Goal: Information Seeking & Learning: Find specific fact

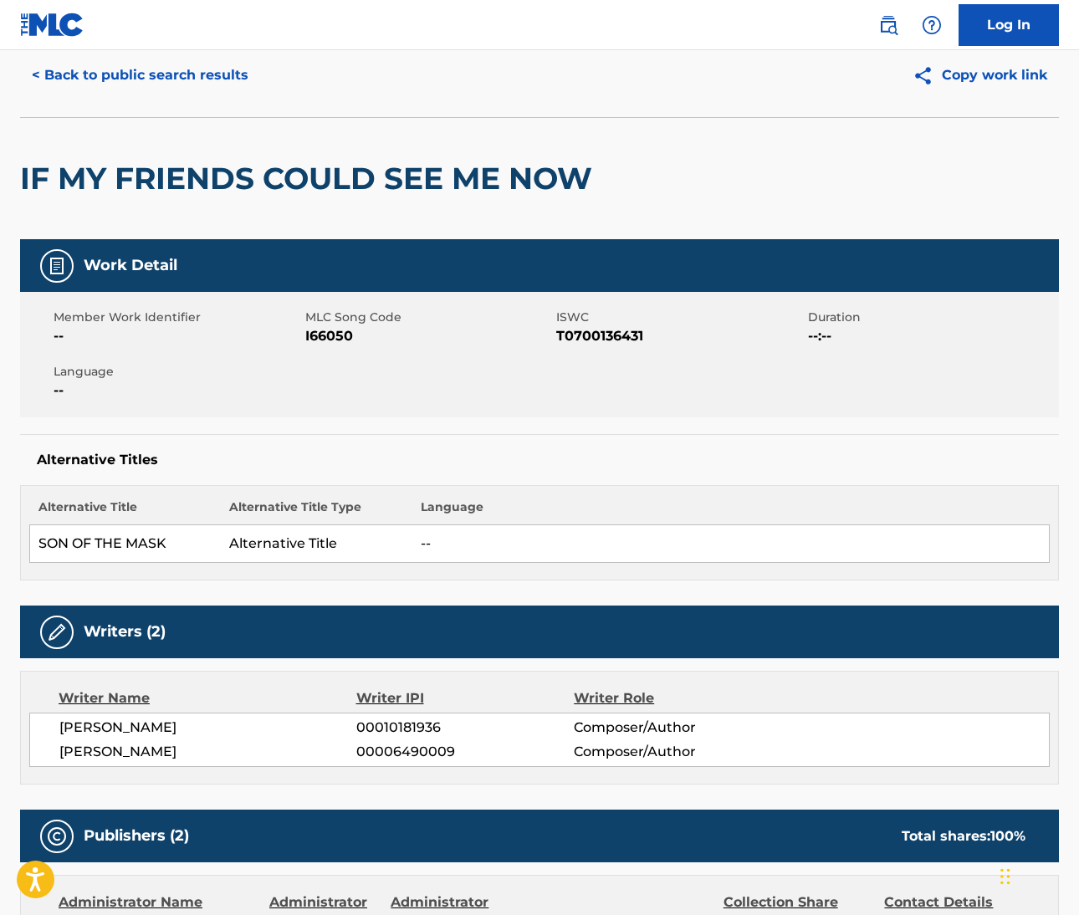
scroll to position [135, 0]
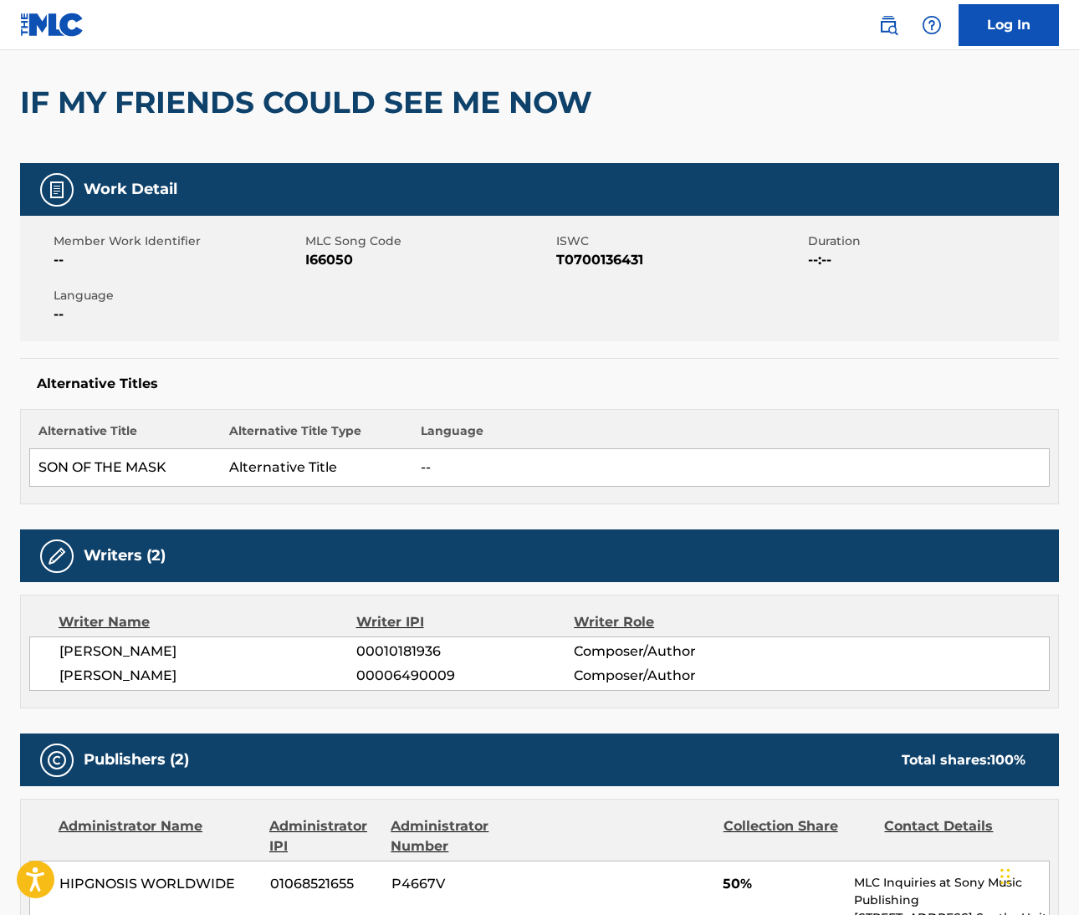
click at [108, 648] on span "DOROTHY FIELDS" at bounding box center [207, 652] width 297 height 20
copy span "DOROTHY"
click at [68, 680] on span "CY COLEMAN" at bounding box center [207, 676] width 297 height 20
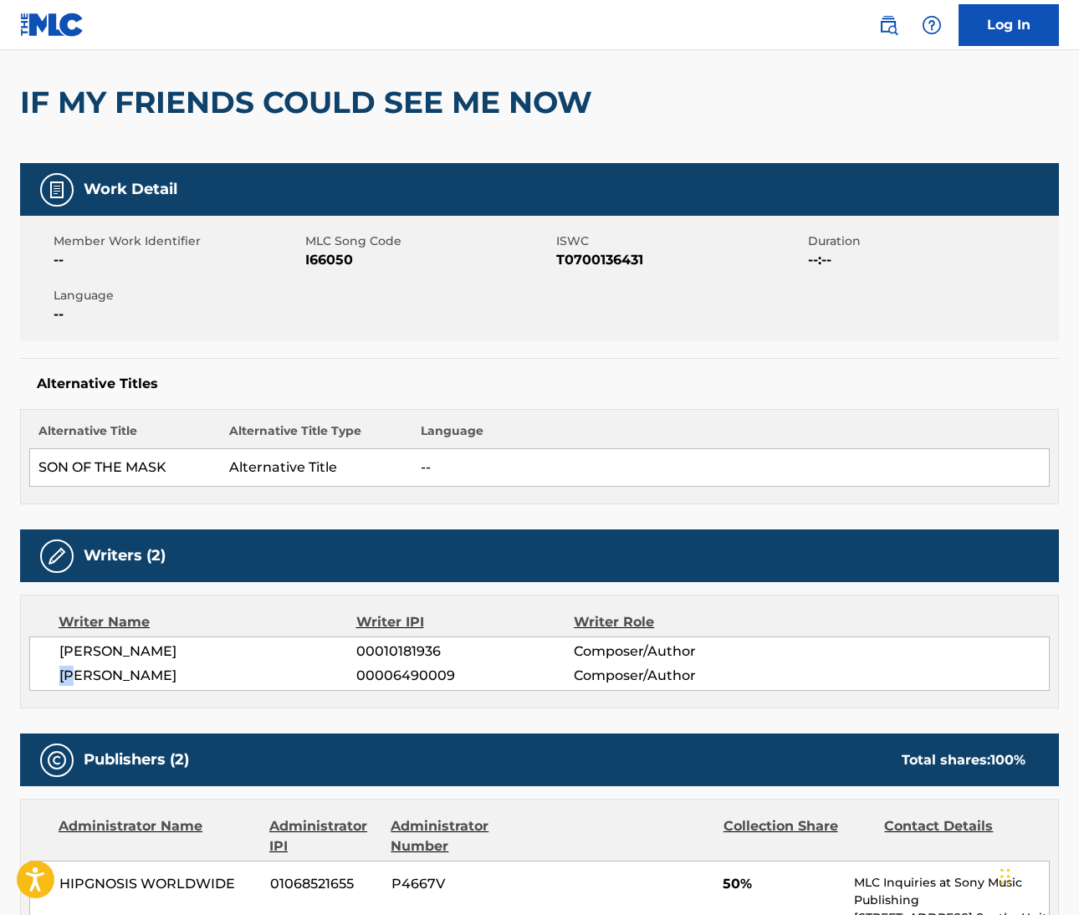
copy span "CY"
click at [152, 651] on span "DOROTHY FIELDS" at bounding box center [207, 652] width 297 height 20
copy span "FIELDS"
click at [100, 679] on span "CY COLEMAN" at bounding box center [207, 676] width 297 height 20
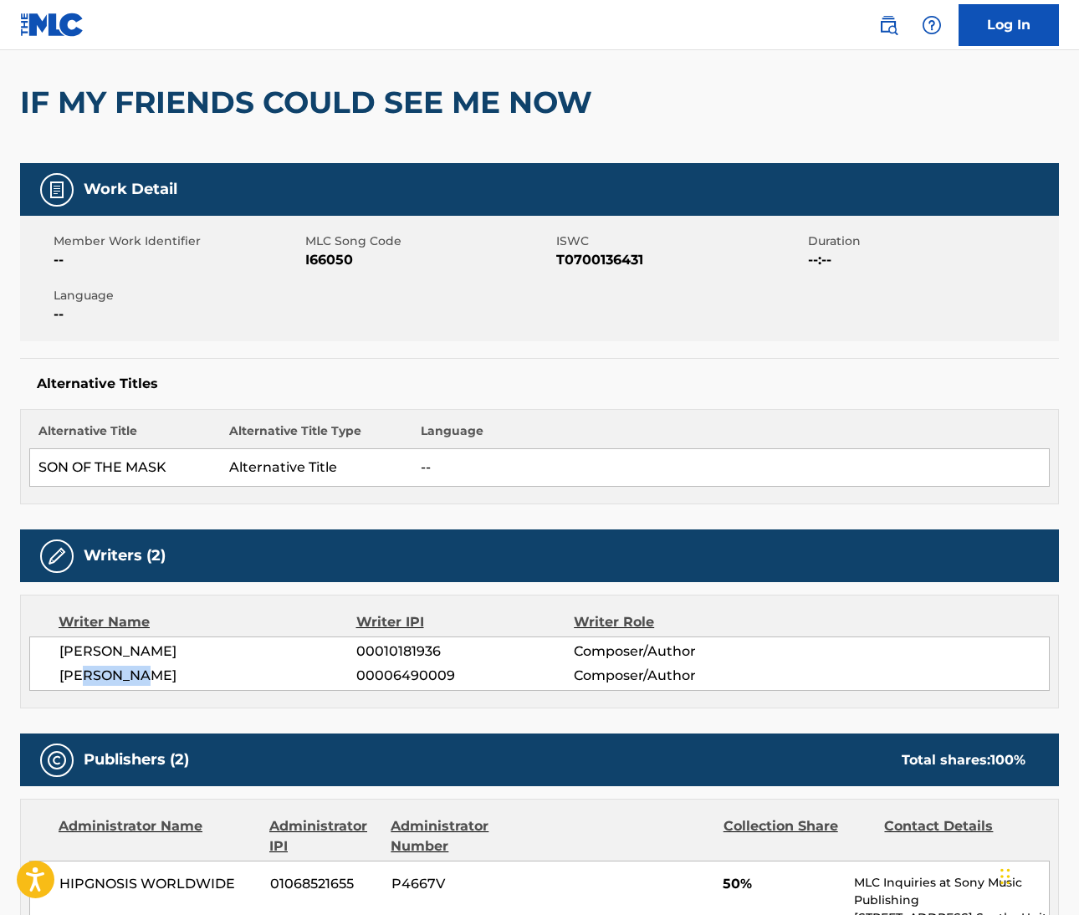
click at [100, 679] on span "CY COLEMAN" at bounding box center [207, 676] width 297 height 20
copy span "COLEMAN"
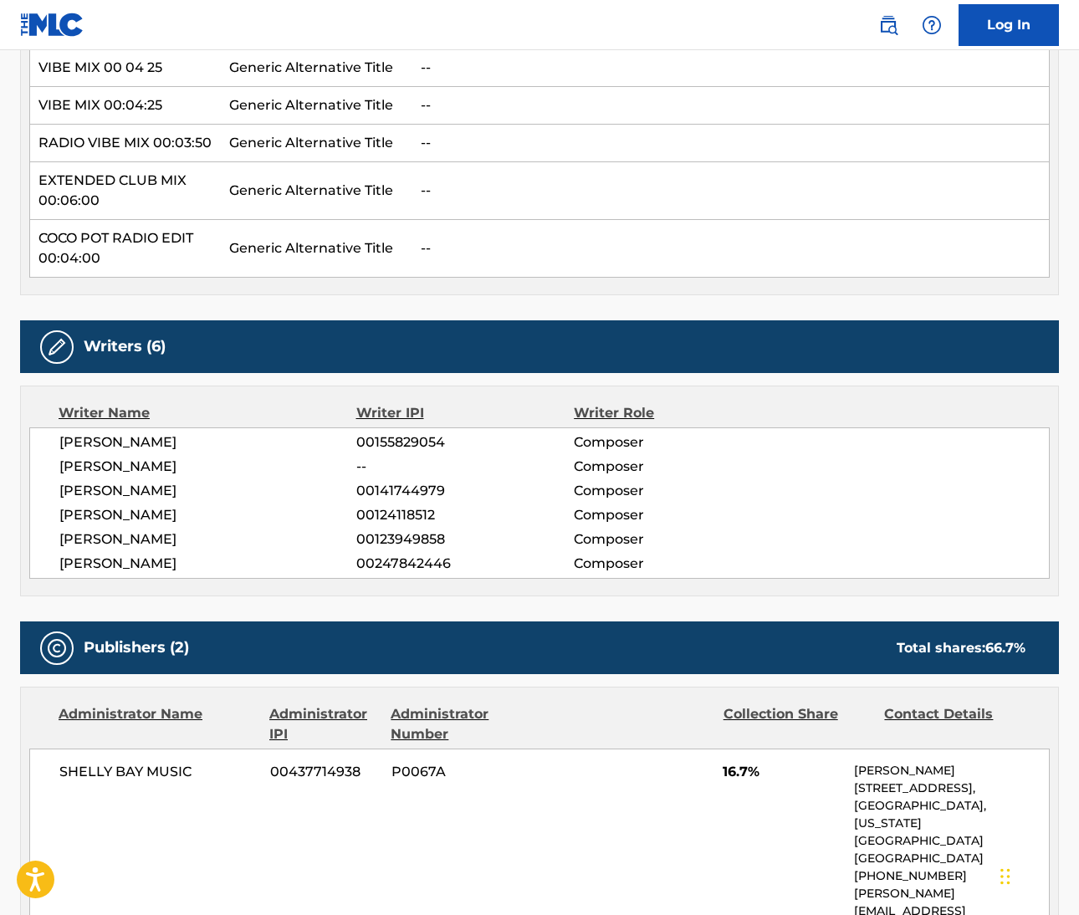
scroll to position [749, 0]
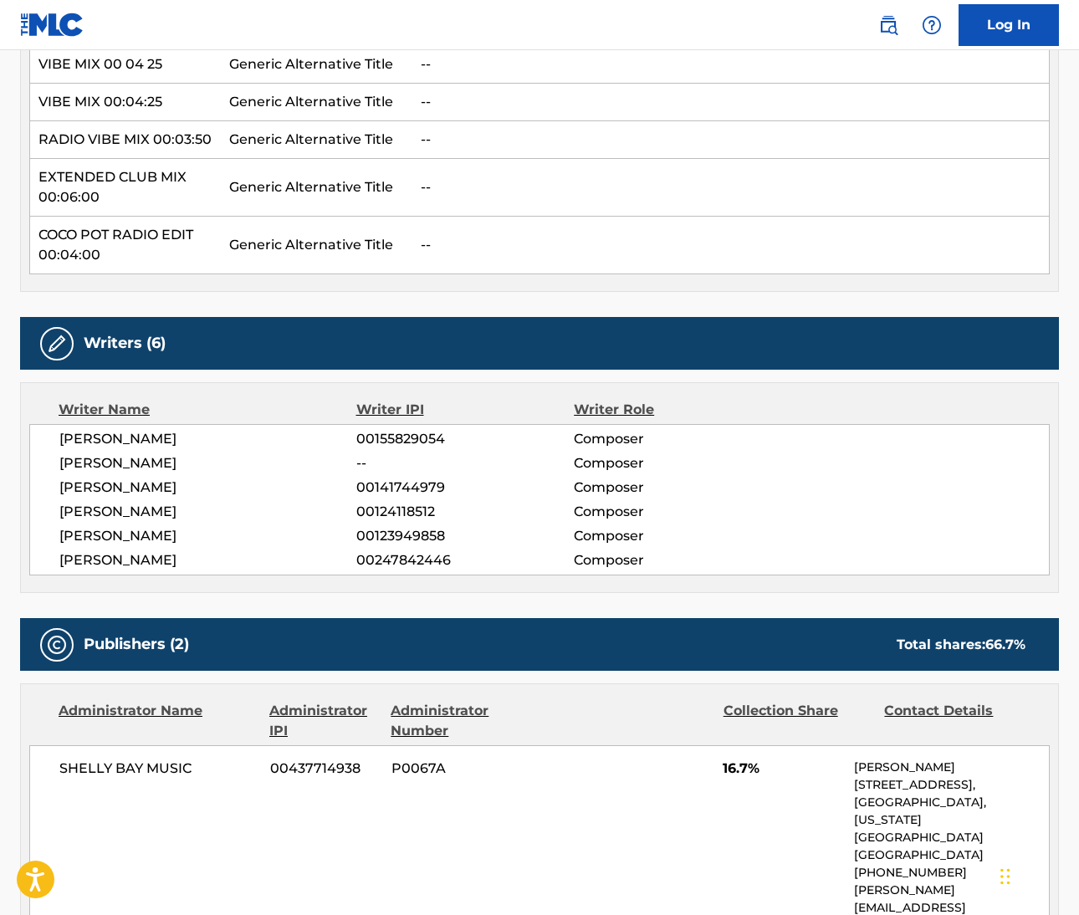
click at [71, 439] on span "[PERSON_NAME]" at bounding box center [207, 439] width 297 height 20
click at [71, 439] on span "SERGIO PORTALURI" at bounding box center [207, 439] width 297 height 20
click at [146, 441] on span "SERGIO PORTALURI" at bounding box center [207, 439] width 297 height 20
drag, startPoint x: 1060, startPoint y: 303, endPoint x: 146, endPoint y: 441, distance: 924.8
click at [146, 441] on span "SERGIO PORTALURI" at bounding box center [207, 439] width 297 height 20
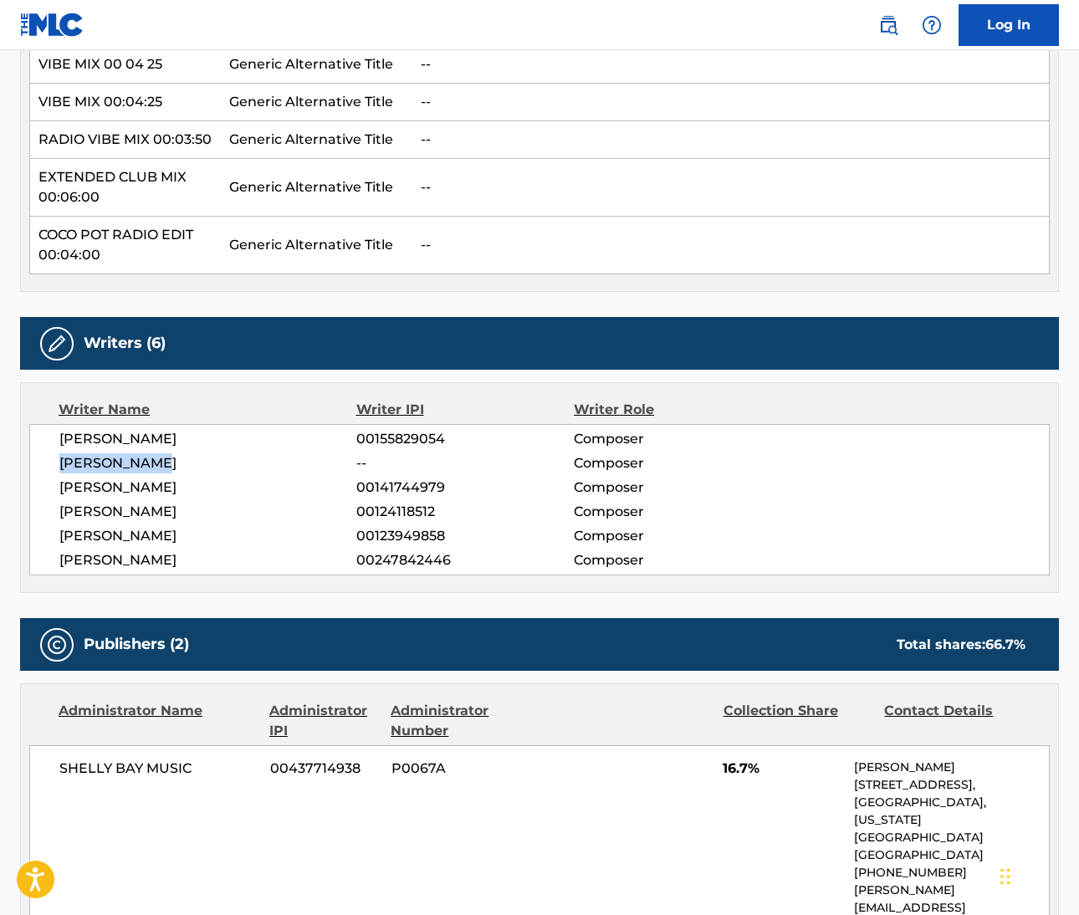
drag, startPoint x: 58, startPoint y: 463, endPoint x: 170, endPoint y: 462, distance: 112.1
click at [170, 462] on div "SERGIO PORTALURI 00155829054 Composer NEAL ANTHONY DYER -- Composer AASIM BAMBA…" at bounding box center [539, 499] width 1021 height 151
copy span "NEAL ANTHONY"
click at [188, 460] on span "NEAL ANTHONY DYER" at bounding box center [207, 463] width 297 height 20
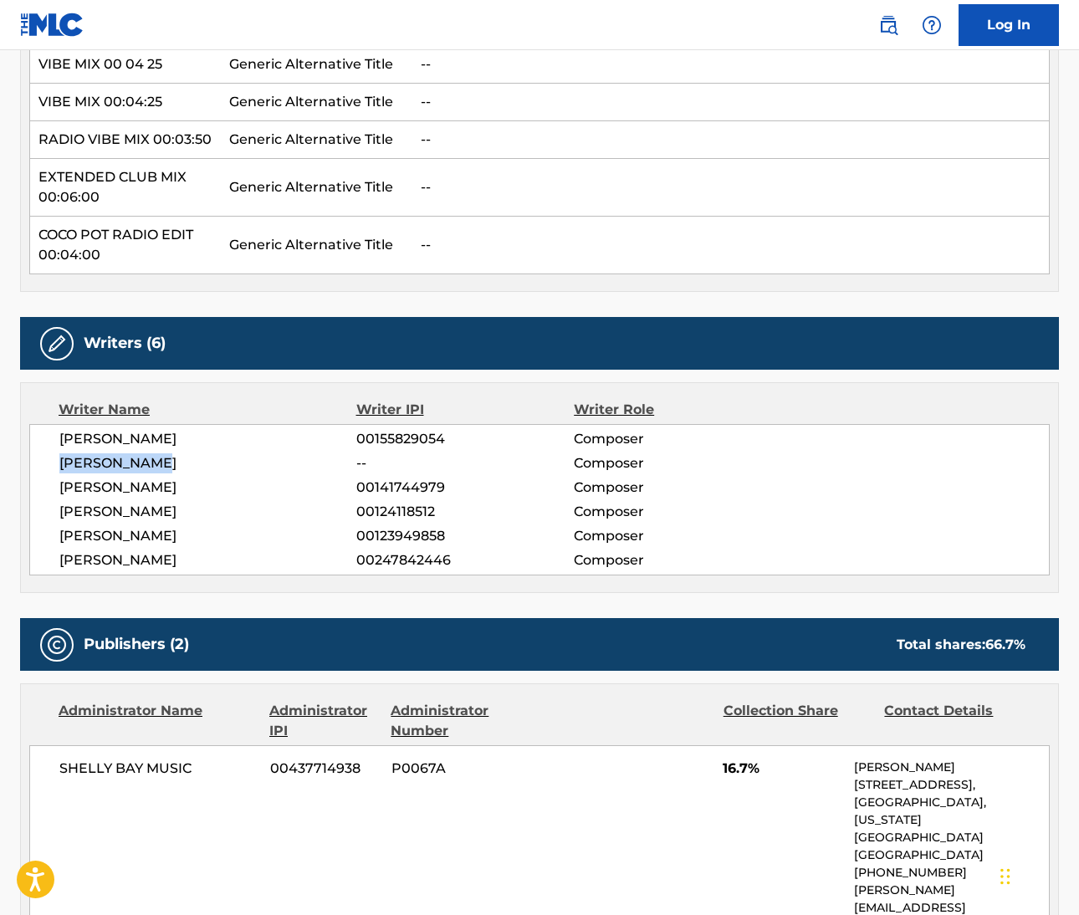
copy span "DYER"
click at [99, 482] on span "AASIM BAMBAATAA" at bounding box center [207, 488] width 297 height 20
click at [82, 484] on span "AASIM BAMBAATAA" at bounding box center [207, 488] width 297 height 20
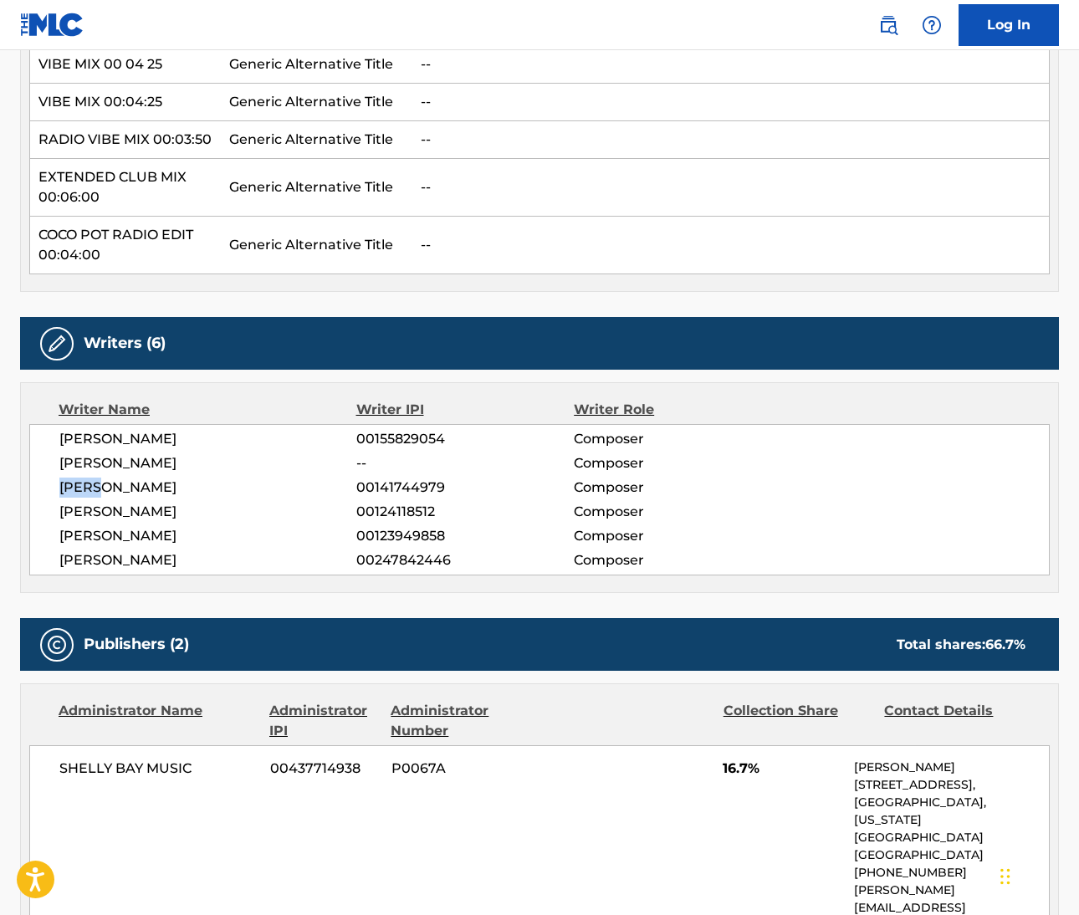
copy span "AASIM"
click at [170, 488] on span "AASIM BAMBAATAA" at bounding box center [207, 488] width 297 height 20
copy span "BAMBAATAA"
click at [73, 510] on span "DAVID SION" at bounding box center [207, 512] width 297 height 20
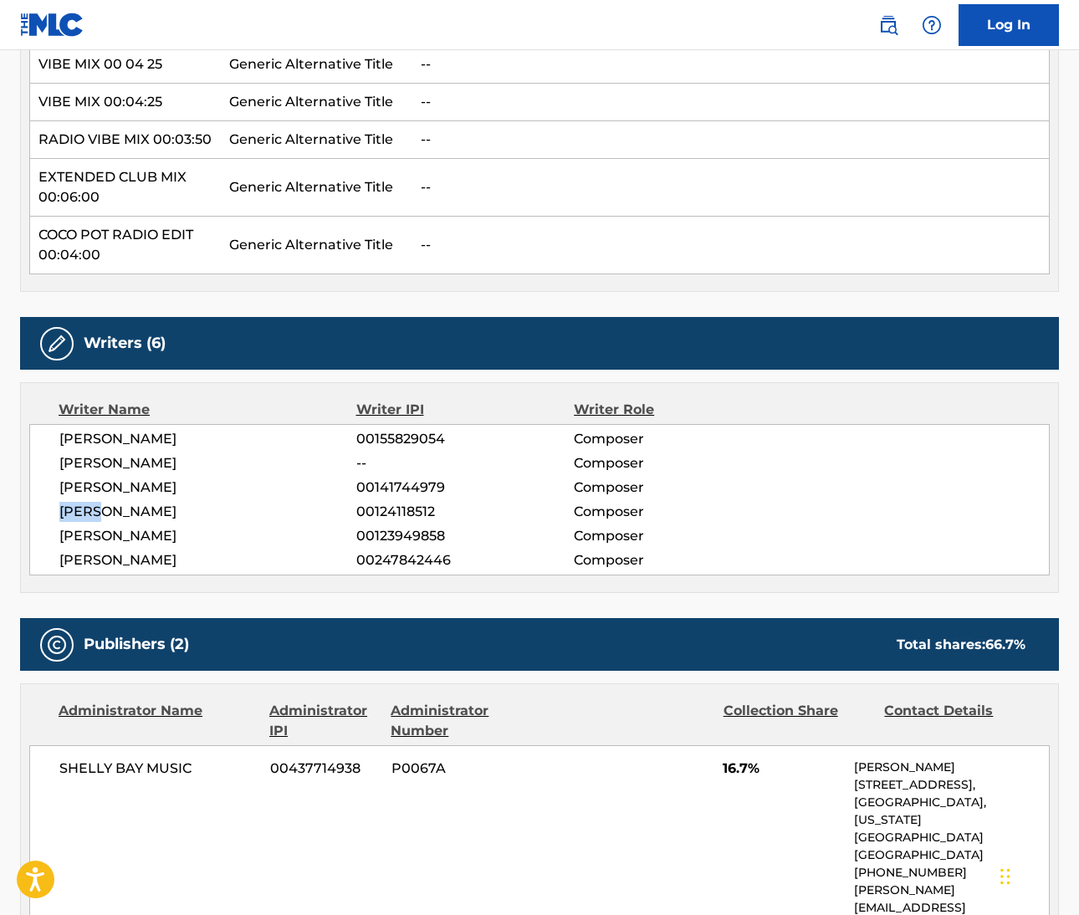
drag, startPoint x: 1009, startPoint y: 474, endPoint x: 73, endPoint y: 510, distance: 936.9
click at [73, 510] on span "DAVID SION" at bounding box center [207, 512] width 297 height 20
copy span "DAVID"
click at [79, 535] on span "FULVIO ZAFRET" at bounding box center [207, 536] width 297 height 20
click at [78, 535] on span "FULVIO ZAFRET" at bounding box center [207, 536] width 297 height 20
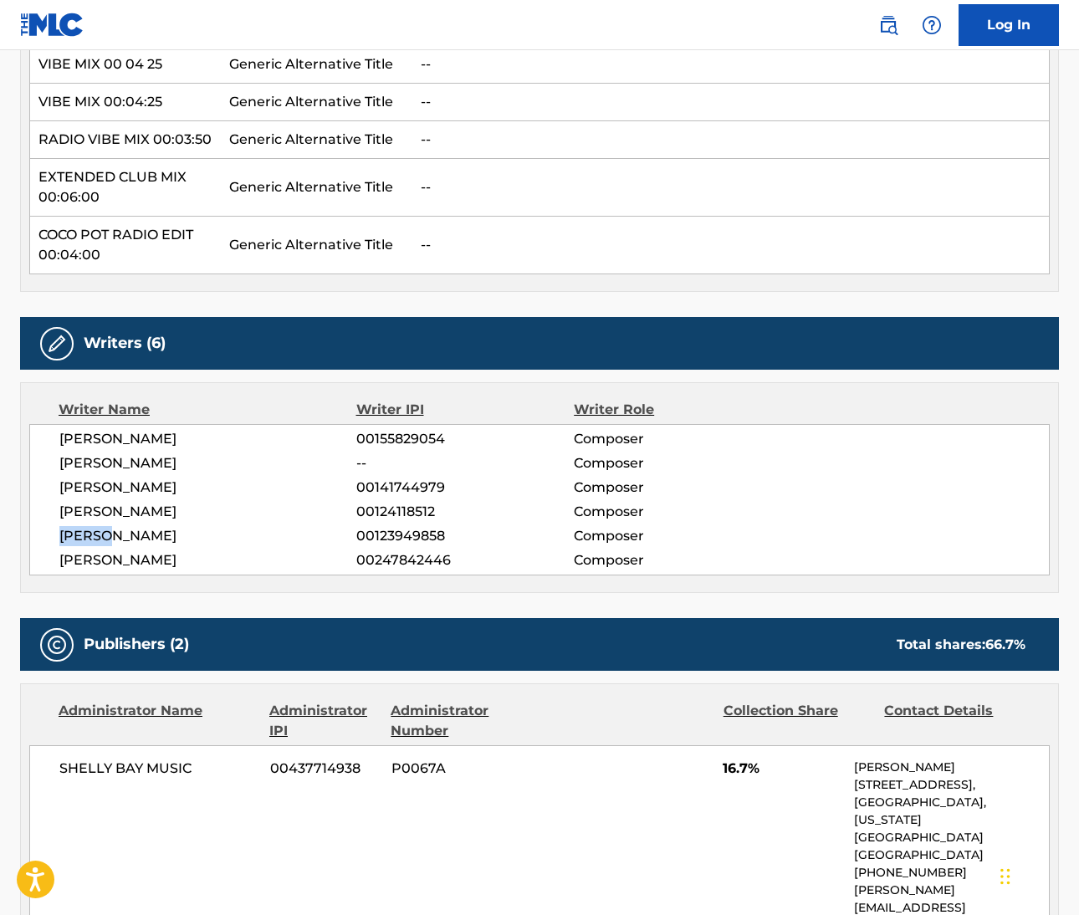
click at [78, 535] on span "FULVIO ZAFRET" at bounding box center [207, 536] width 297 height 20
copy span "FULVIO"
click at [89, 558] on span "CARSTEN KOWATSCH" at bounding box center [207, 561] width 297 height 20
copy span "CARSTEN"
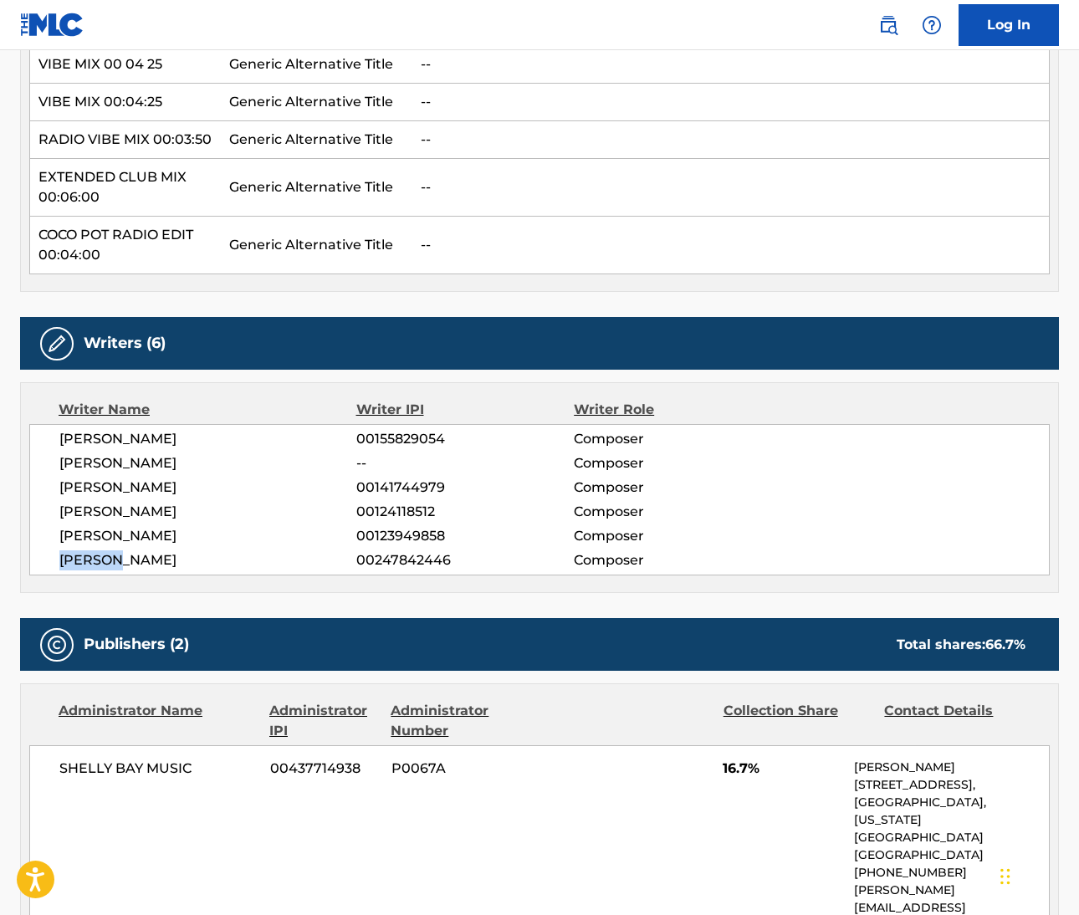
click at [120, 505] on span "DAVID SION" at bounding box center [207, 512] width 297 height 20
copy span "SION"
click at [141, 531] on span "FULVIO ZAFRET" at bounding box center [207, 536] width 297 height 20
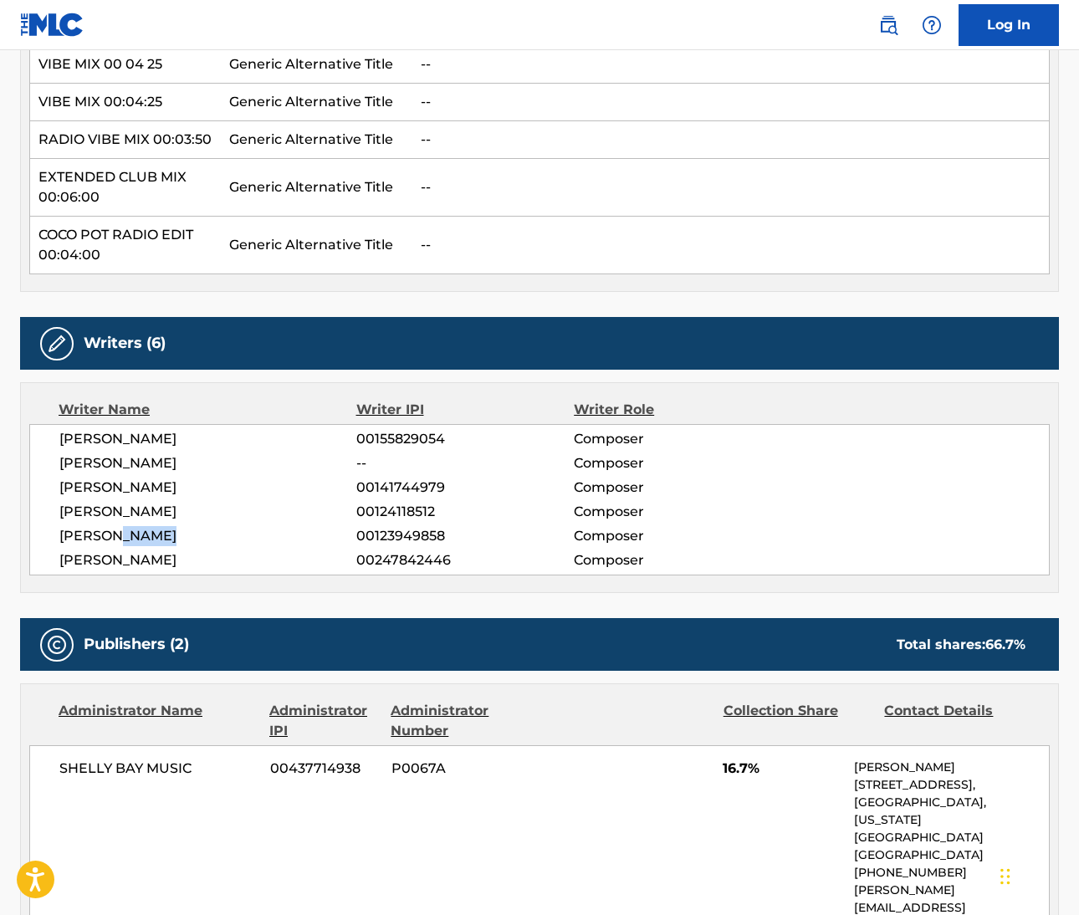
copy span "ZAFRET"
click at [157, 565] on span "CARSTEN KOWATSCH" at bounding box center [207, 561] width 297 height 20
copy span "KOWATSCH"
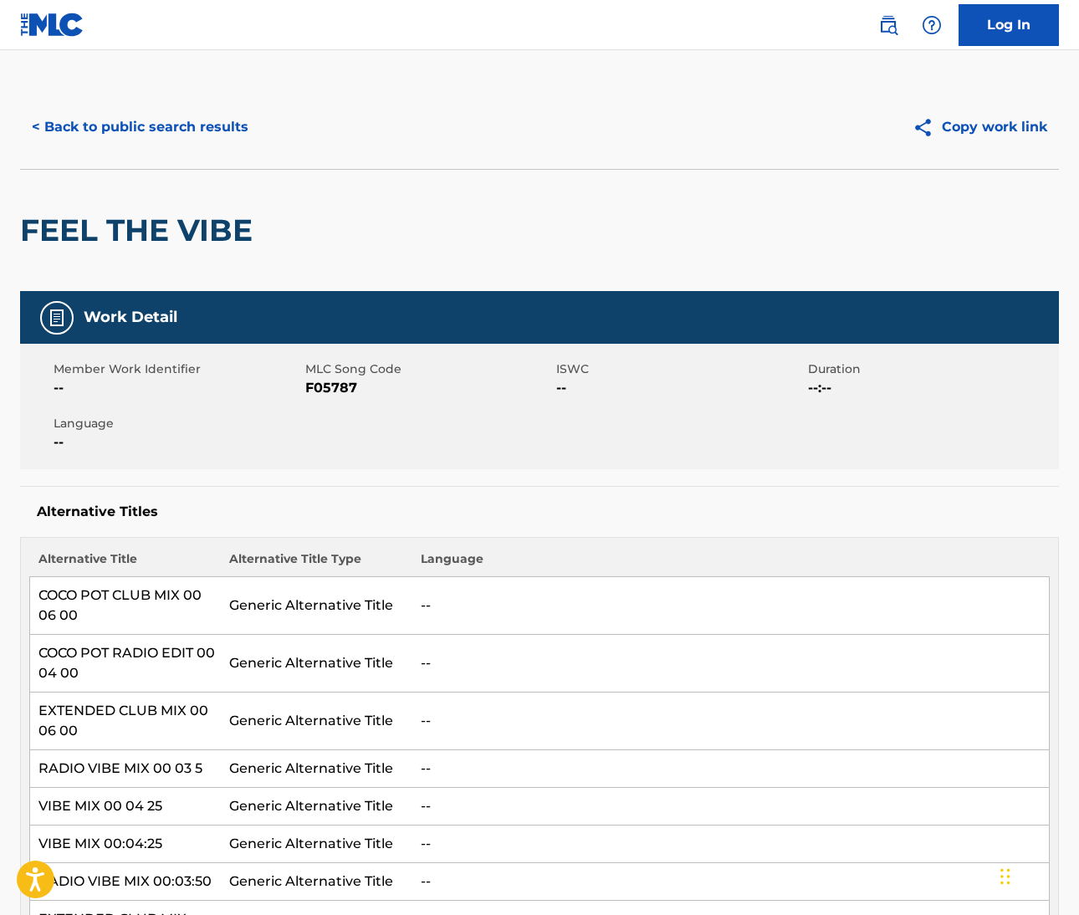
scroll to position [0, 0]
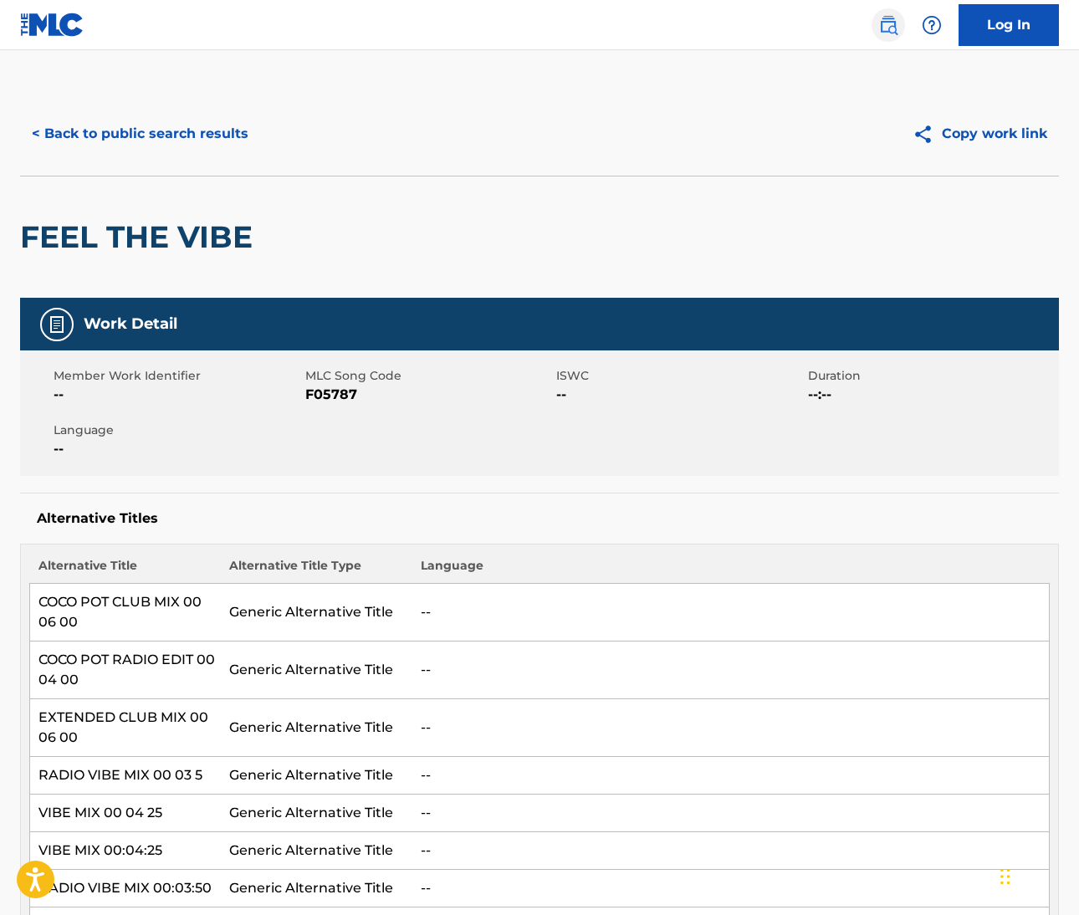
click at [886, 23] on img at bounding box center [888, 25] width 20 height 20
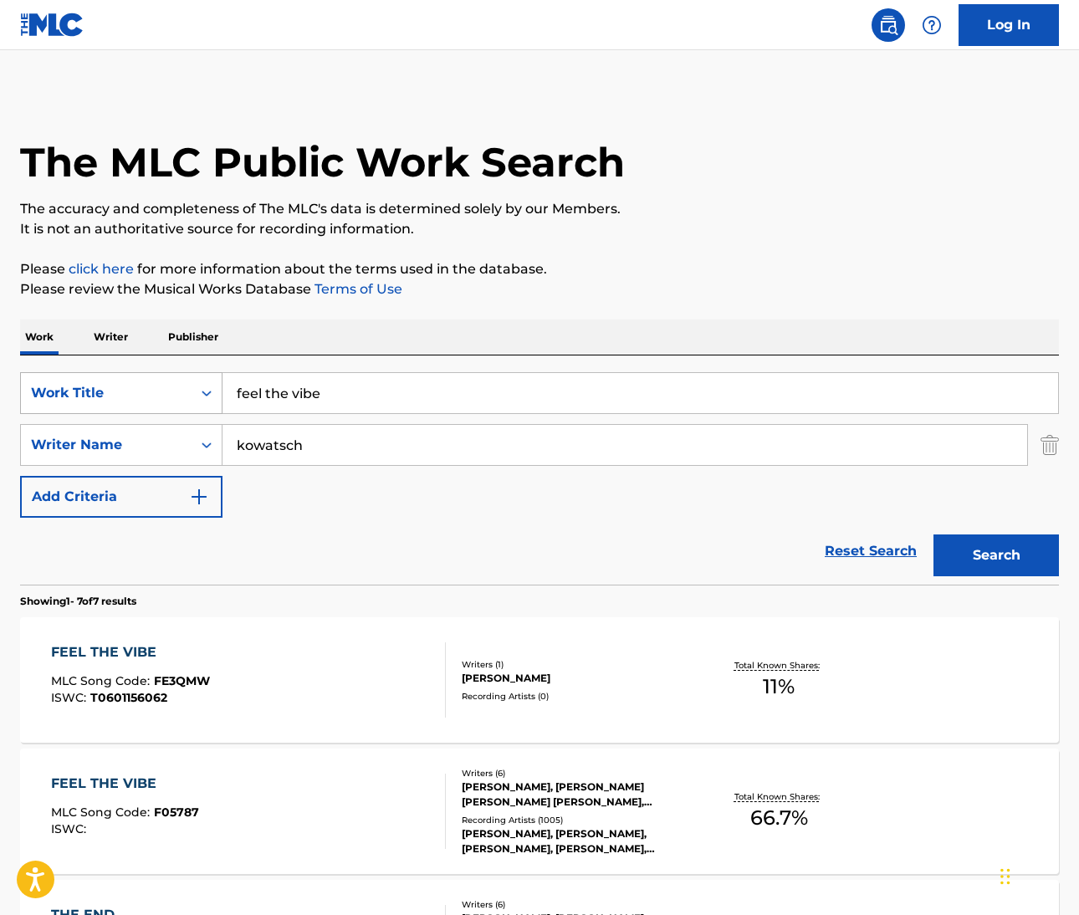
drag, startPoint x: 341, startPoint y: 393, endPoint x: 192, endPoint y: 383, distance: 150.1
click at [192, 383] on div "SearchWithCriteria6dcba8b2-c2fb-42cc-a8f0-95aee1dfb893 Work Title feel the vibe" at bounding box center [539, 393] width 1039 height 42
type input "what's love got to do with it"
click at [240, 450] on input "kowatsch" at bounding box center [625, 445] width 805 height 40
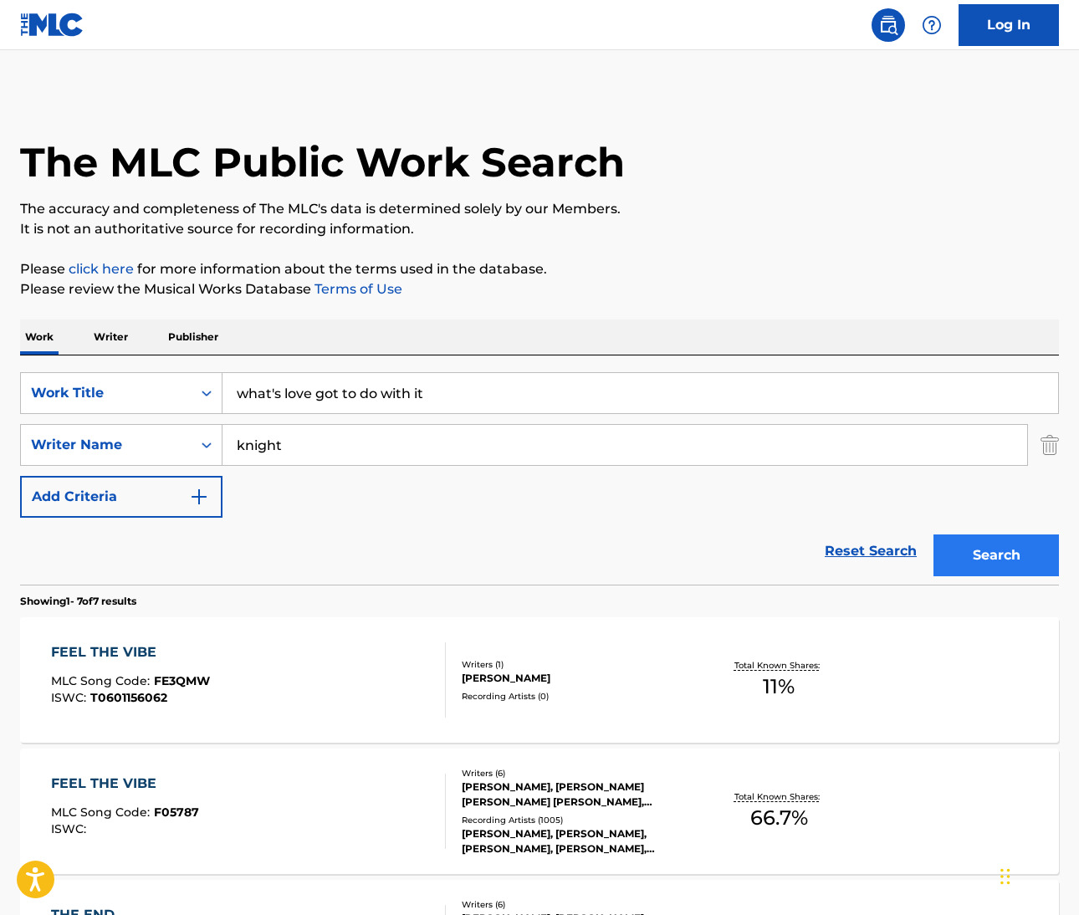
click at [1017, 553] on button "Search" at bounding box center [996, 556] width 125 height 42
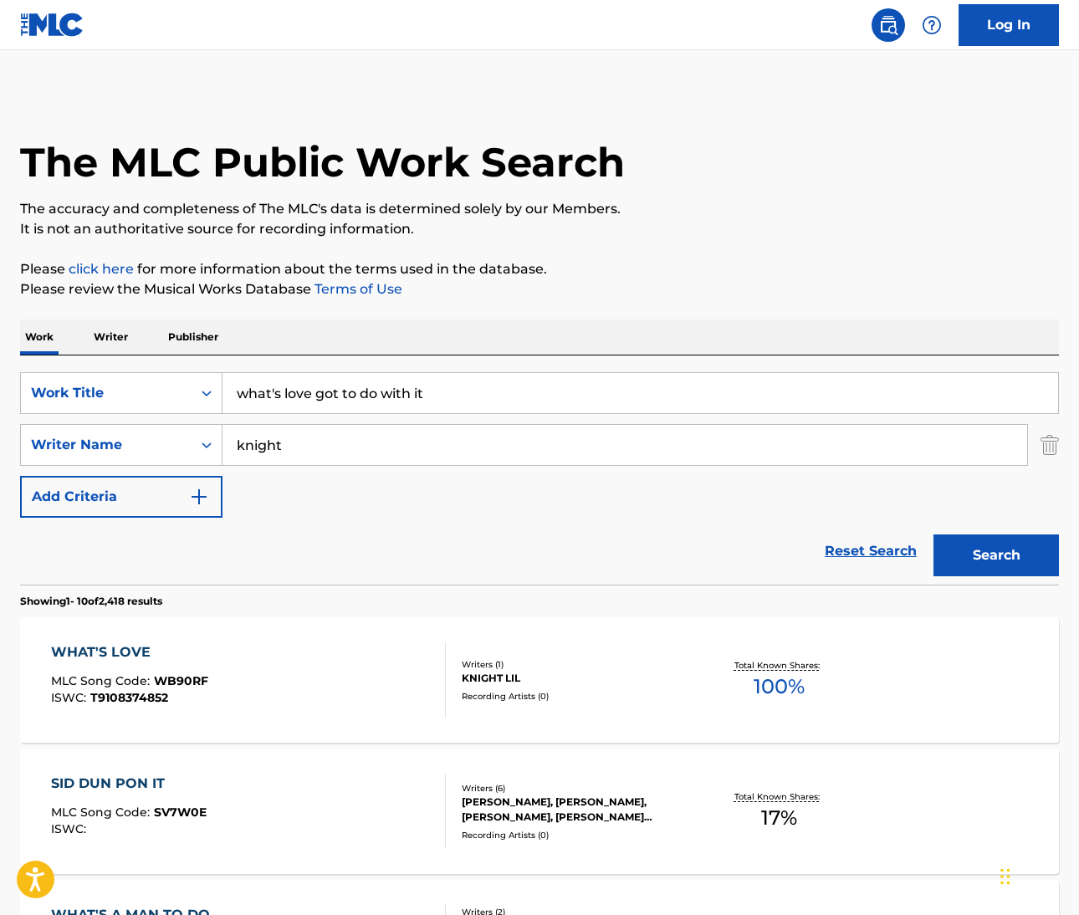
click at [273, 452] on input "knight" at bounding box center [625, 445] width 805 height 40
click at [996, 556] on button "Search" at bounding box center [996, 556] width 125 height 42
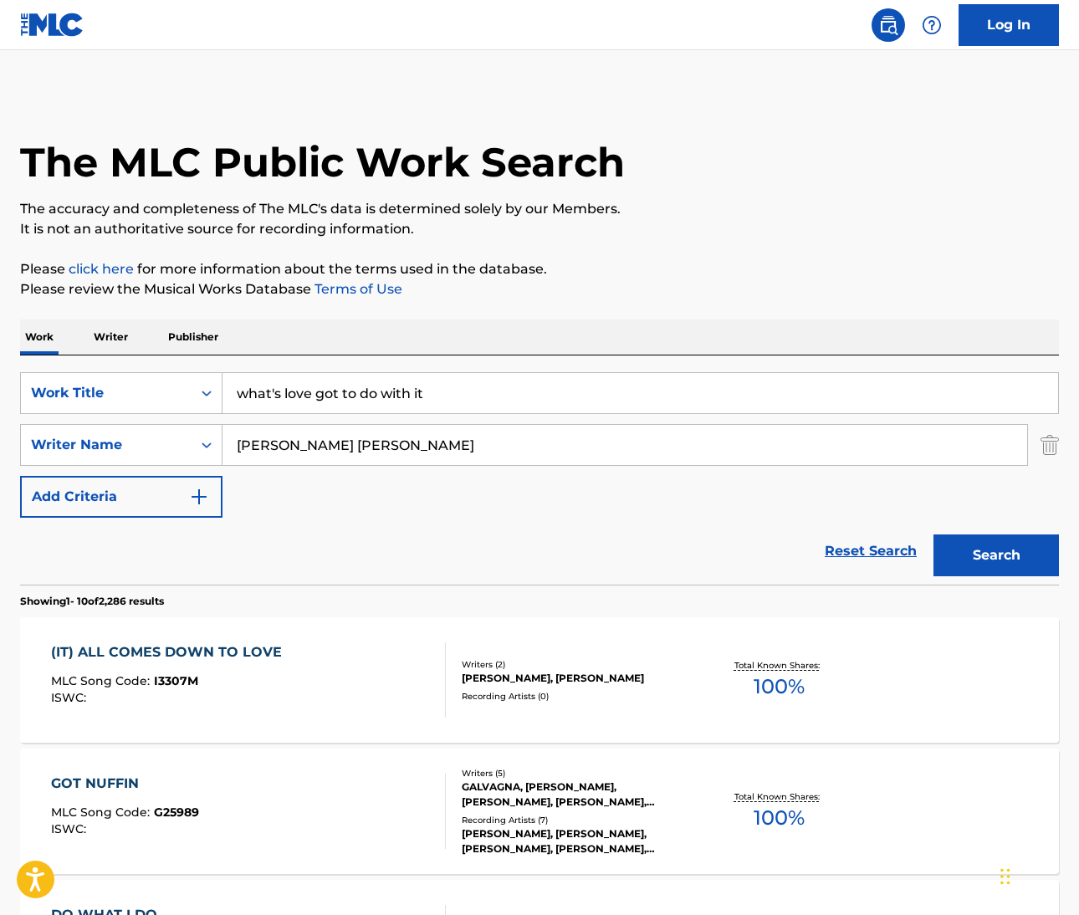
click at [996, 556] on button "Search" at bounding box center [996, 556] width 125 height 42
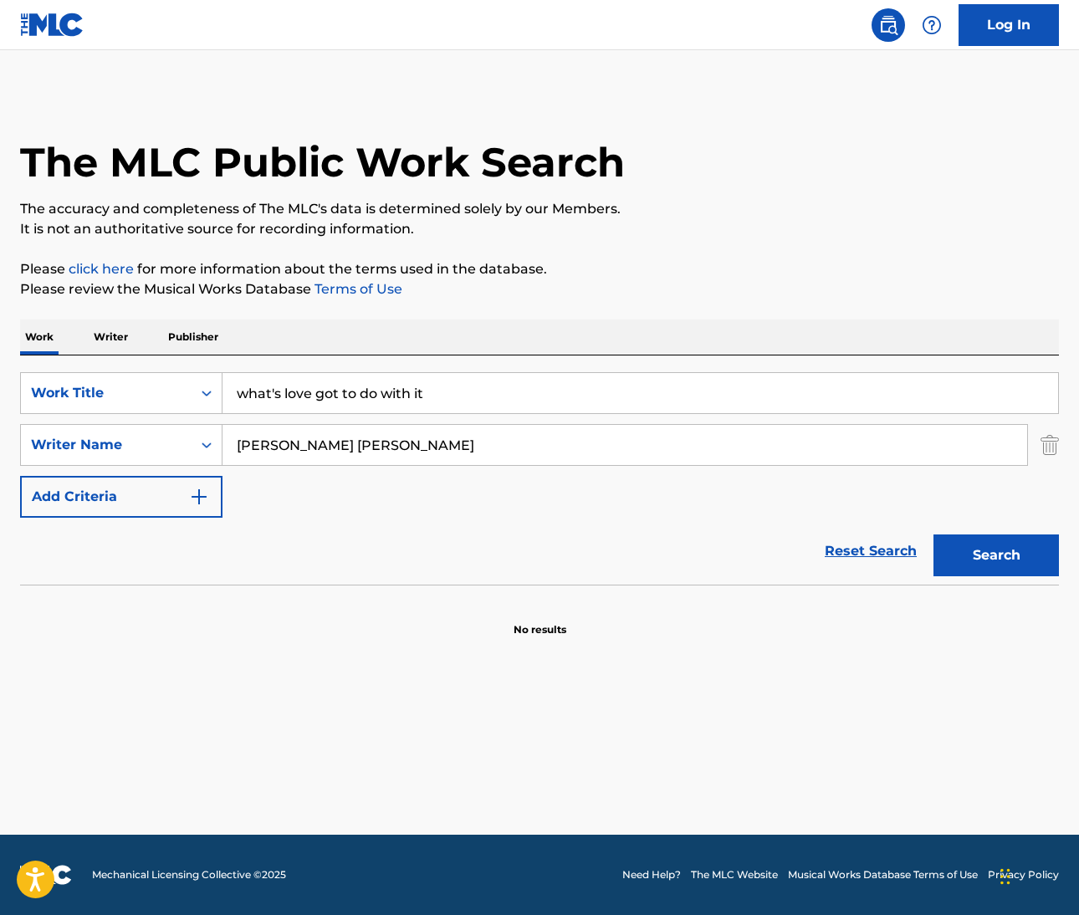
click at [259, 442] on input "chapman chinn" at bounding box center [625, 445] width 805 height 40
click at [996, 556] on button "Search" at bounding box center [996, 556] width 125 height 42
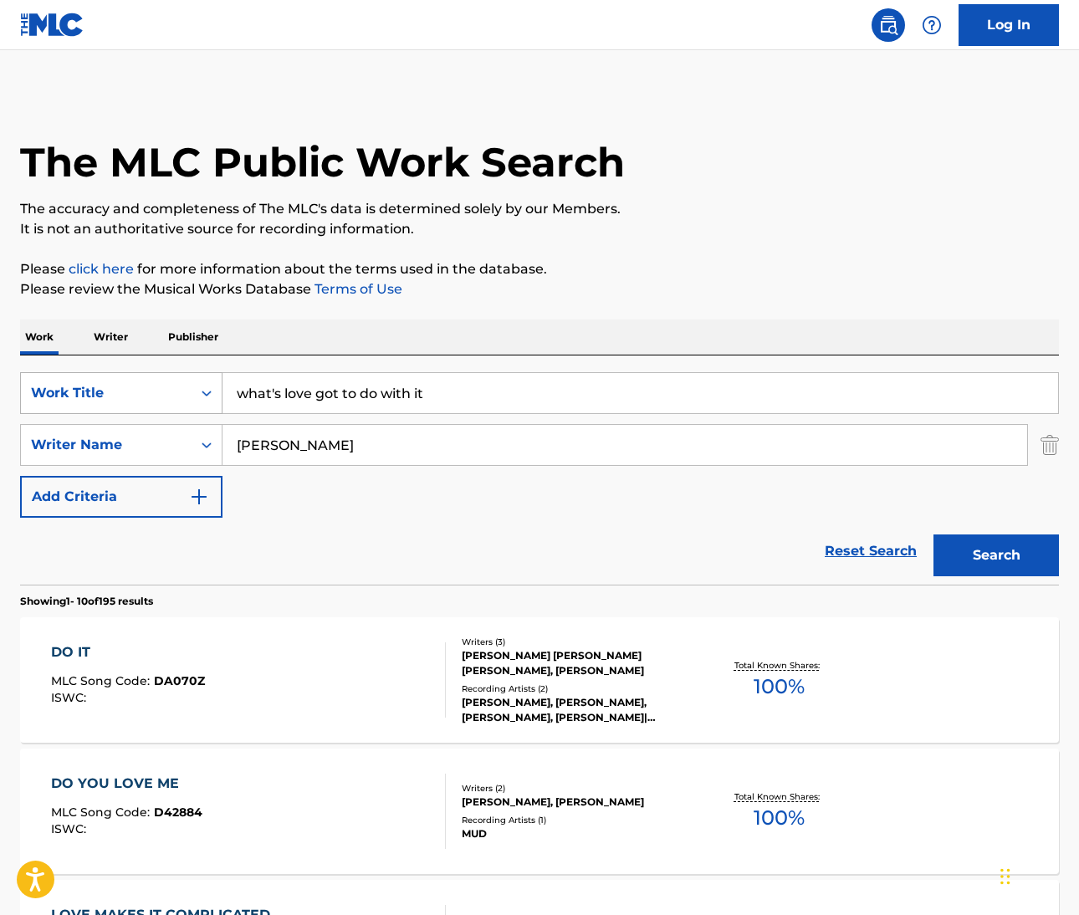
drag, startPoint x: 447, startPoint y: 397, endPoint x: 207, endPoint y: 378, distance: 240.9
click at [207, 376] on div "SearchWithCriteria6dcba8b2-c2fb-42cc-a8f0-95aee1dfb893 Work Title what's love g…" at bounding box center [539, 393] width 1039 height 42
click at [249, 451] on input "chinn" at bounding box center [625, 445] width 805 height 40
type input "britten"
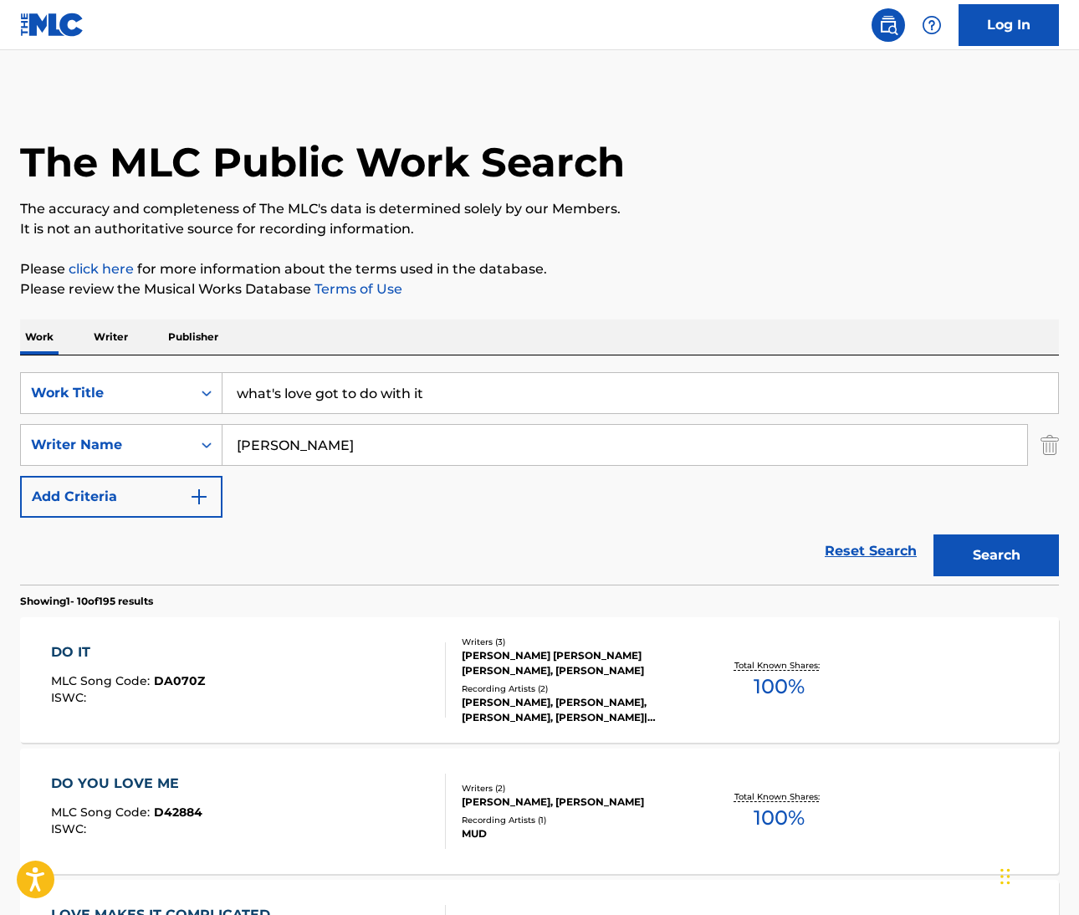
click at [996, 556] on button "Search" at bounding box center [996, 556] width 125 height 42
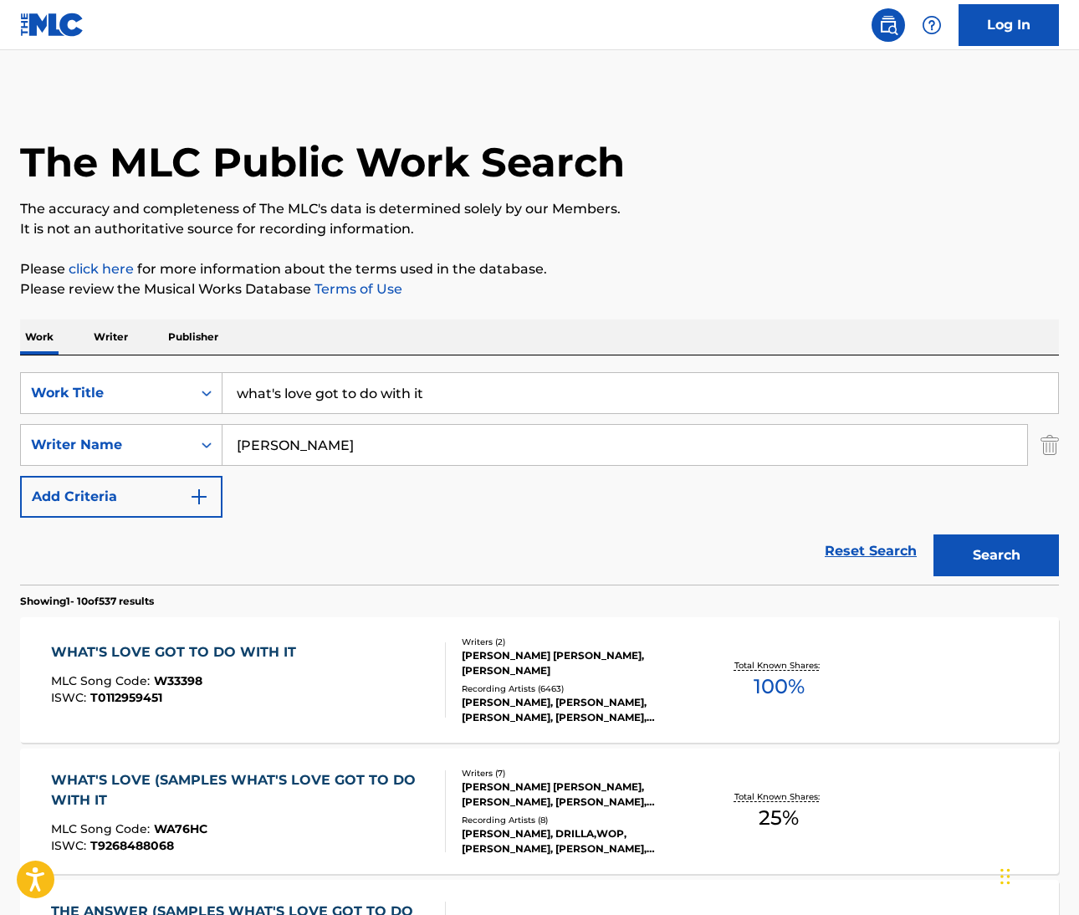
click at [190, 648] on div "WHAT'S LOVE GOT TO DO WITH IT" at bounding box center [178, 653] width 254 height 20
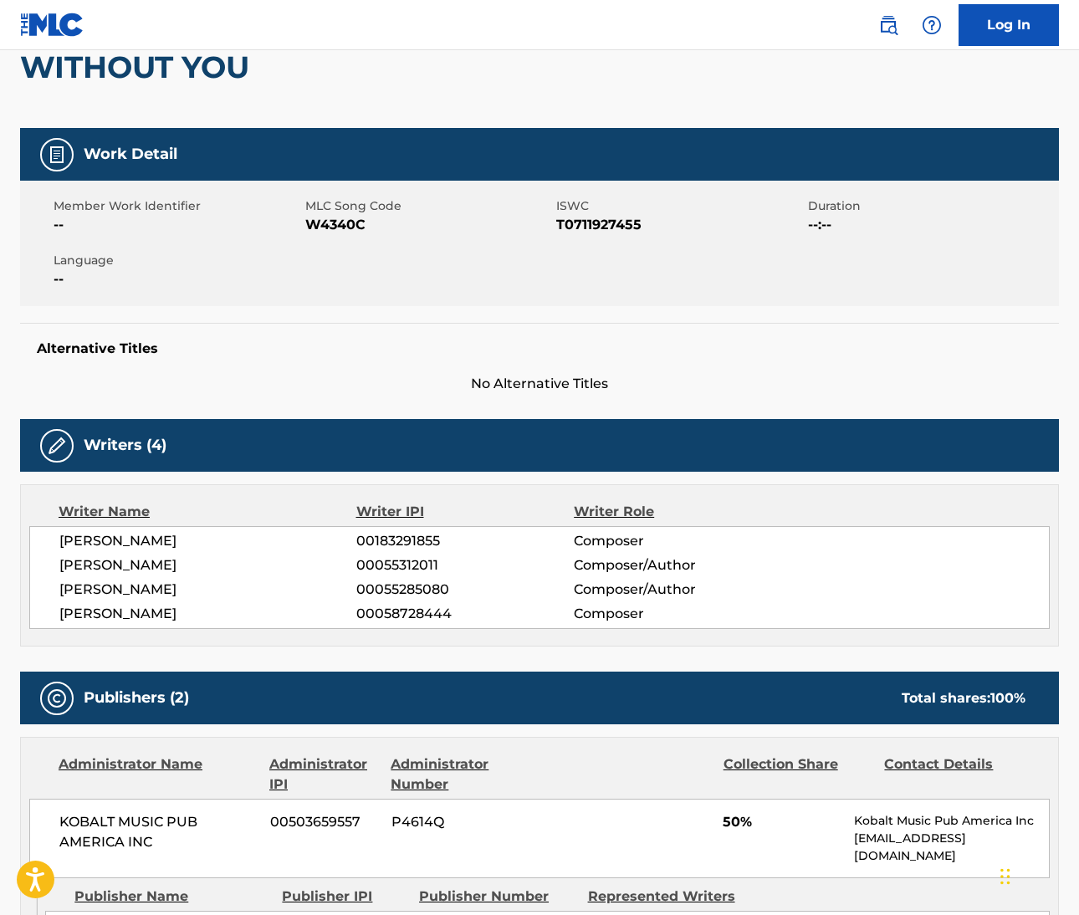
scroll to position [173, 0]
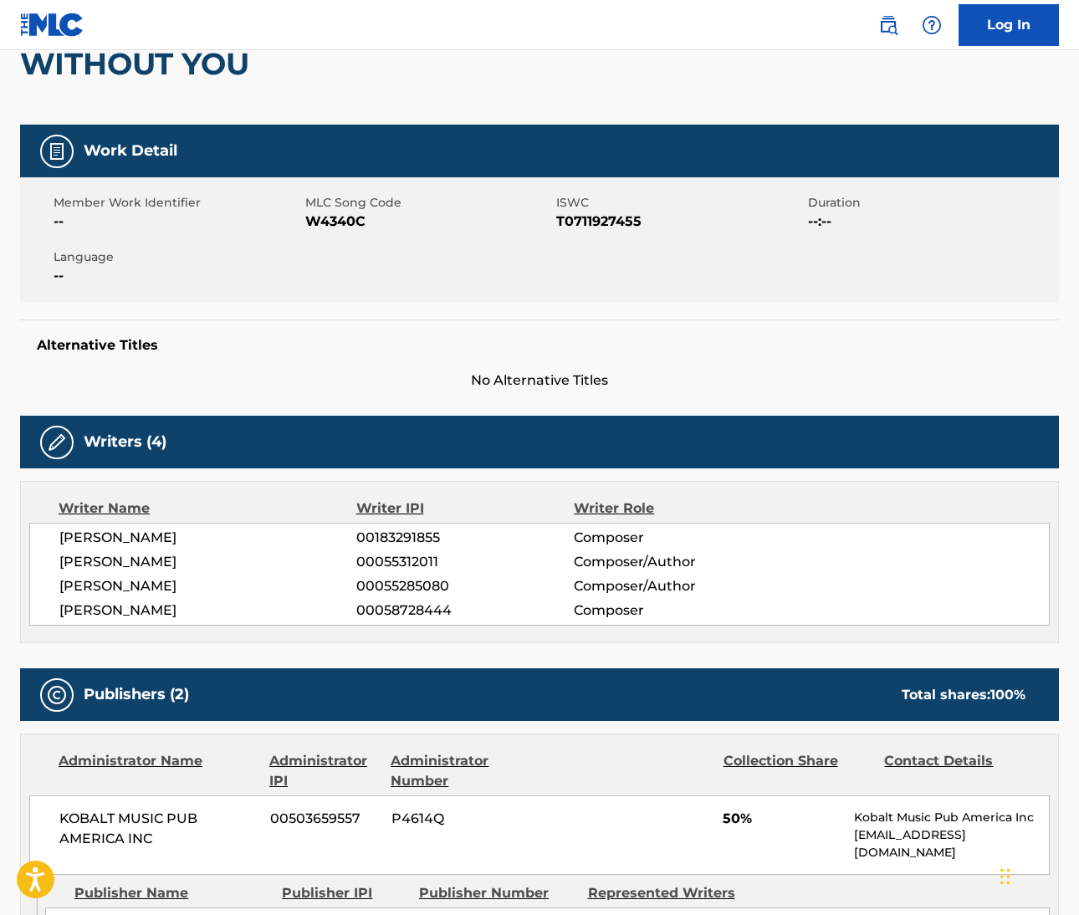
click at [83, 539] on span "THOMAS EVANS" at bounding box center [207, 538] width 297 height 20
click at [82, 538] on span "THOMAS EVANS" at bounding box center [207, 538] width 297 height 20
copy span "THOMAS"
click at [166, 534] on span "THOMAS EVANS" at bounding box center [207, 538] width 297 height 20
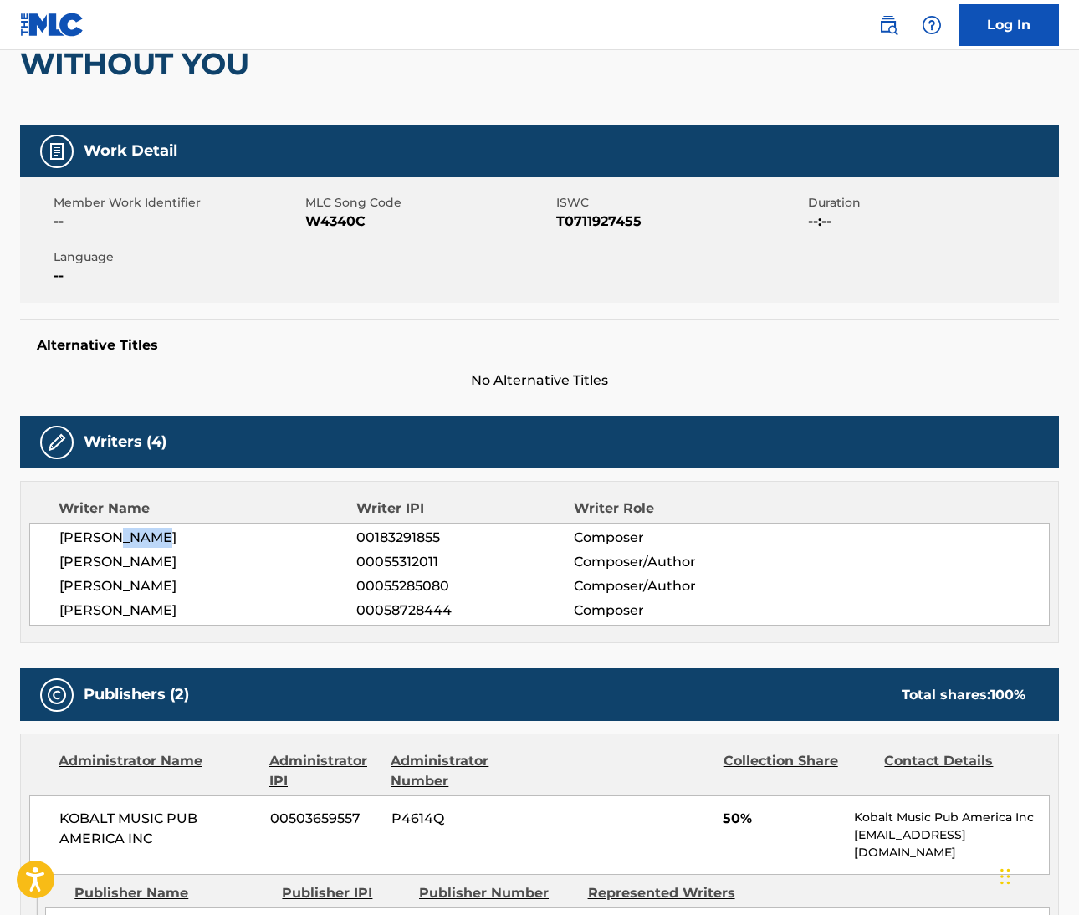
copy span "EVANS"
click at [79, 563] on span "PETER HAM" at bounding box center [207, 562] width 297 height 20
copy span "PETER"
click at [129, 563] on span "PETER HAM" at bounding box center [207, 562] width 297 height 20
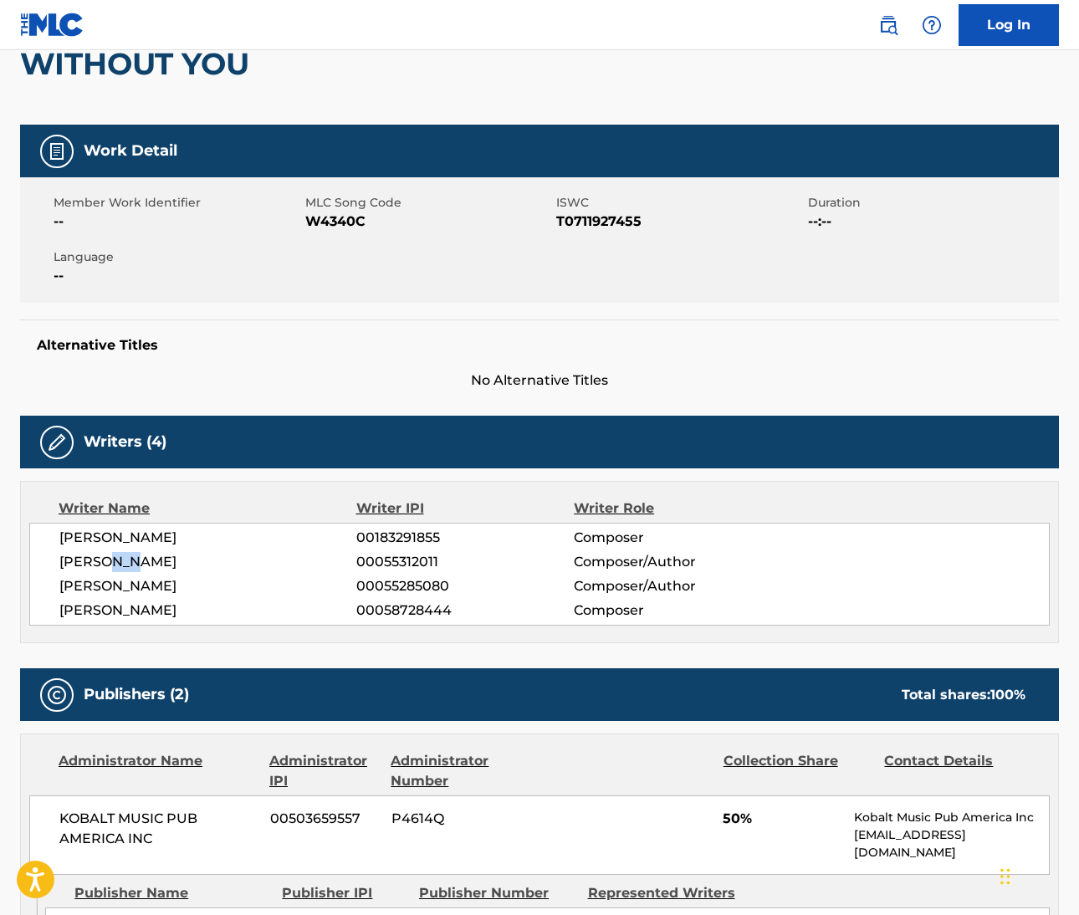
click at [127, 563] on span "PETER HAM" at bounding box center [207, 562] width 297 height 20
copy span "HAM"
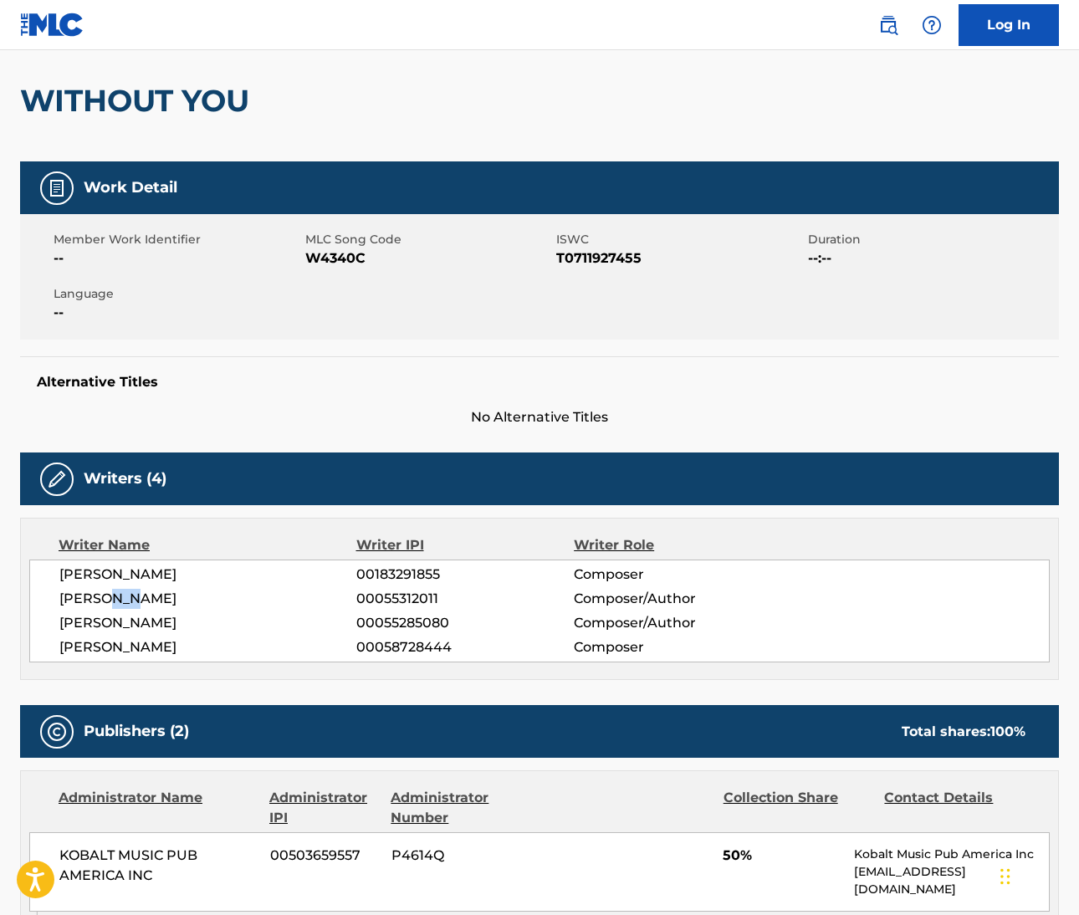
click at [884, 27] on img at bounding box center [888, 25] width 20 height 20
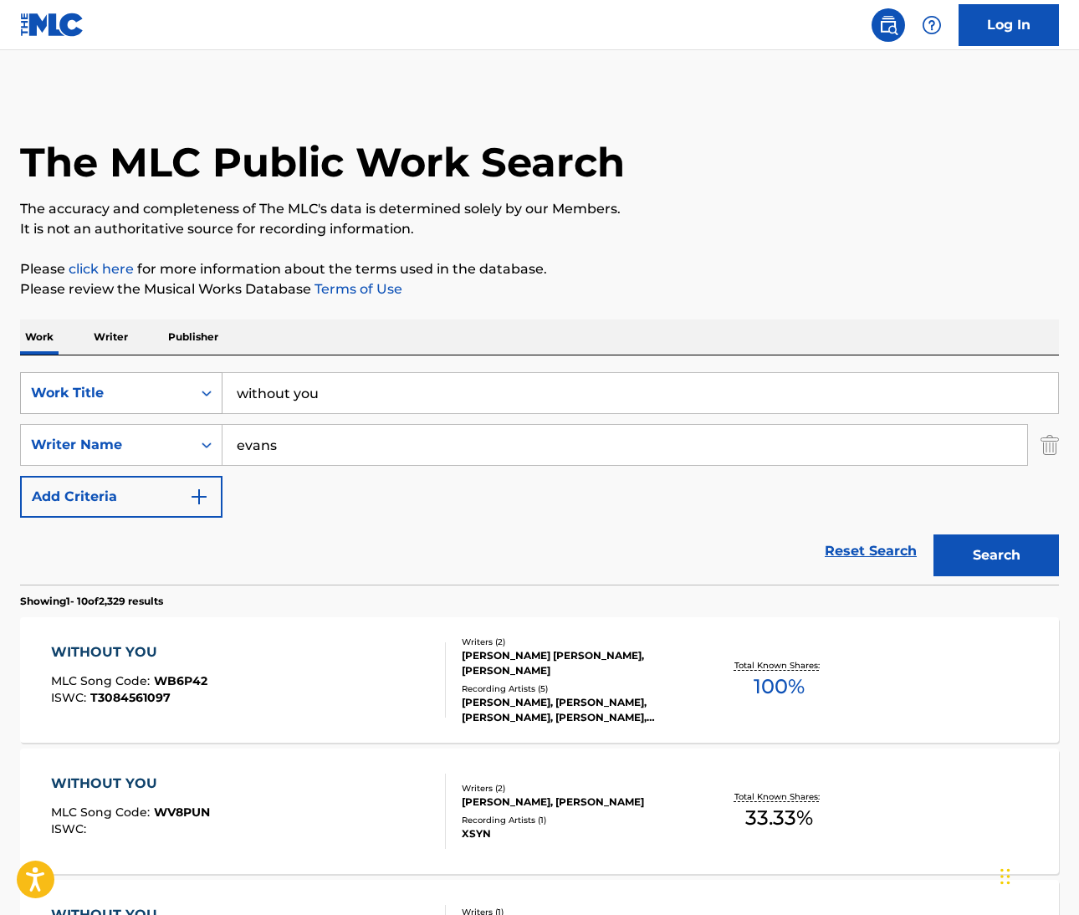
drag, startPoint x: 330, startPoint y: 392, endPoint x: 220, endPoint y: 389, distance: 109.6
click at [220, 389] on div "SearchWithCriteria77d86c53-fae2-4ff6-bb80-8d530066a7d1 Work Title without you" at bounding box center [539, 393] width 1039 height 42
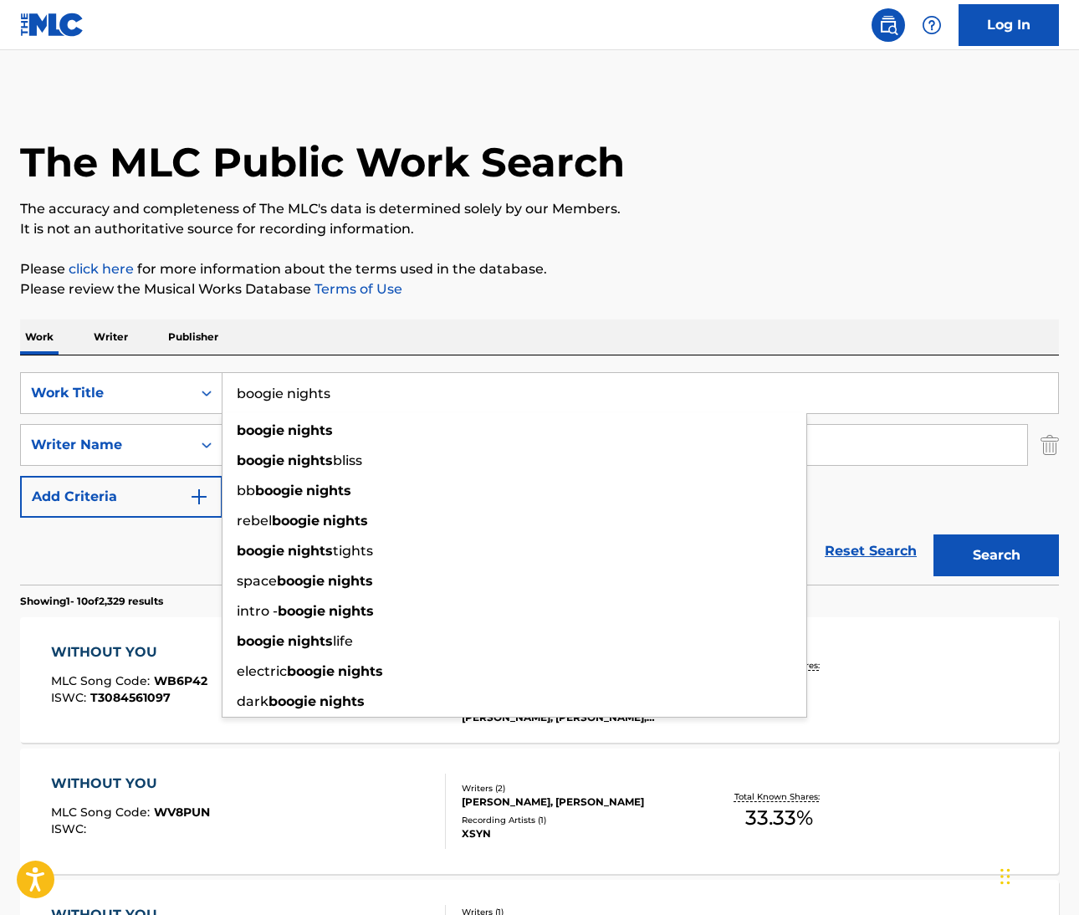
type input "boogie nights"
click at [602, 298] on p "Please review the Musical Works Database Terms of Use" at bounding box center [539, 289] width 1039 height 20
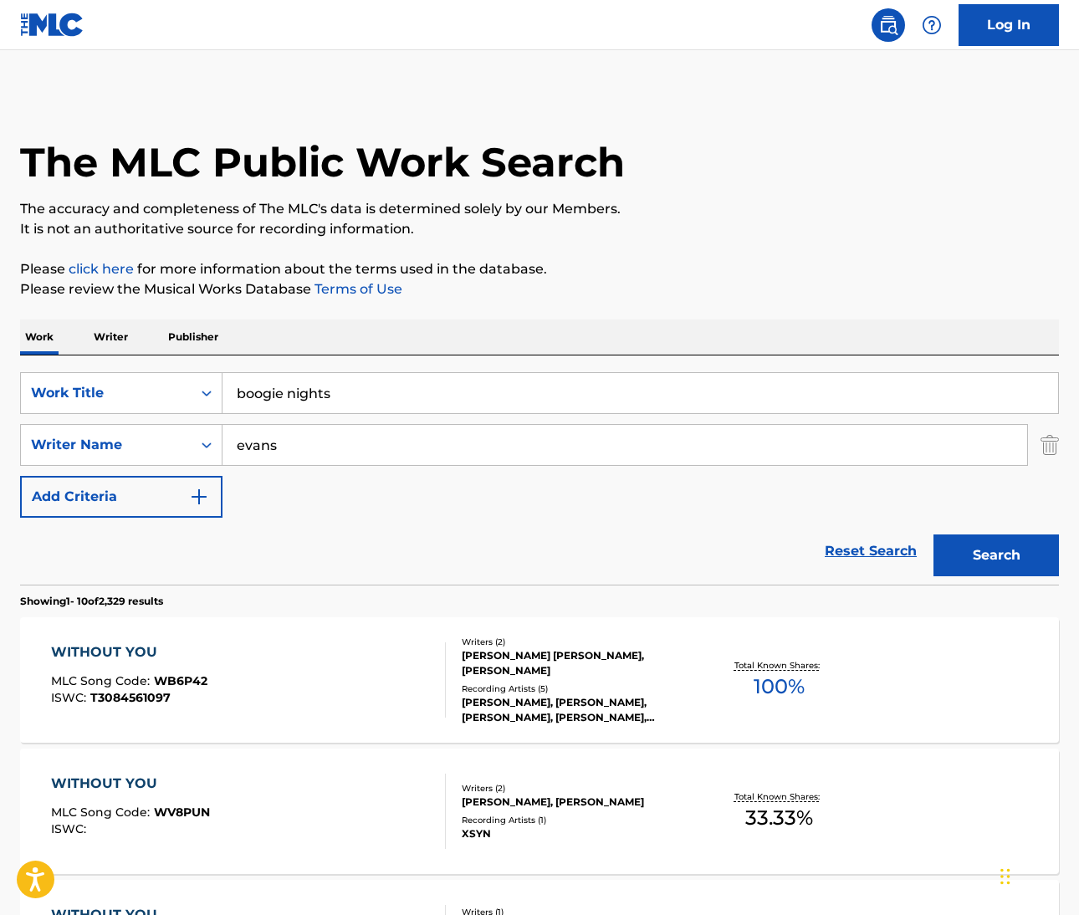
click at [254, 451] on input "evans" at bounding box center [625, 445] width 805 height 40
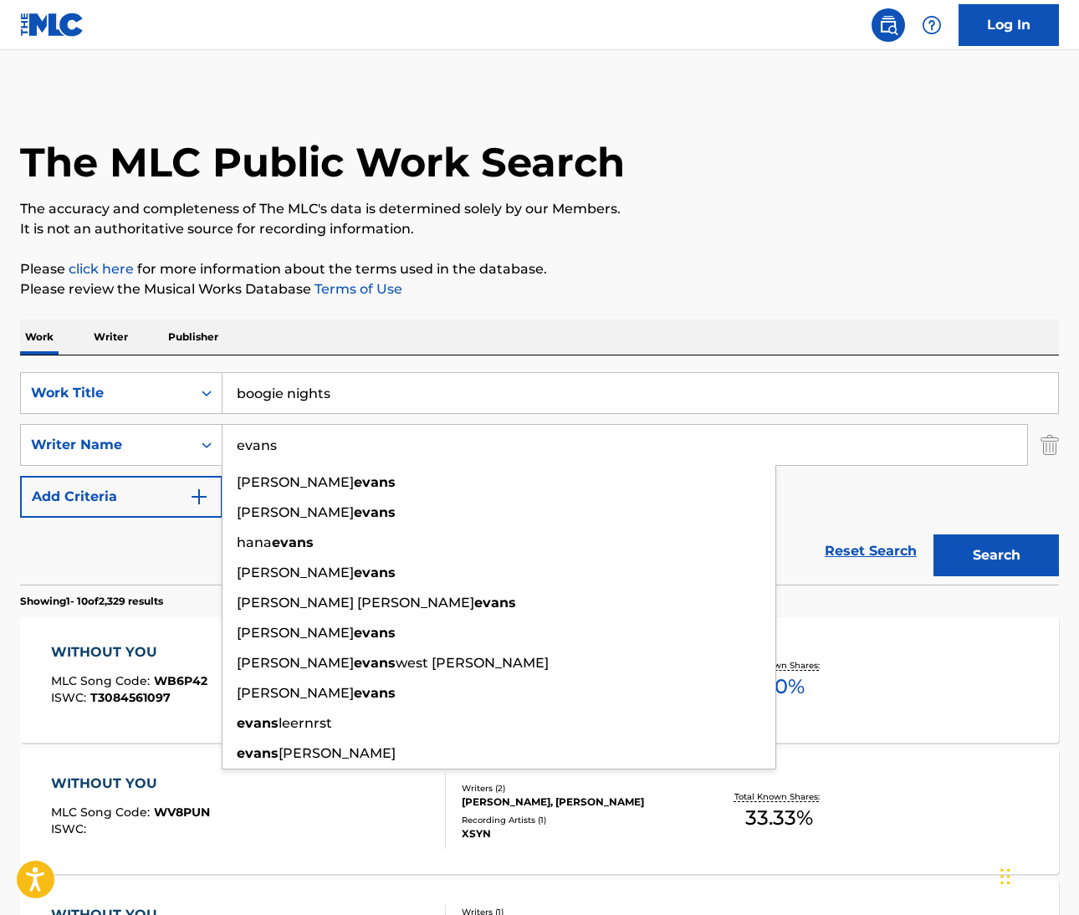
click at [254, 451] on input "evans" at bounding box center [625, 445] width 805 height 40
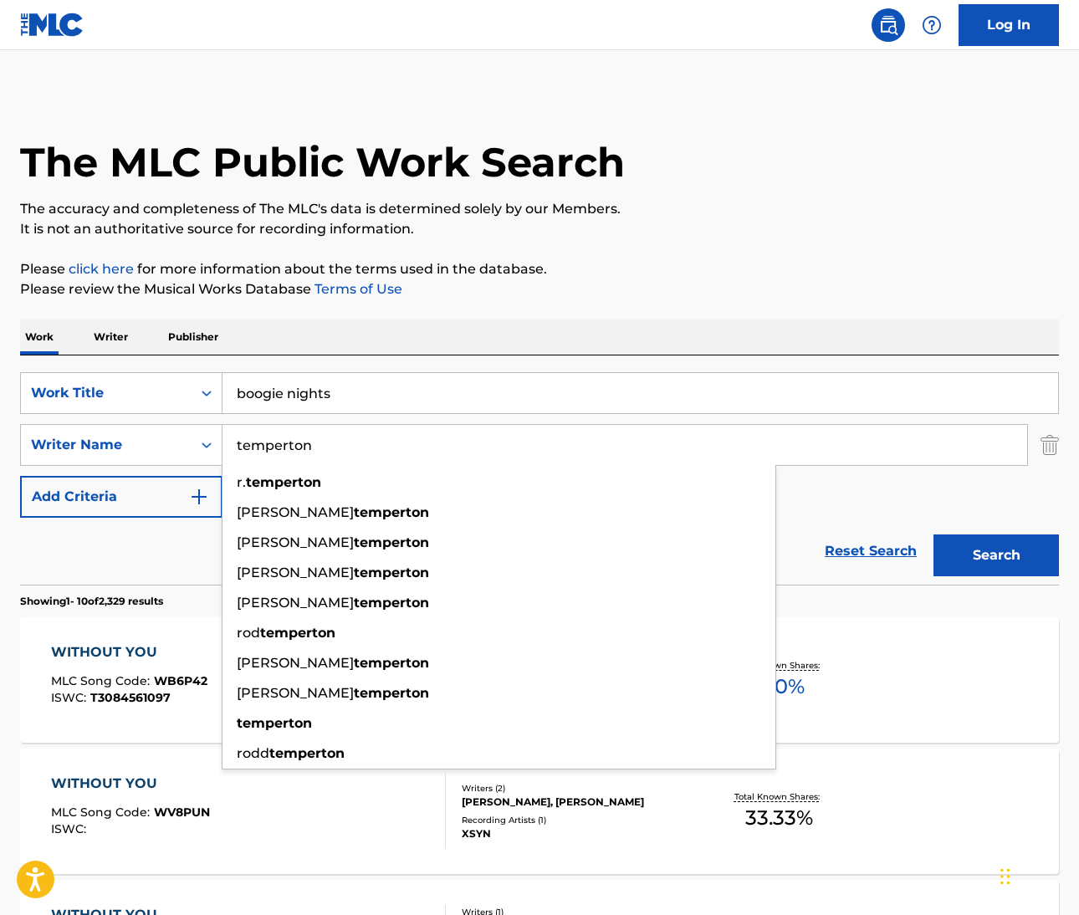
type input "temperton"
click at [996, 556] on button "Search" at bounding box center [996, 556] width 125 height 42
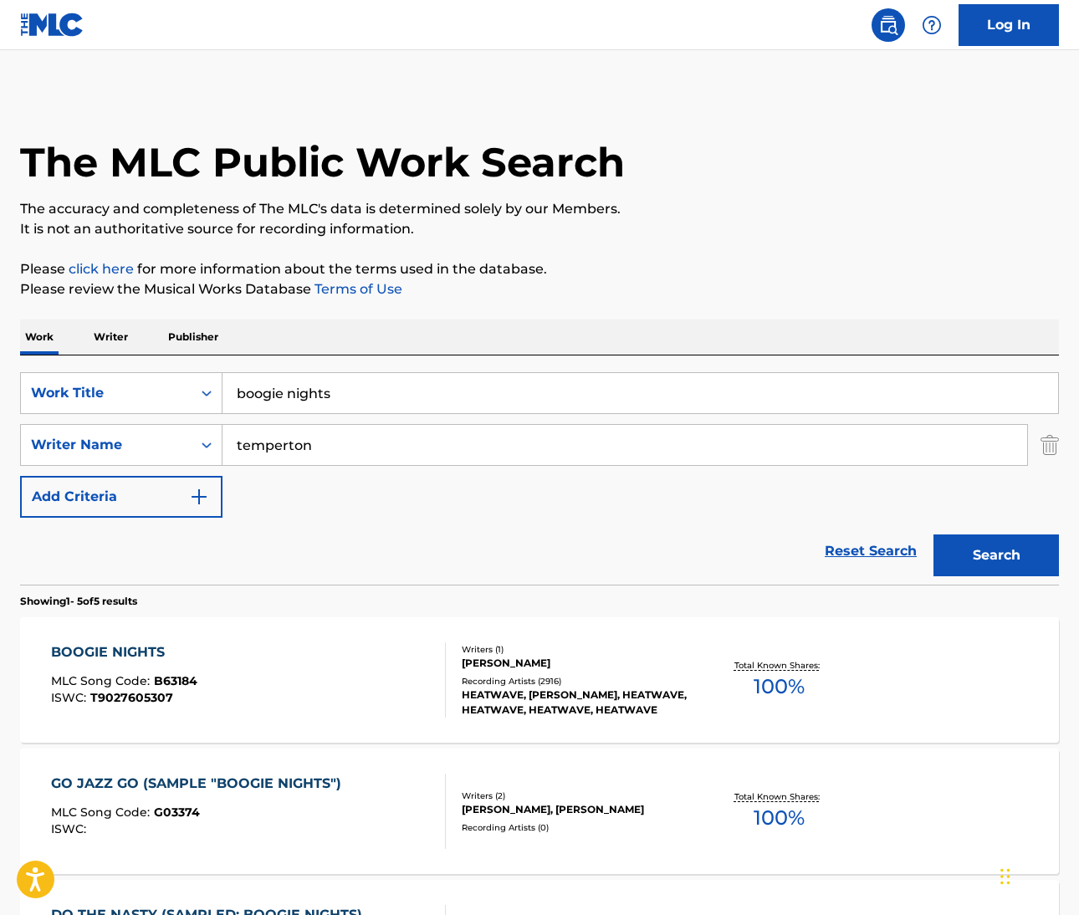
click at [141, 656] on div "BOOGIE NIGHTS" at bounding box center [124, 653] width 146 height 20
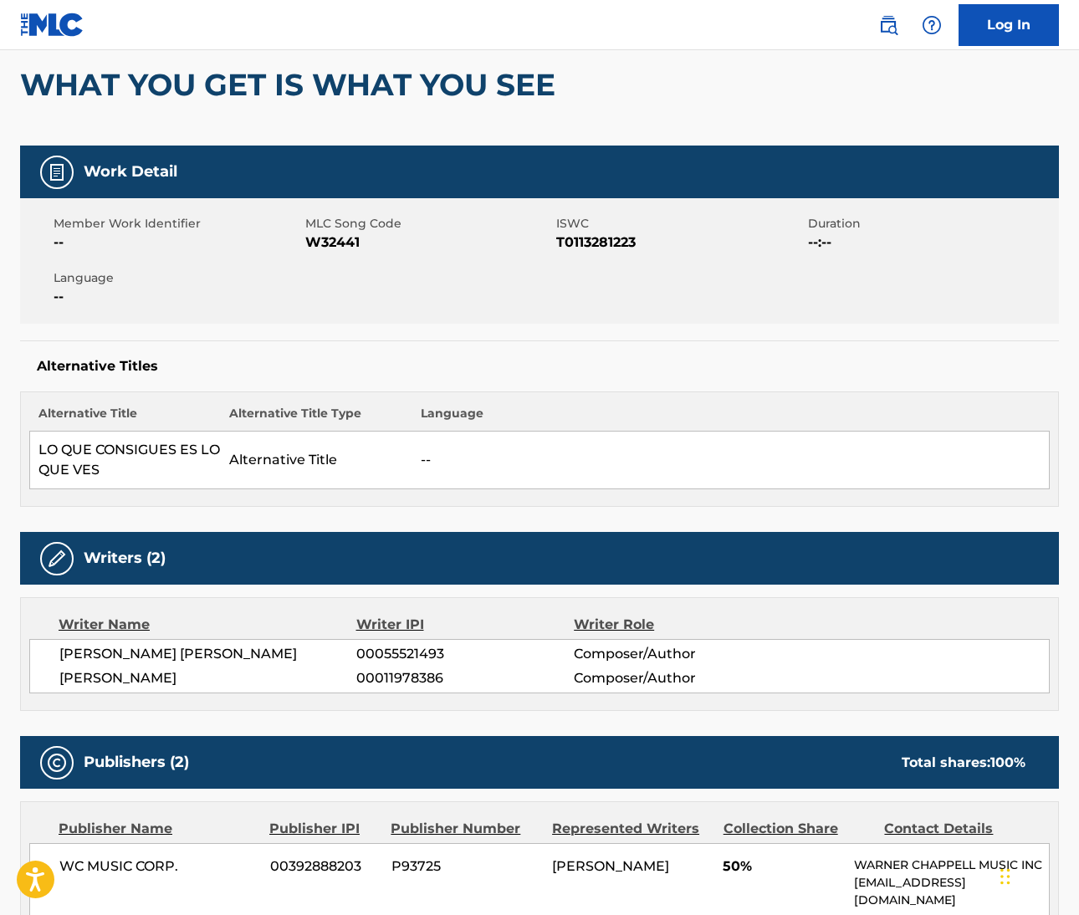
scroll to position [230, 0]
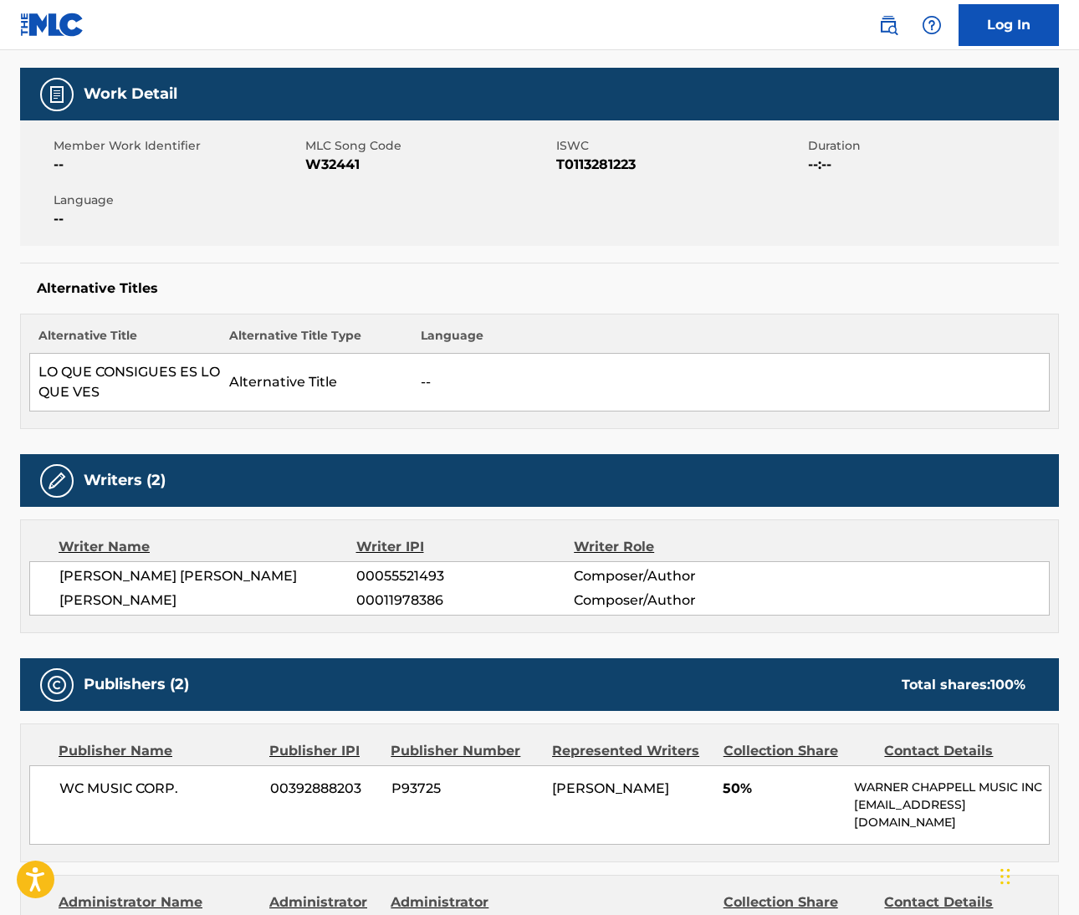
click at [75, 580] on span "[PERSON_NAME] [PERSON_NAME]" at bounding box center [207, 576] width 297 height 20
drag, startPoint x: 58, startPoint y: 578, endPoint x: 199, endPoint y: 586, distance: 141.6
click at [200, 583] on div "GRAHAM HAMILTON LYLE 00055521493 Composer/Author TERRY BRITTEN 00011978386 Comp…" at bounding box center [539, 588] width 1021 height 54
copy span "GRAHAM HAMILTON"
click at [211, 576] on span "[PERSON_NAME] [PERSON_NAME]" at bounding box center [207, 576] width 297 height 20
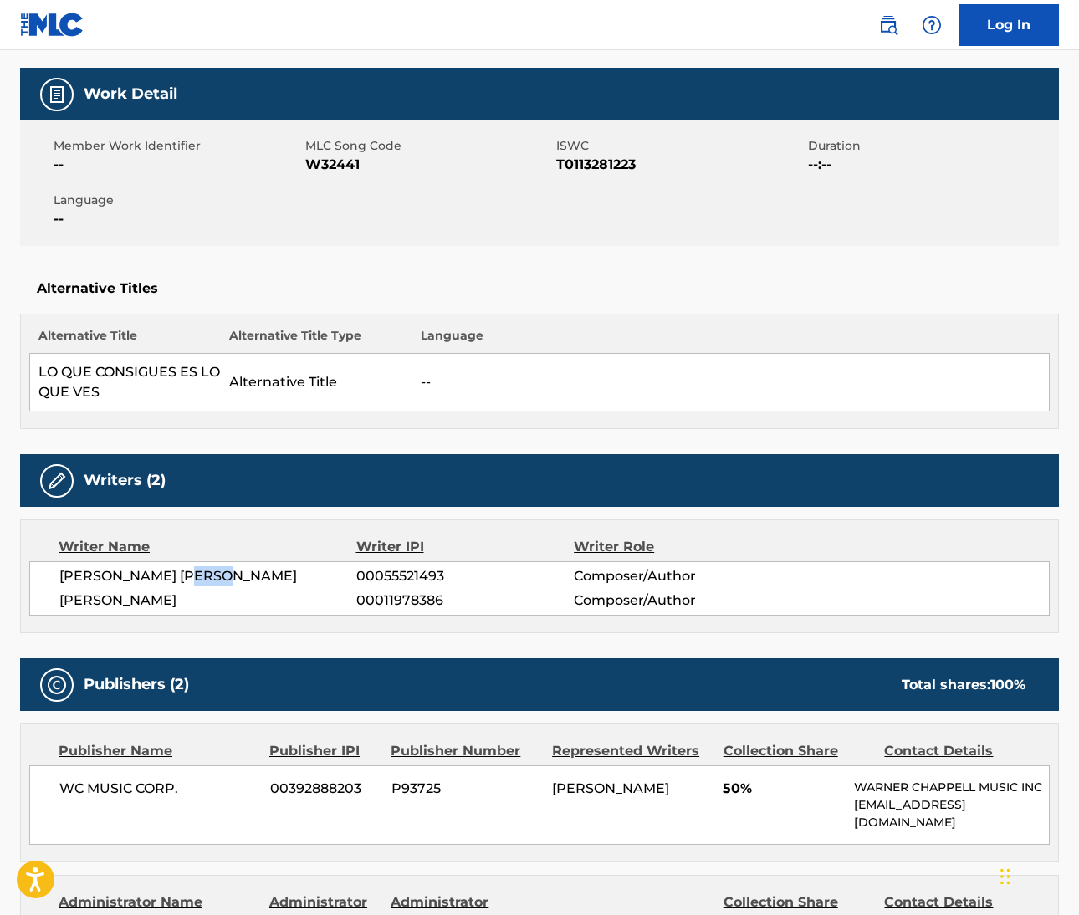
click at [211, 576] on span "[PERSON_NAME] [PERSON_NAME]" at bounding box center [207, 576] width 297 height 20
copy span "LYLE"
click at [90, 604] on span "[PERSON_NAME]" at bounding box center [207, 601] width 297 height 20
copy span "TERRY"
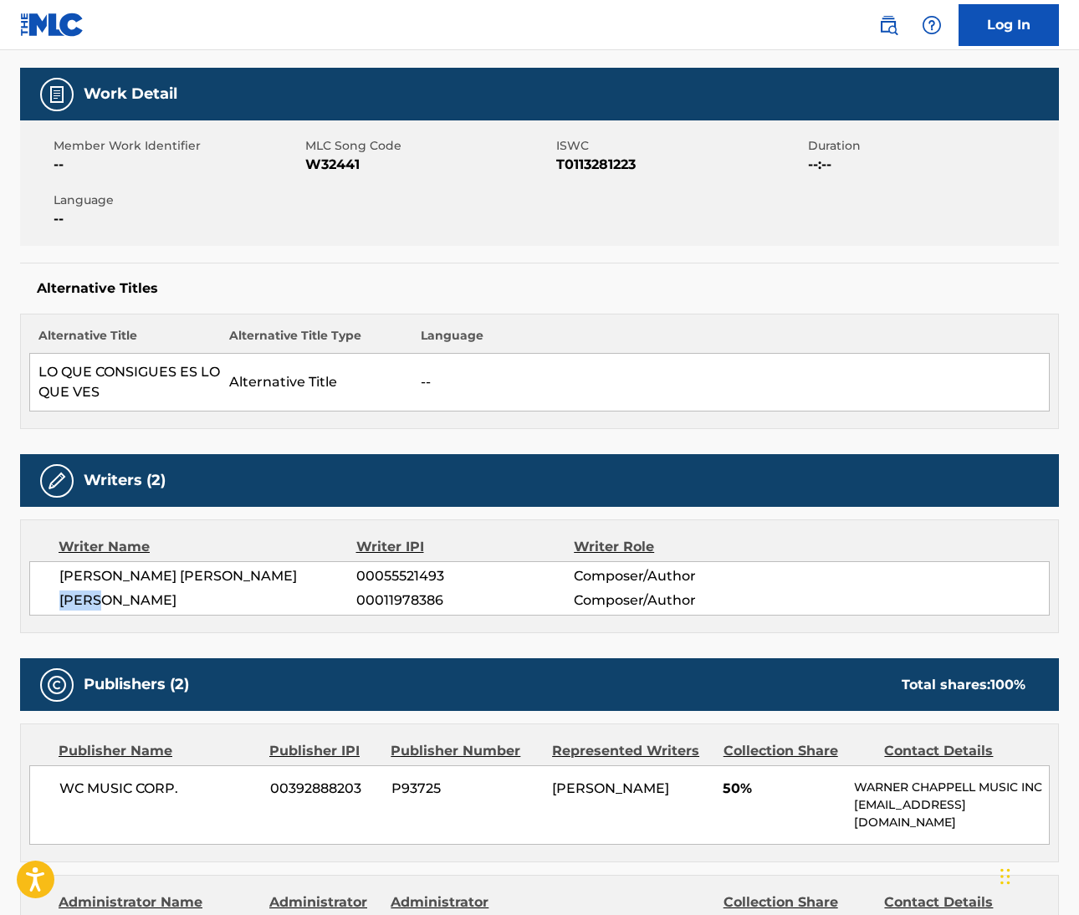
click at [136, 601] on span "[PERSON_NAME]" at bounding box center [207, 601] width 297 height 20
copy span "[PERSON_NAME]"
click at [884, 25] on img at bounding box center [888, 25] width 20 height 20
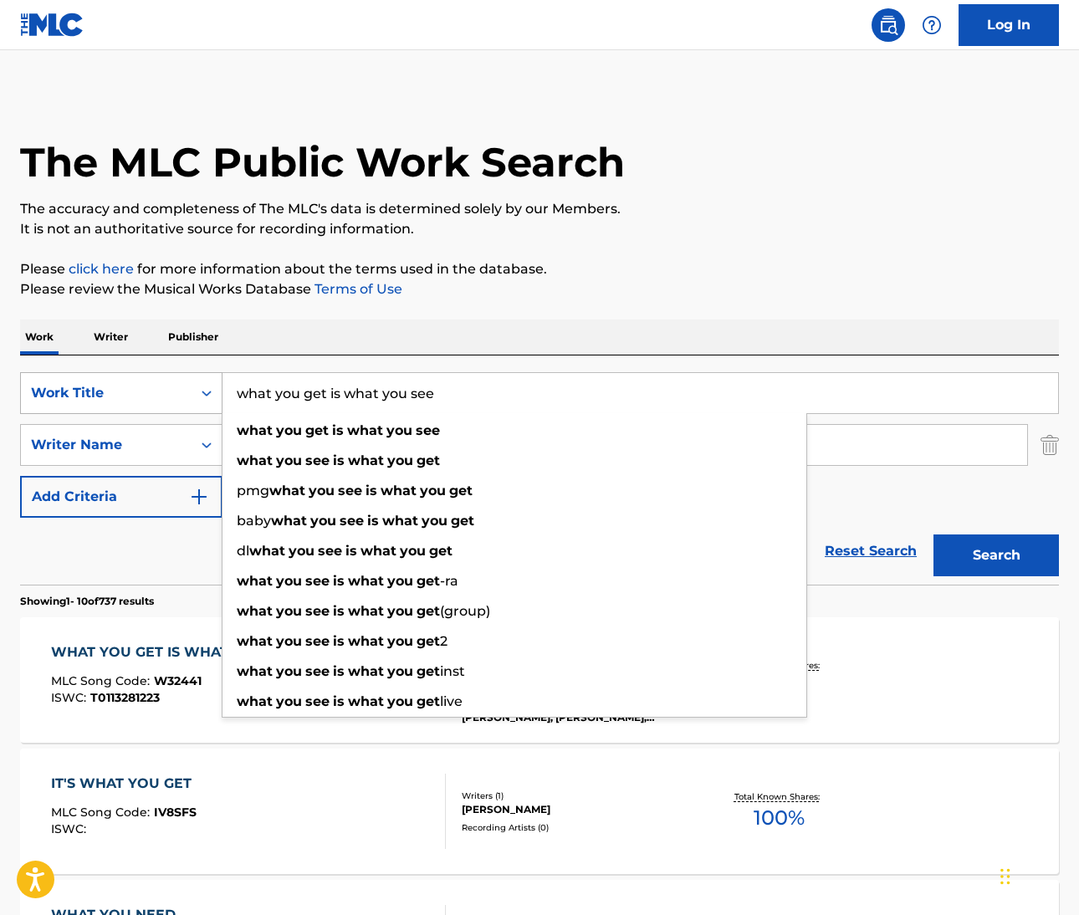
drag, startPoint x: 440, startPoint y: 401, endPoint x: 215, endPoint y: 384, distance: 225.7
click at [215, 384] on div "SearchWithCriteriafc82d7d0-9b27-47f3-b8f7-7e4d87e3a681 Work Title what you get …" at bounding box center [539, 393] width 1039 height 42
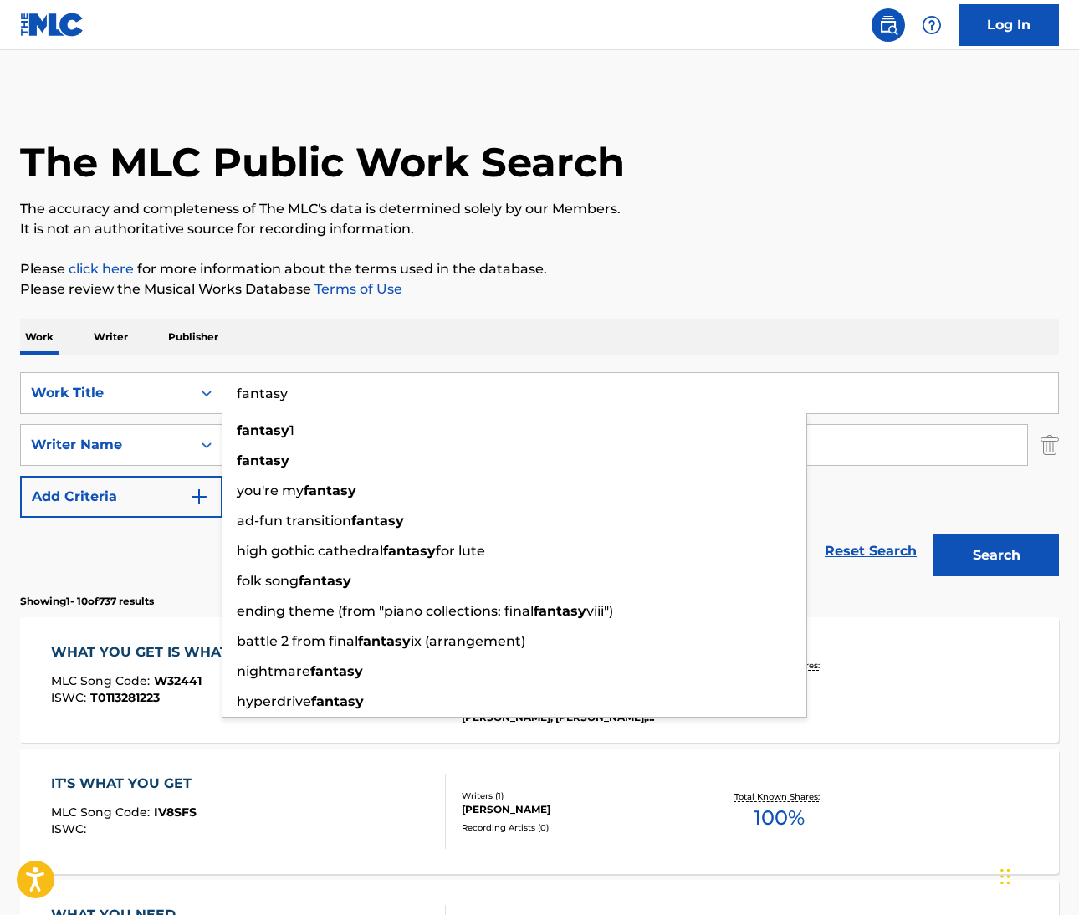
type input "fantasy"
click at [680, 292] on p "Please review the Musical Works Database Terms of Use" at bounding box center [539, 289] width 1039 height 20
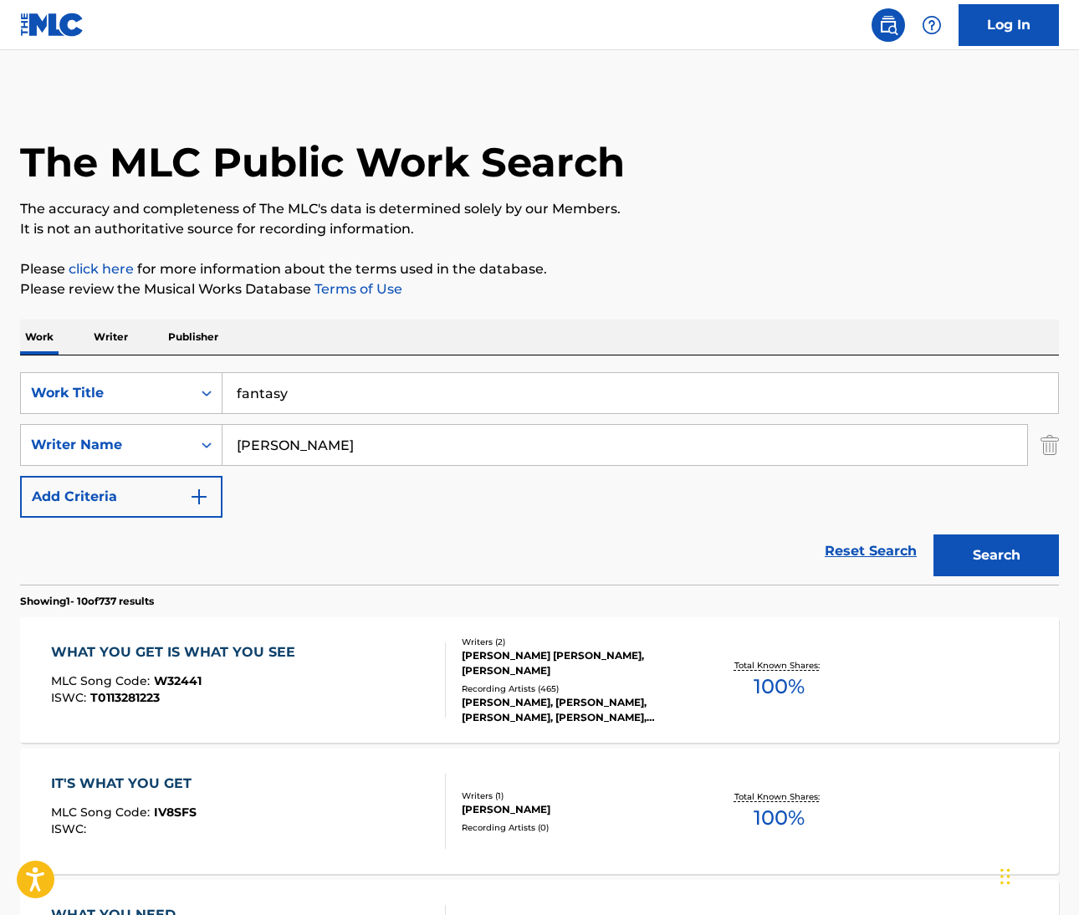
click at [246, 441] on input "lyle" at bounding box center [625, 445] width 805 height 40
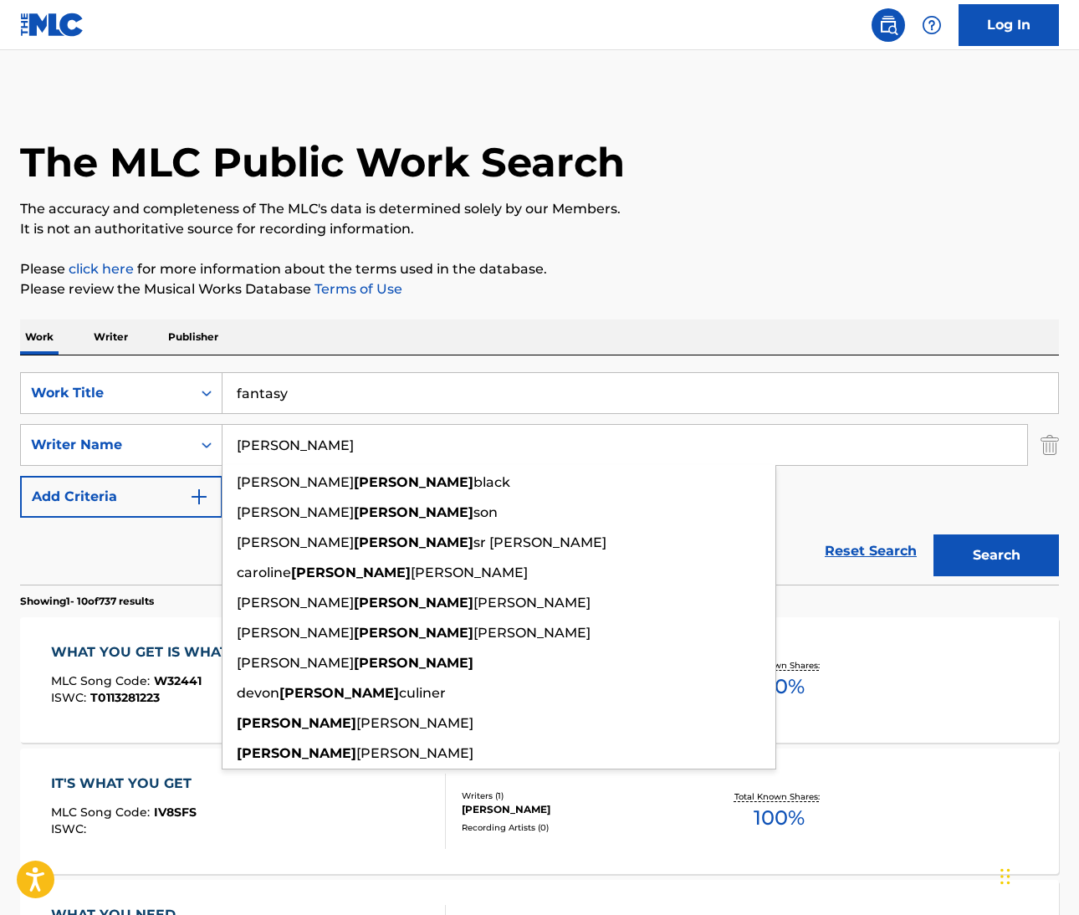
click at [247, 441] on input "lyle" at bounding box center [625, 445] width 805 height 40
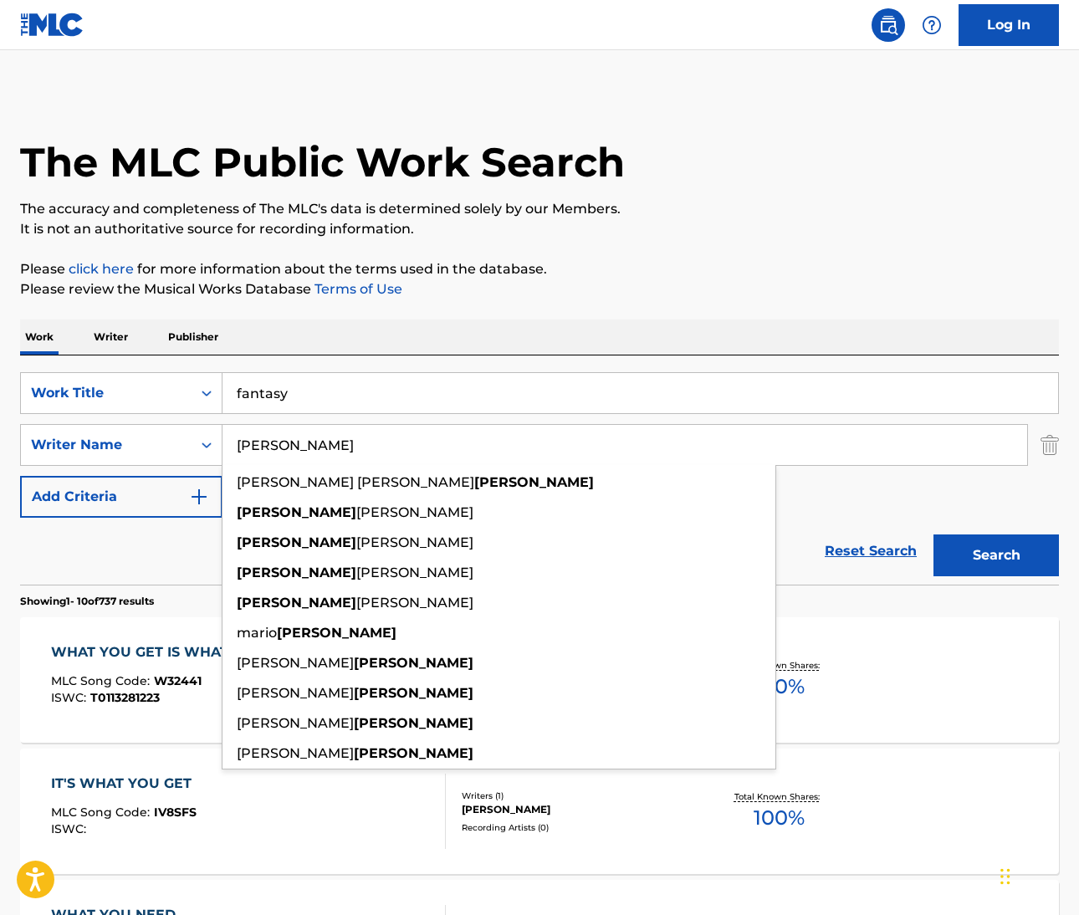
type input "carey"
click at [996, 556] on button "Search" at bounding box center [996, 556] width 125 height 42
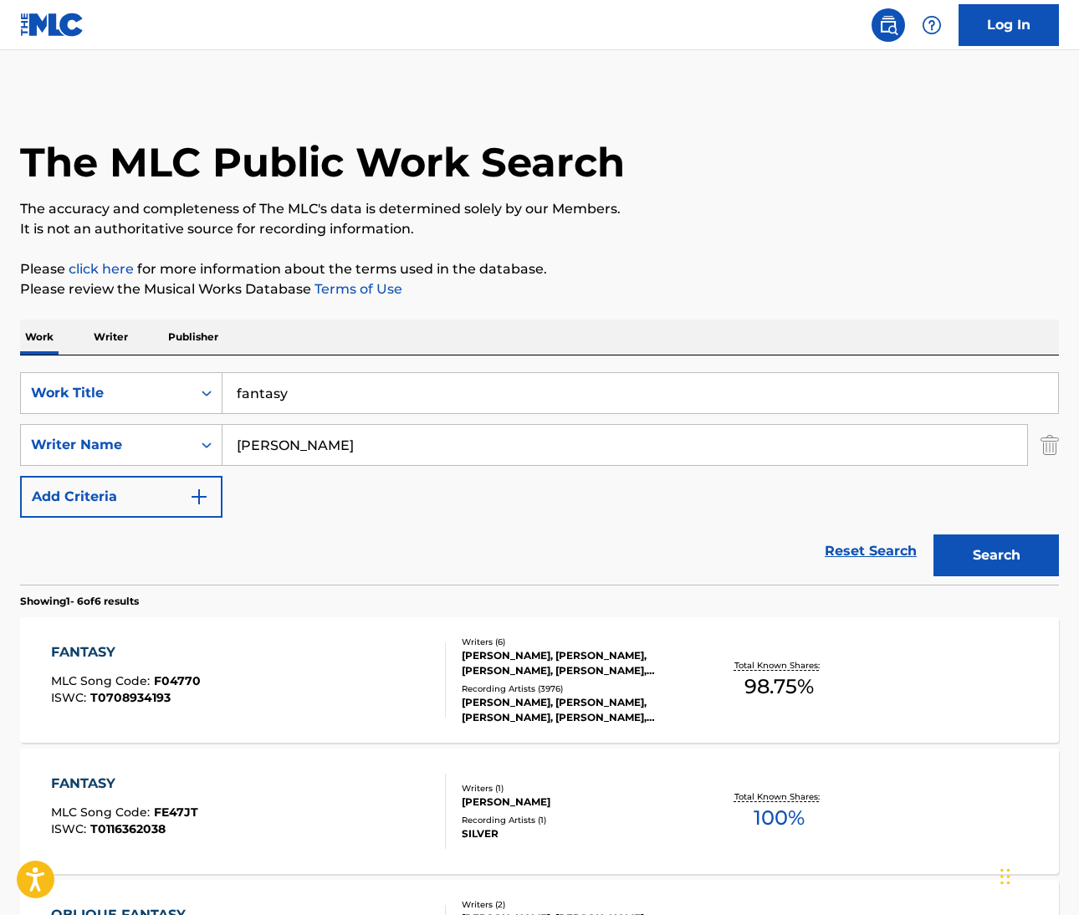
click at [110, 655] on div "FANTASY" at bounding box center [126, 653] width 150 height 20
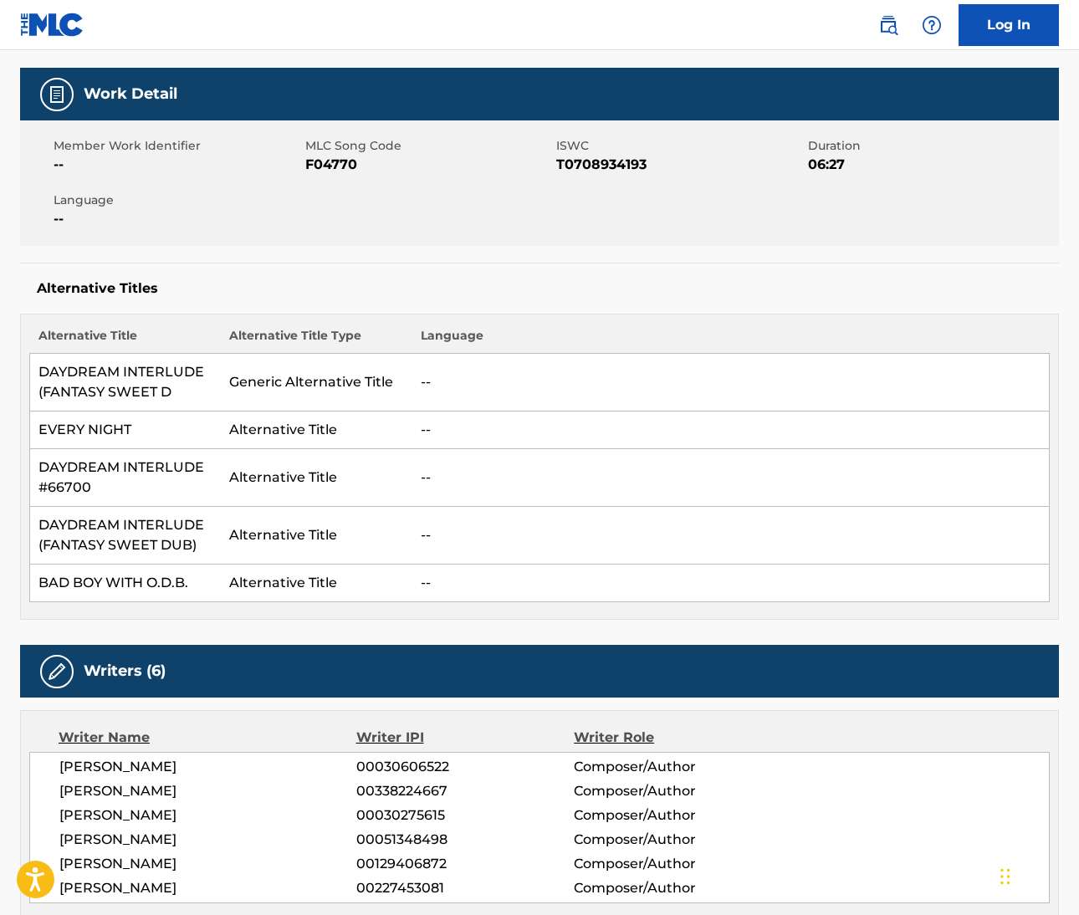
scroll to position [110, 0]
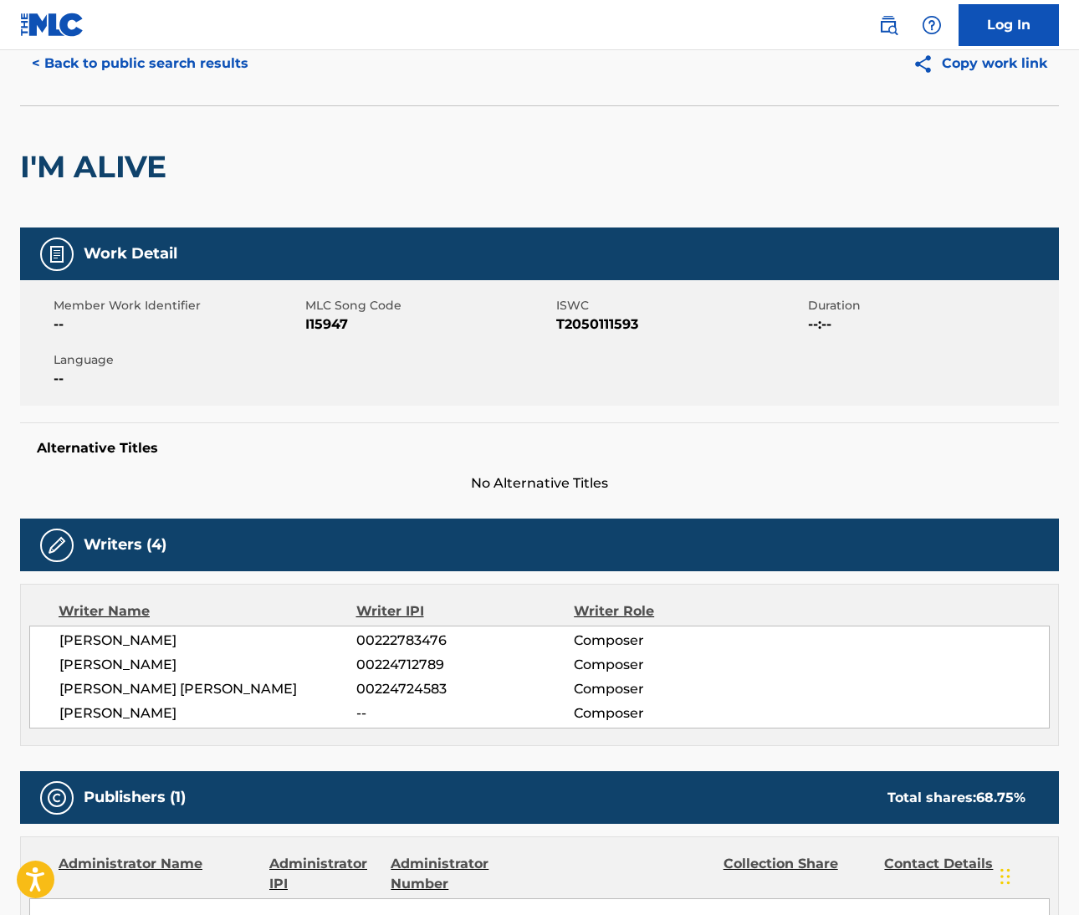
scroll to position [74, 0]
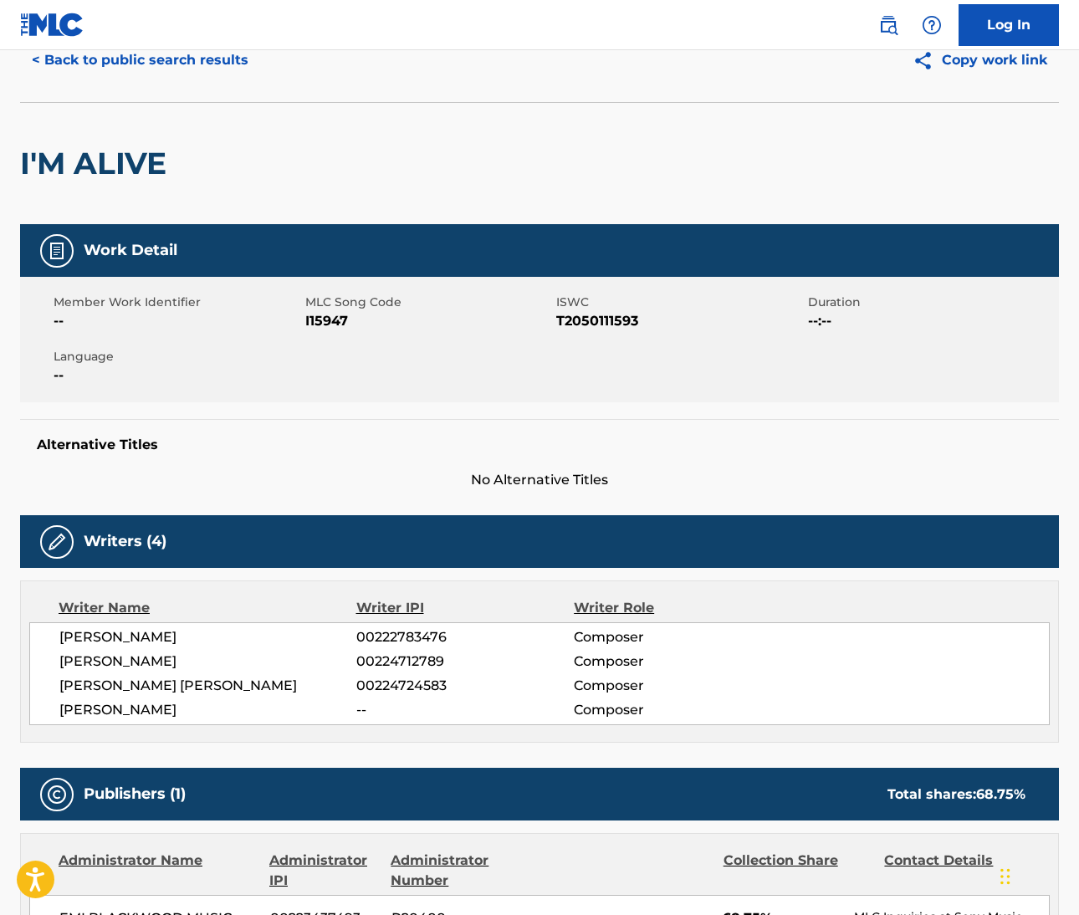
click at [72, 638] on span "ZINDY LAURSEN" at bounding box center [207, 637] width 297 height 20
click at [141, 640] on span "ZINDY LAURSEN" at bounding box center [207, 637] width 297 height 20
click at [75, 662] on span "PER HOLM-PETERSEN" at bounding box center [207, 662] width 297 height 20
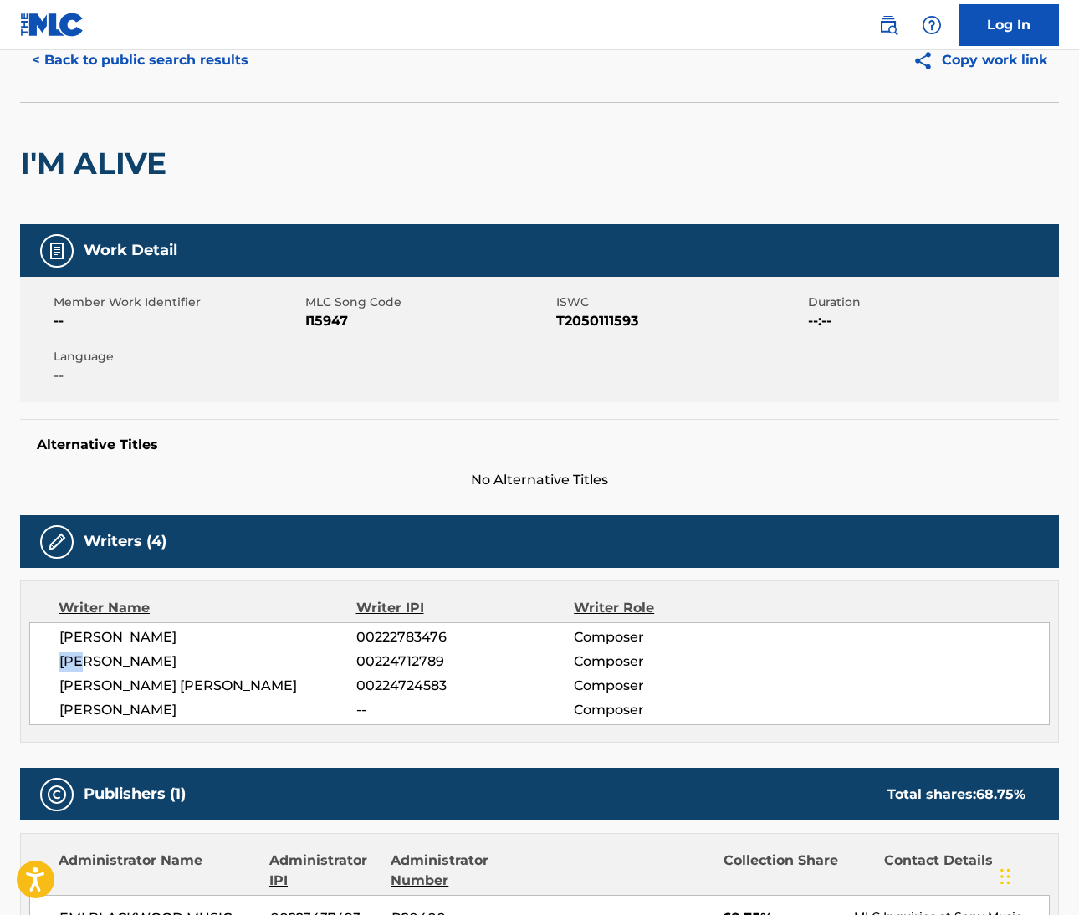
click at [75, 663] on span "PER HOLM-PETERSEN" at bounding box center [207, 662] width 297 height 20
click at [120, 660] on span "PER HOLM-PETERSEN" at bounding box center [207, 662] width 297 height 20
click at [97, 659] on span "PER HOLM-PETERSEN" at bounding box center [207, 662] width 297 height 20
drag, startPoint x: 94, startPoint y: 658, endPoint x: 235, endPoint y: 664, distance: 141.5
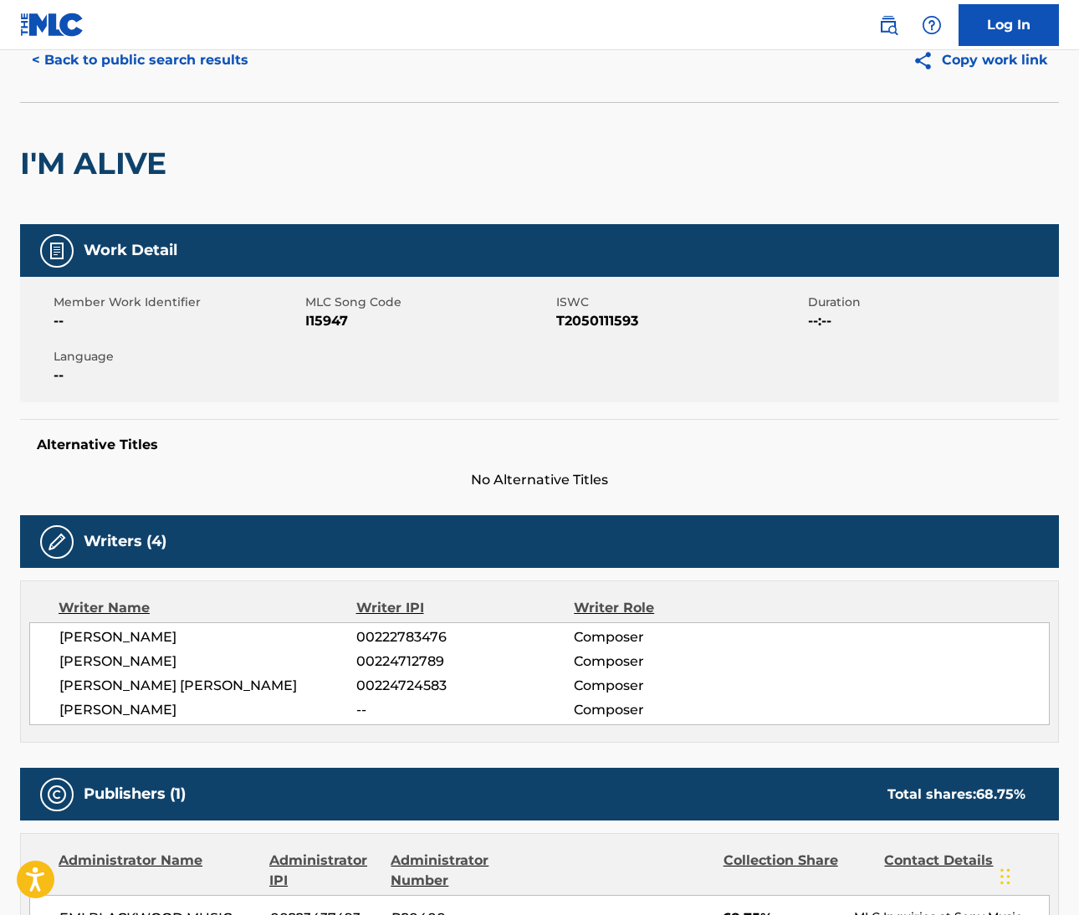
click at [235, 664] on span "PER HOLM-PETERSEN" at bounding box center [207, 662] width 297 height 20
copy span "HOLM-PETERSEN"
drag, startPoint x: 59, startPoint y: 684, endPoint x: 140, endPoint y: 694, distance: 80.9
click at [142, 687] on span "JENS KJAER LARSEN" at bounding box center [207, 686] width 297 height 20
copy span "JENS KJAER"
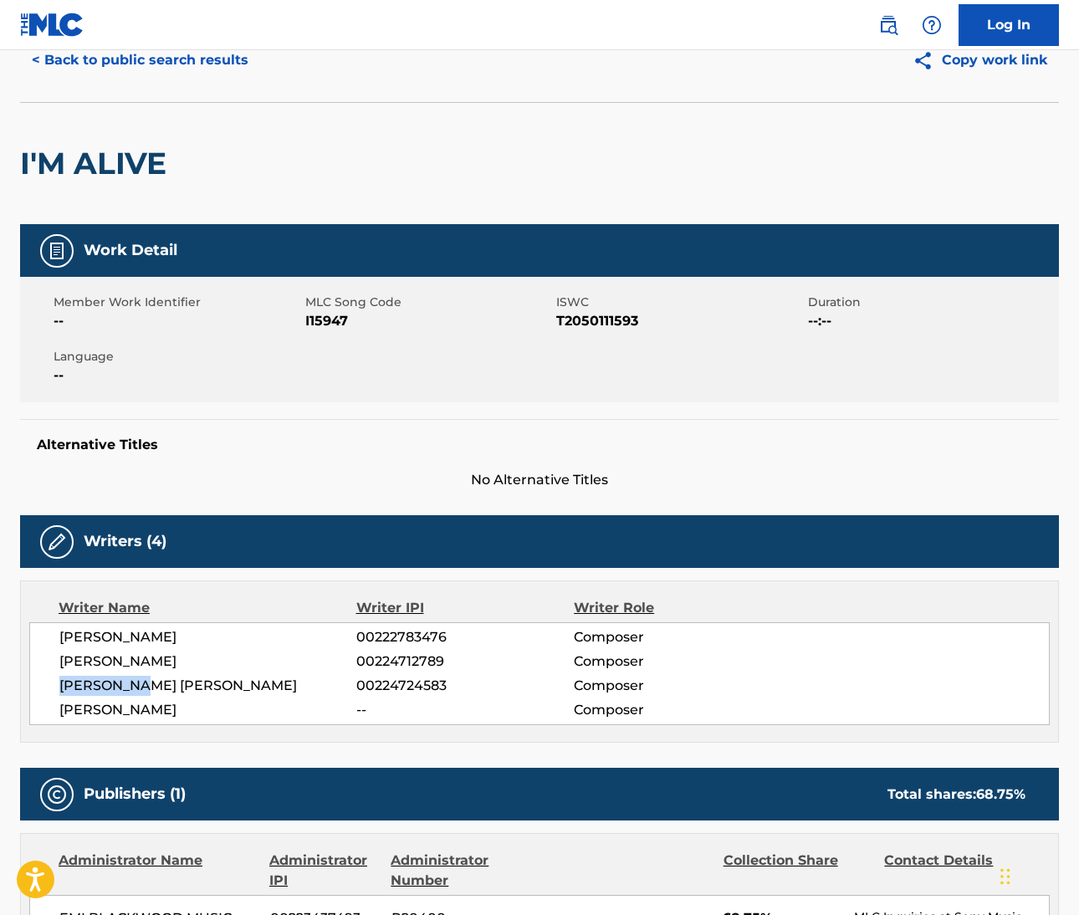
click at [187, 684] on span "JENS KJAER LARSEN" at bounding box center [207, 686] width 297 height 20
copy span "LARSEN"
drag, startPoint x: 63, startPoint y: 706, endPoint x: 86, endPoint y: 713, distance: 24.4
click at [111, 713] on span "JORN VOLSGAARD KRISTENSEN" at bounding box center [207, 710] width 297 height 20
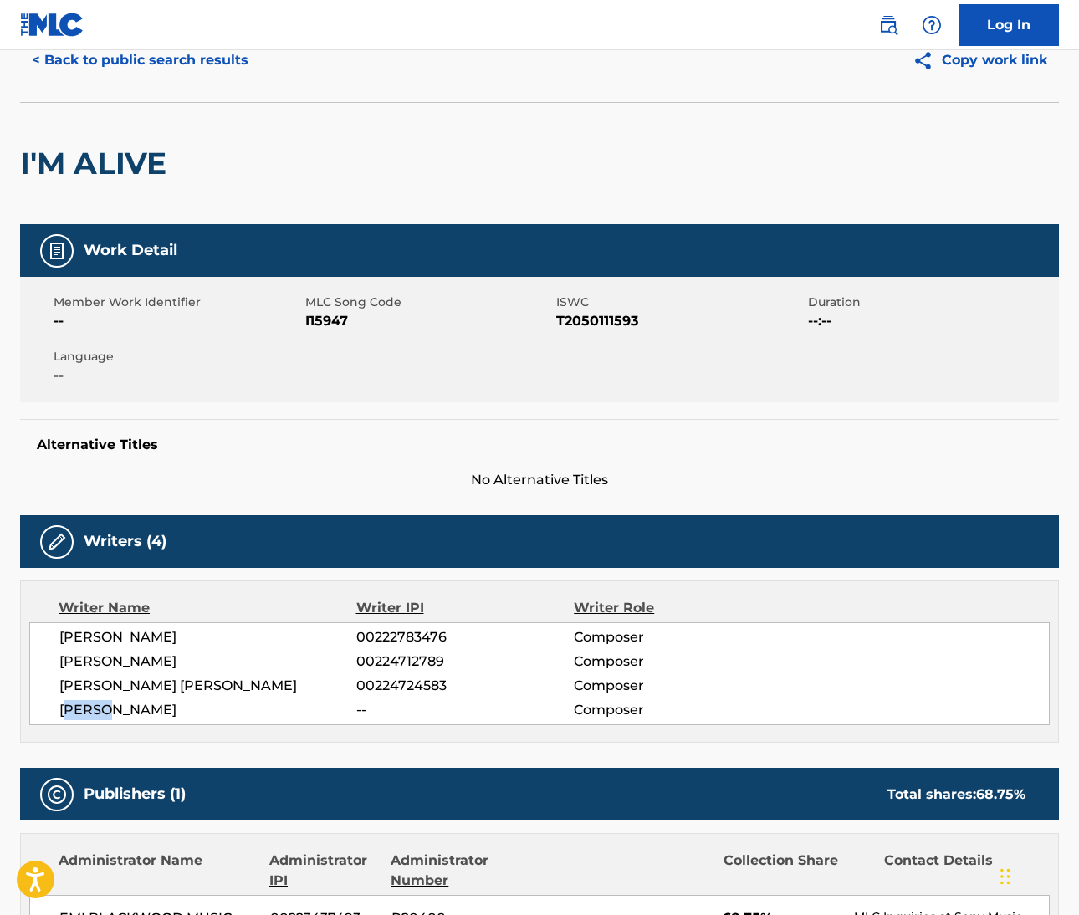
drag, startPoint x: 59, startPoint y: 706, endPoint x: 190, endPoint y: 713, distance: 131.5
click at [190, 713] on span "JORN VOLSGAARD KRISTENSEN" at bounding box center [207, 710] width 297 height 20
copy span "JORN VOLSGAARD"
click at [234, 706] on span "JORN VOLSGAARD KRISTENSEN" at bounding box center [207, 710] width 297 height 20
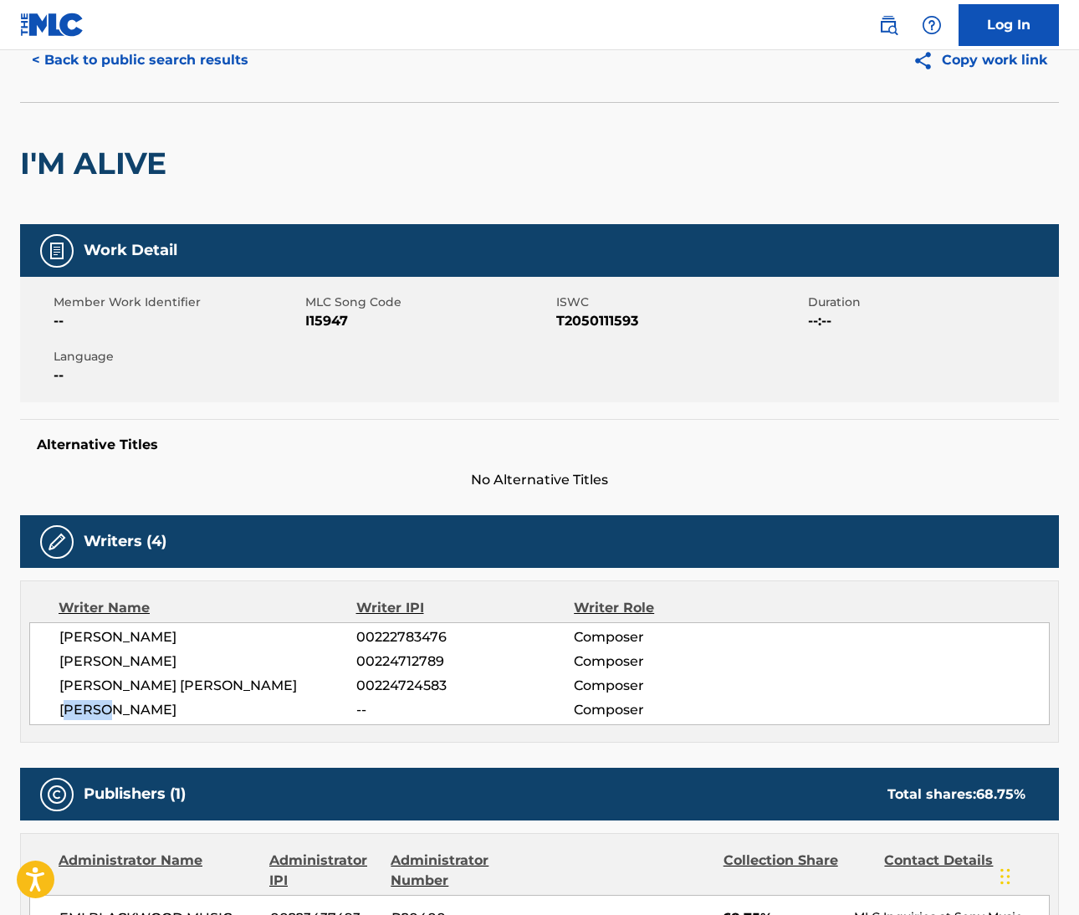
copy span "KRISTENSEN"
click at [889, 20] on img at bounding box center [888, 25] width 20 height 20
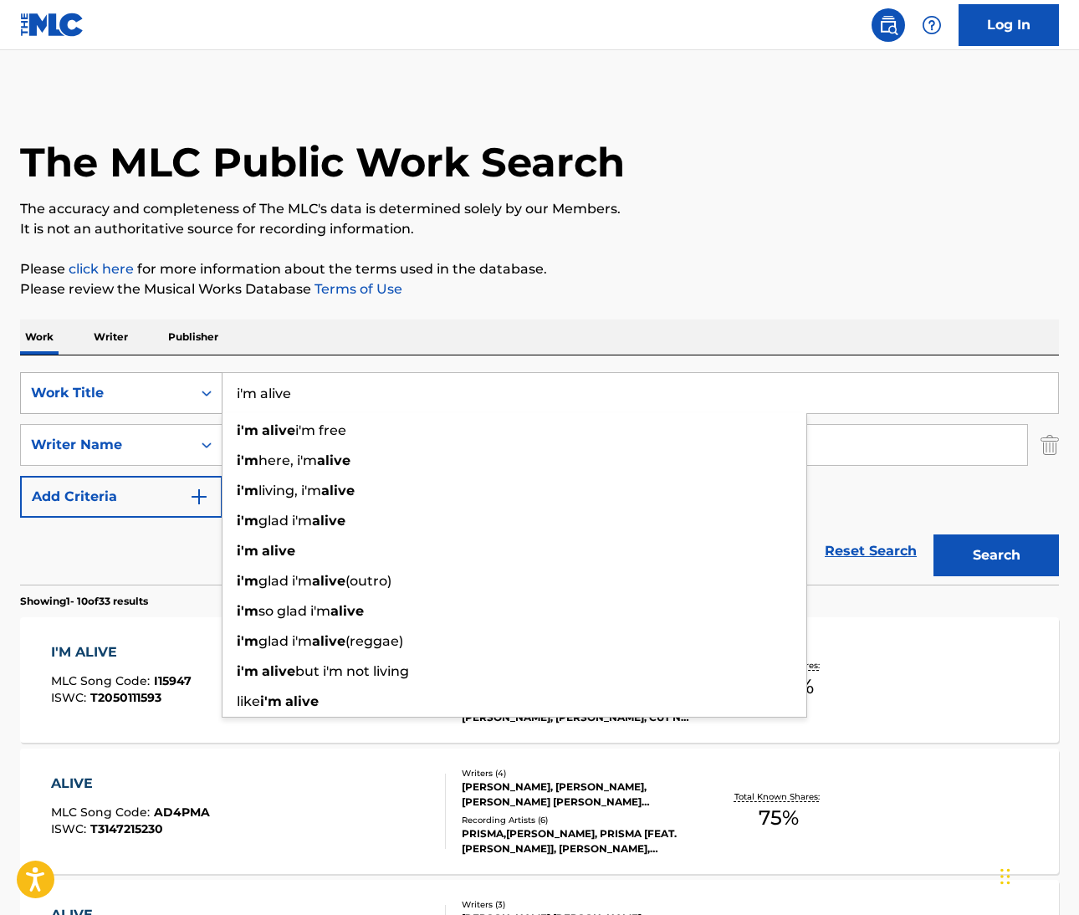
drag, startPoint x: 294, startPoint y: 394, endPoint x: 197, endPoint y: 386, distance: 97.4
click at [197, 386] on div "SearchWithCriteriaeb11bebd-b17f-4b81-aba6-1f2fd0a677a4 Work Title i'm alive i'm…" at bounding box center [539, 393] width 1039 height 42
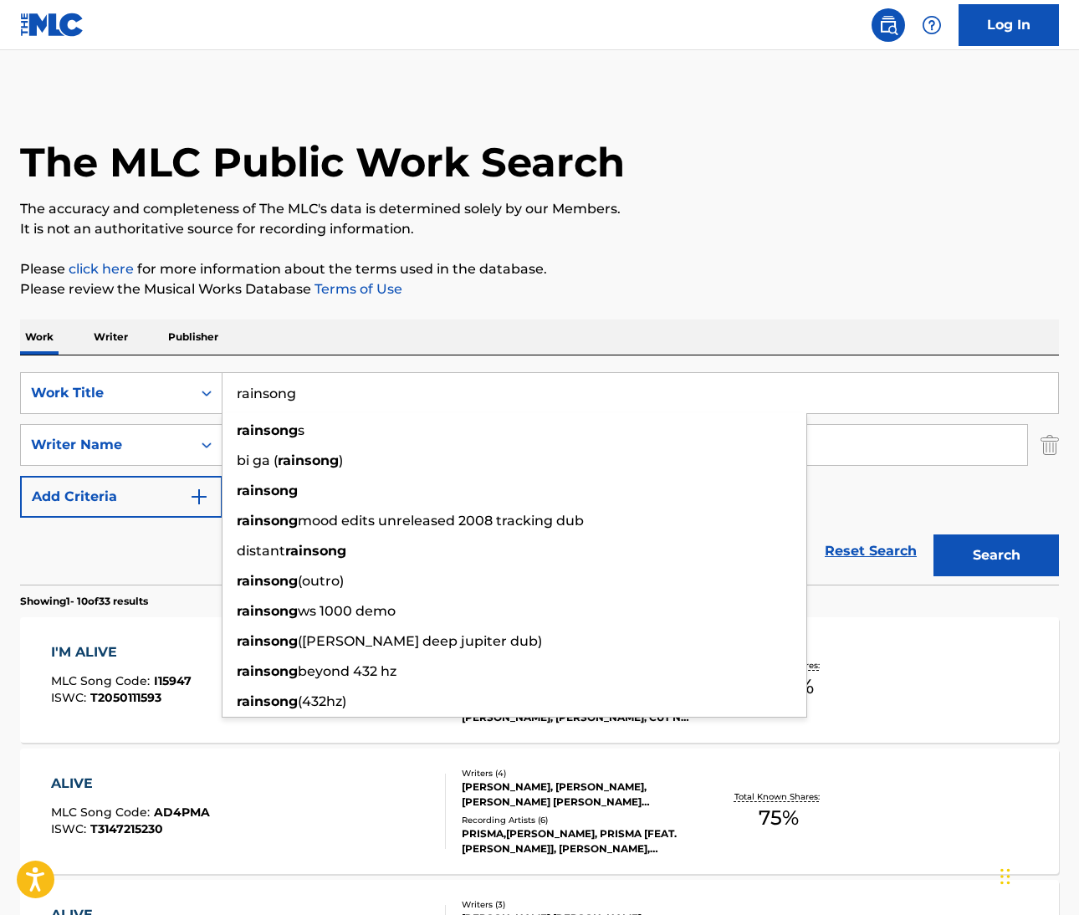
type input "rainsong"
click at [665, 330] on div "Work Writer Publisher" at bounding box center [539, 337] width 1039 height 35
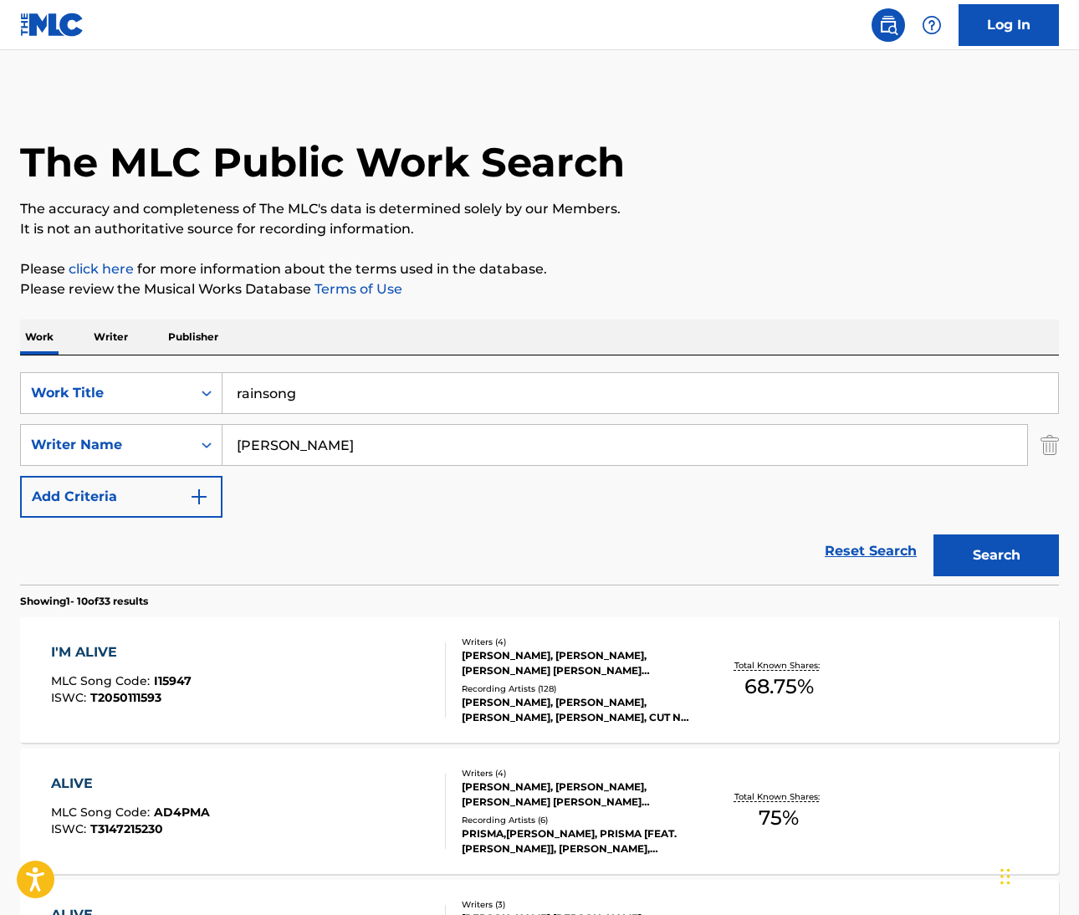
click at [274, 450] on input "Kristensen" at bounding box center [625, 445] width 805 height 40
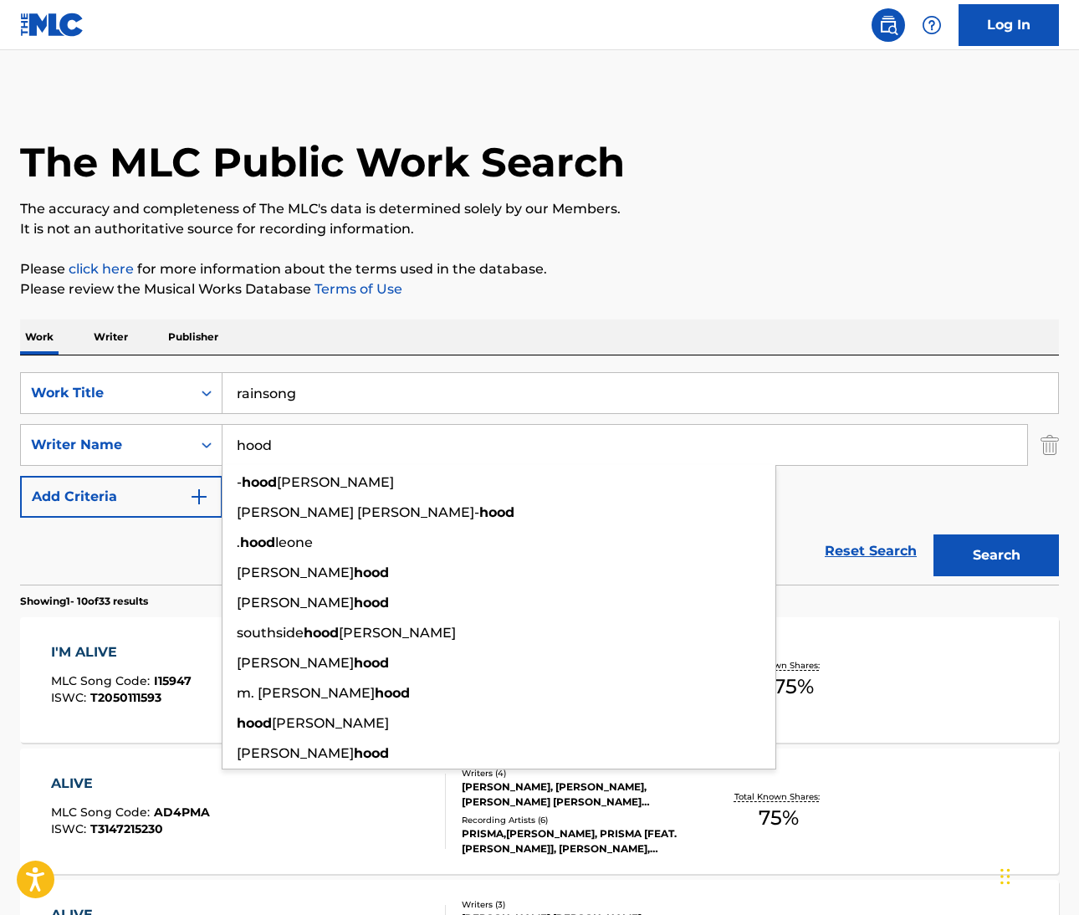
click at [996, 556] on button "Search" at bounding box center [996, 556] width 125 height 42
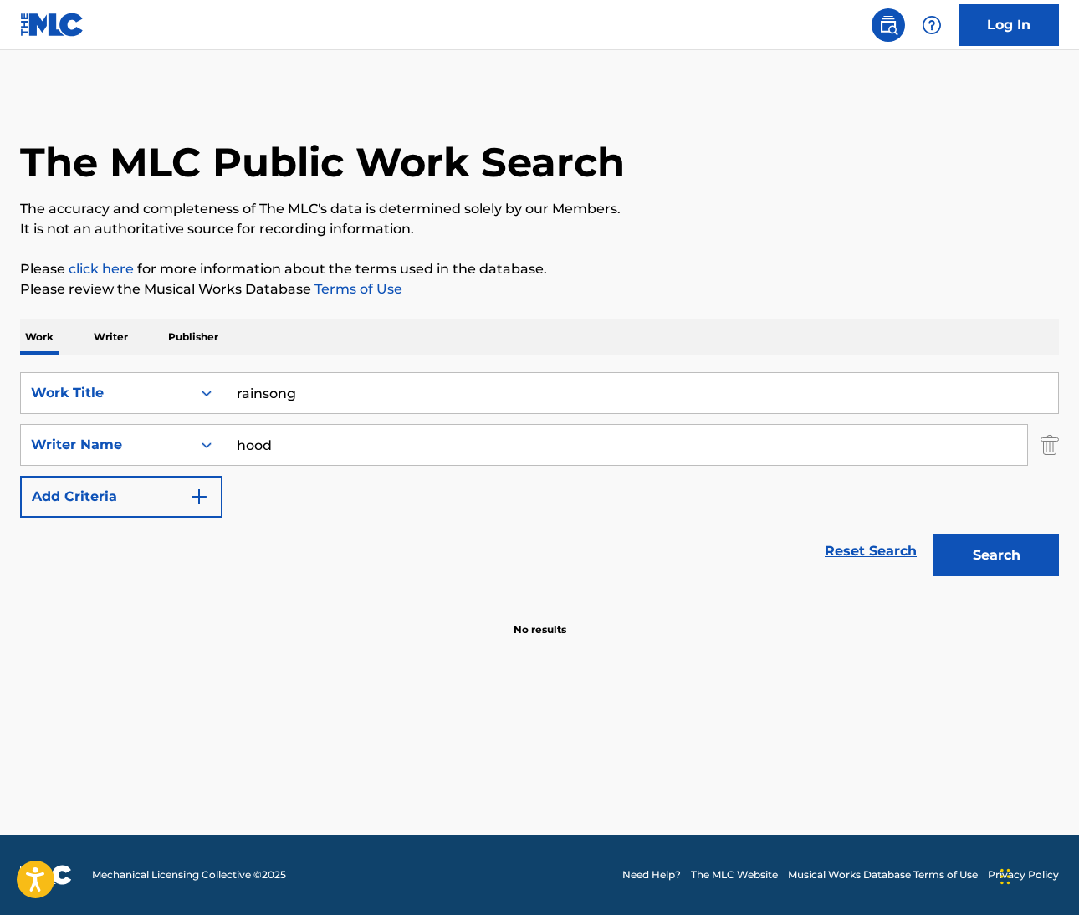
click at [250, 399] on input "rainsong" at bounding box center [641, 393] width 836 height 40
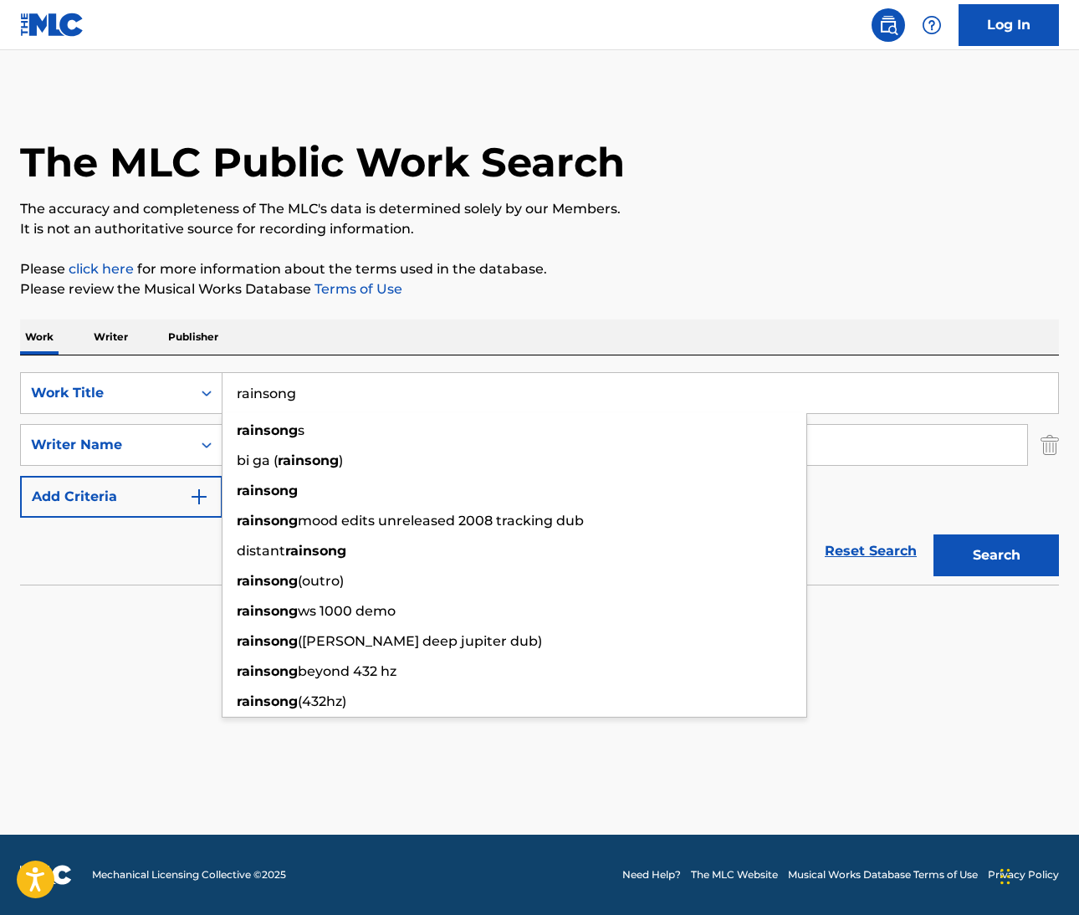
click at [250, 399] on input "rainsong" at bounding box center [641, 393] width 836 height 40
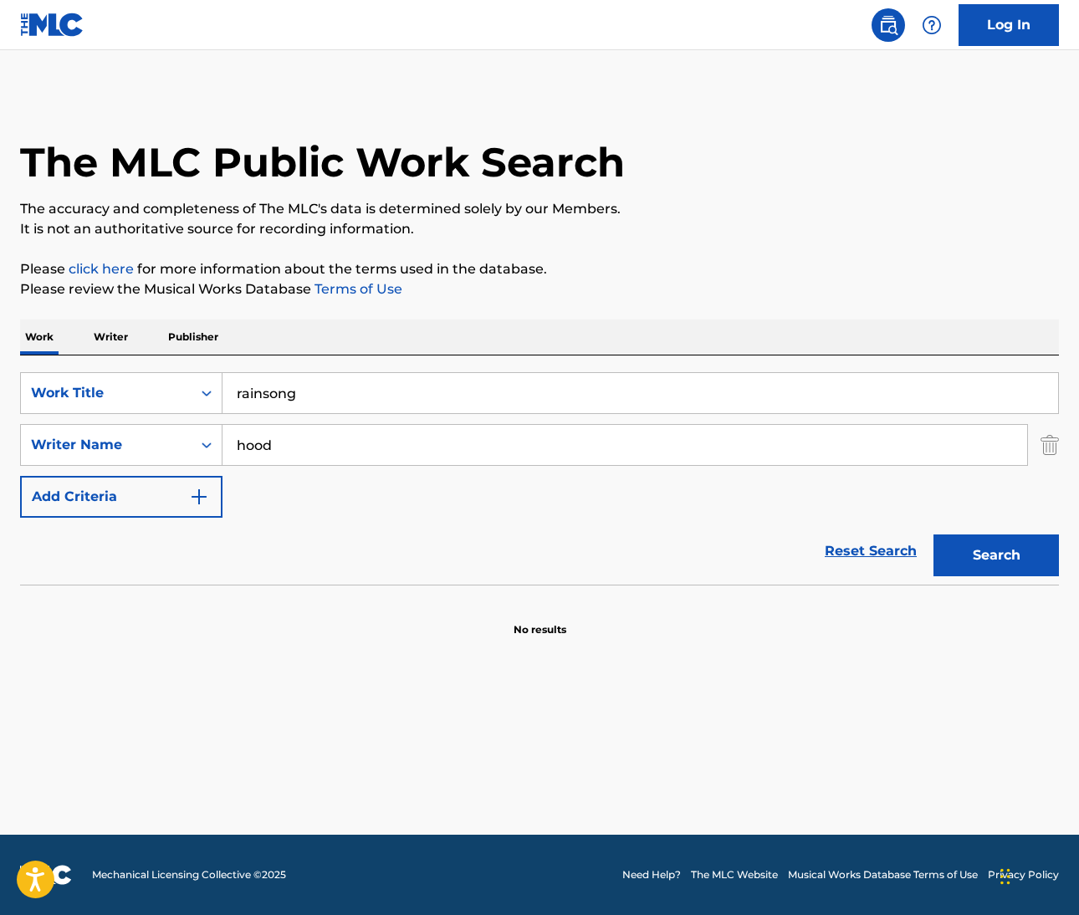
click at [85, 704] on main "The MLC Public Work Search The accuracy and completeness of The MLC's data is d…" at bounding box center [539, 442] width 1079 height 785
click at [265, 443] on input "hood" at bounding box center [625, 445] width 805 height 40
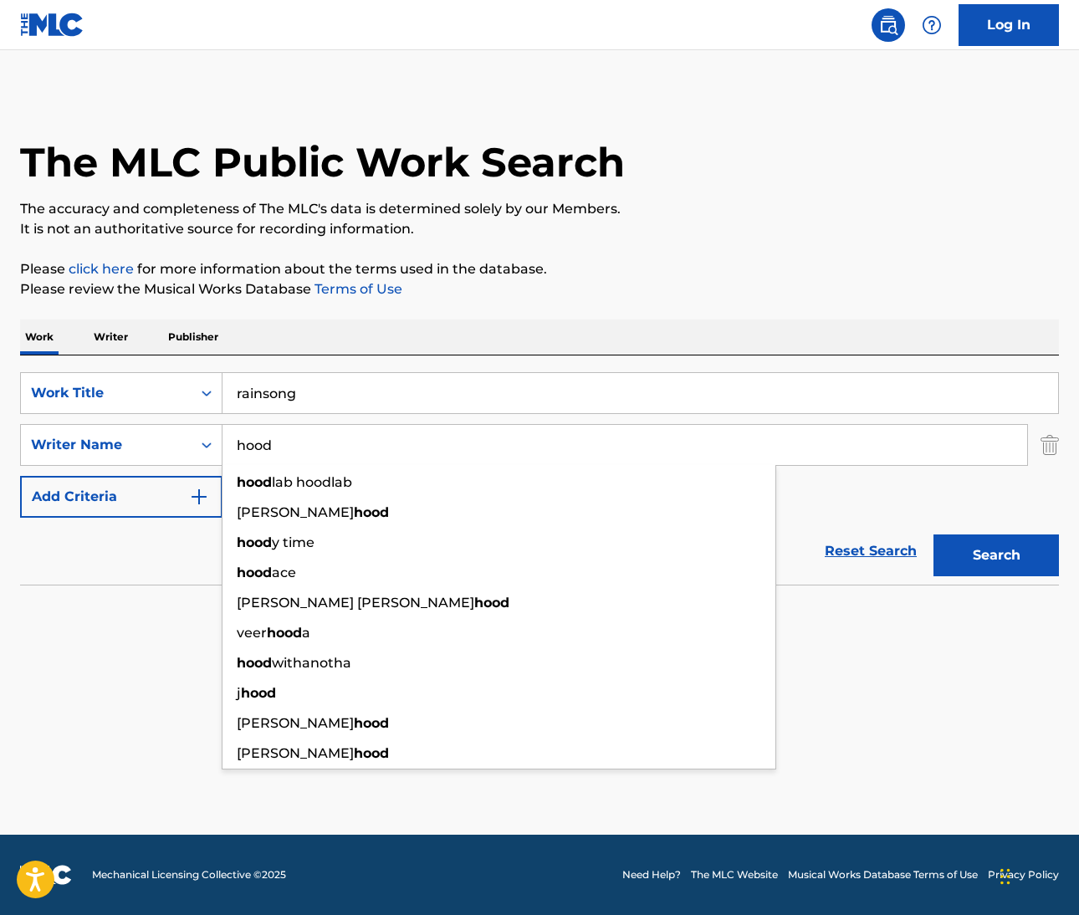
click at [265, 443] on input "hood" at bounding box center [625, 445] width 805 height 40
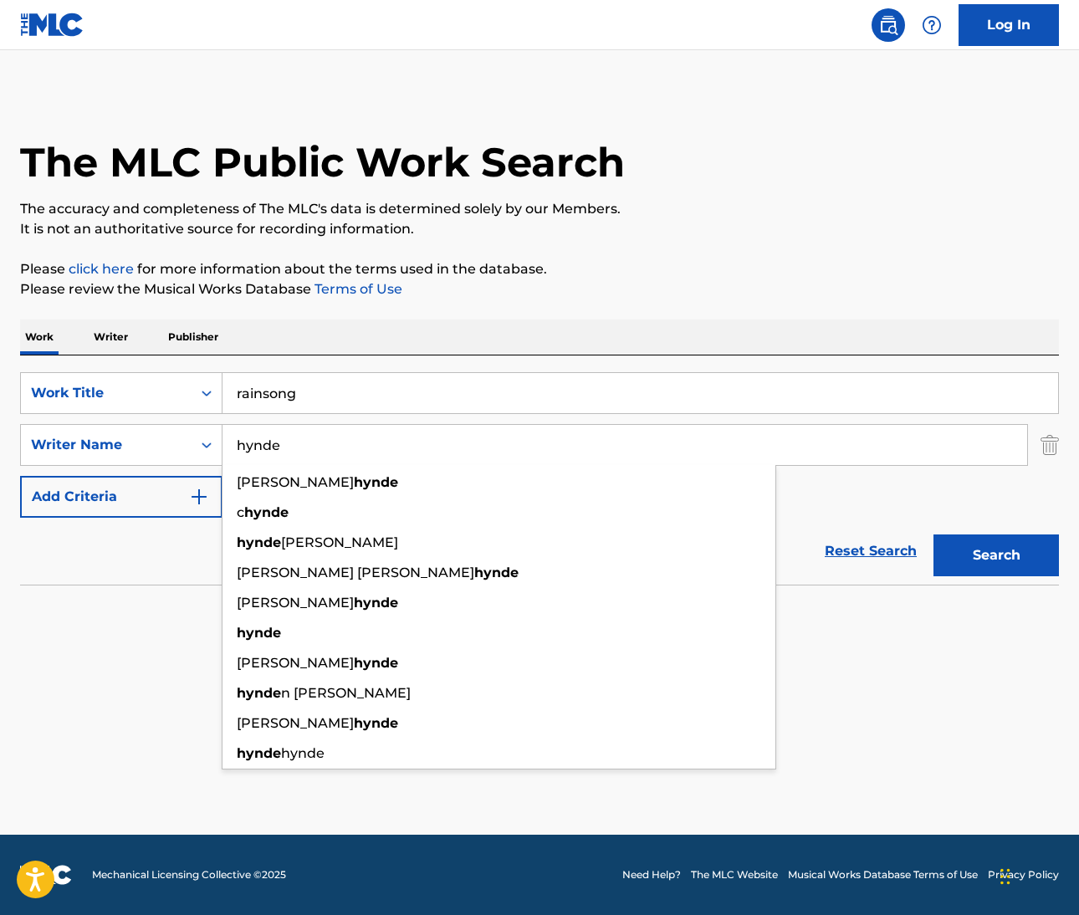
click at [996, 556] on button "Search" at bounding box center [996, 556] width 125 height 42
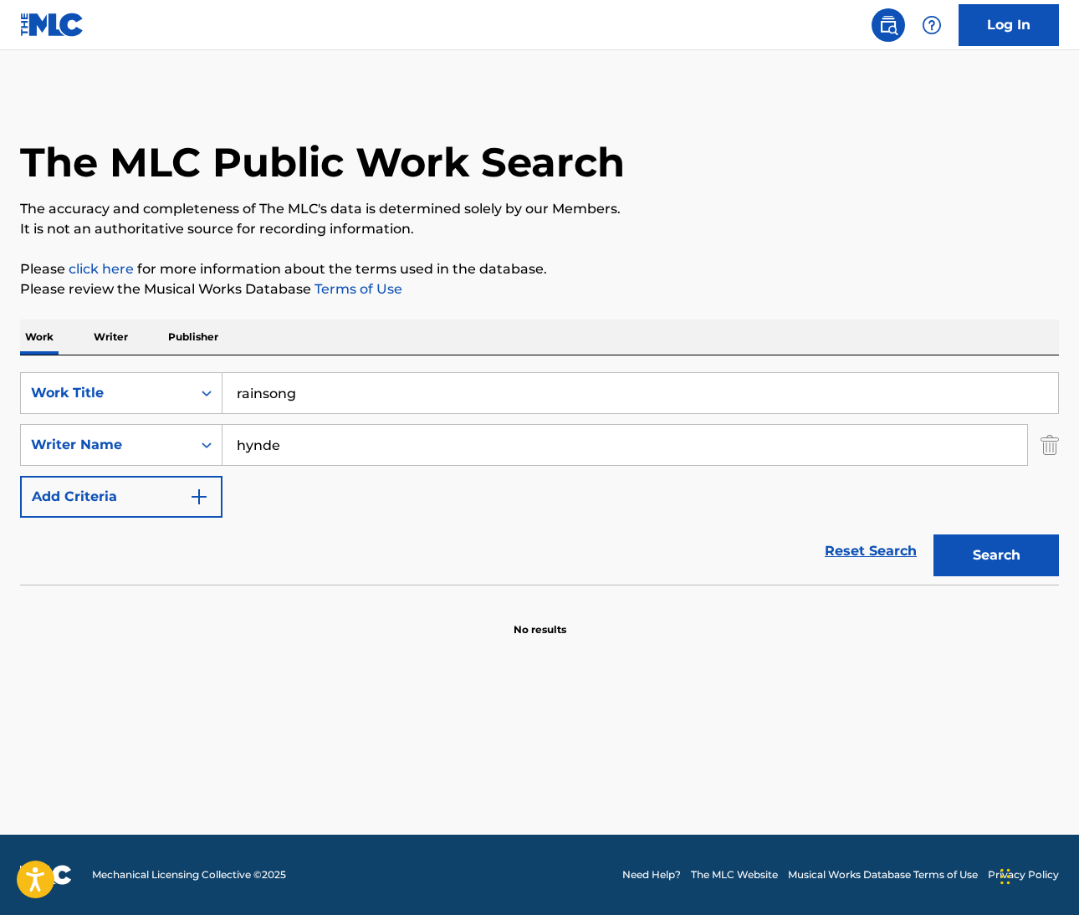
click at [259, 451] on input "hynde" at bounding box center [625, 445] width 805 height 40
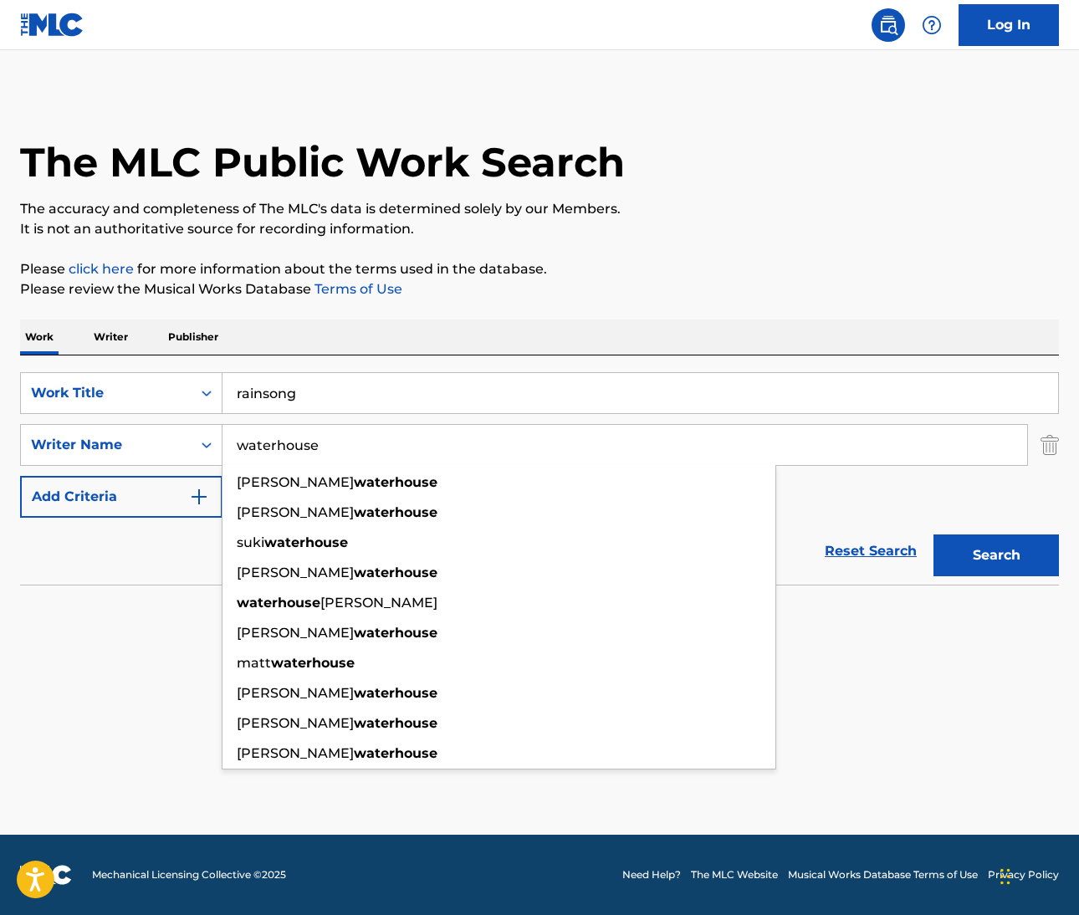
type input "waterhouse"
click at [996, 556] on button "Search" at bounding box center [996, 556] width 125 height 42
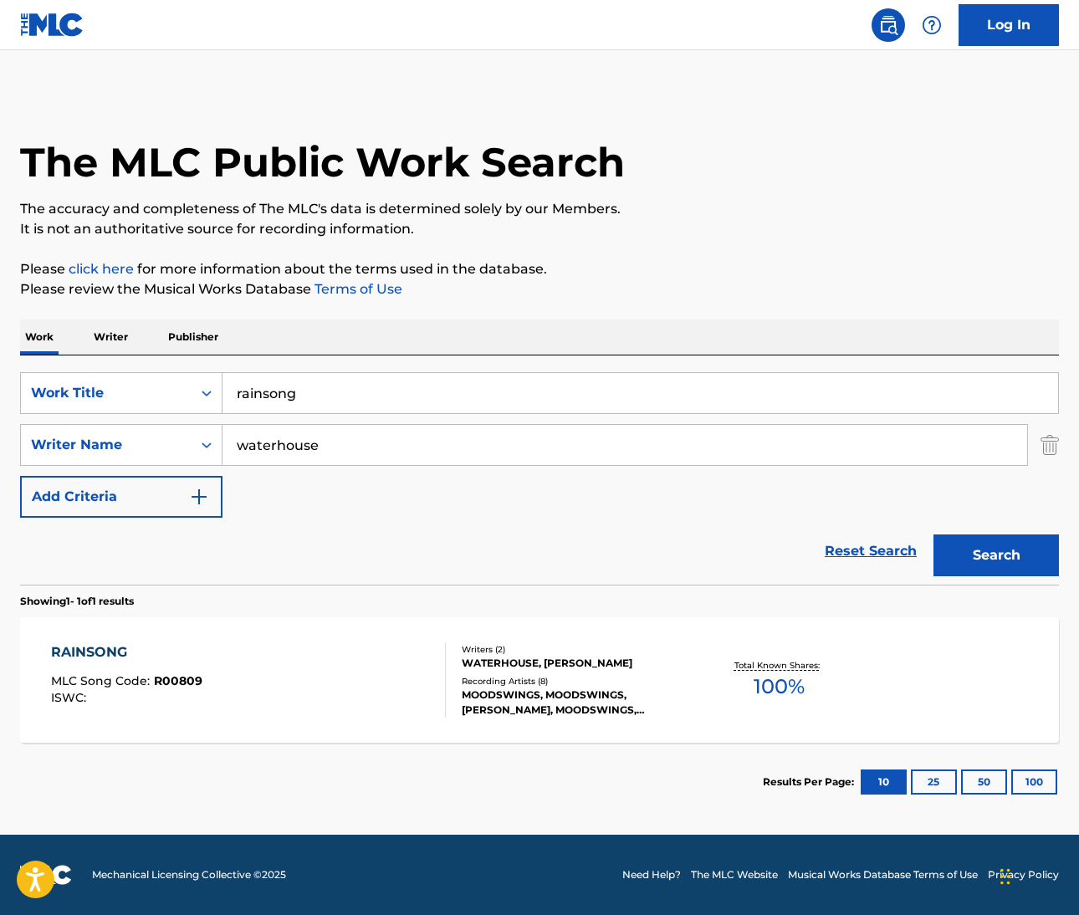
click at [99, 653] on div "RAINSONG" at bounding box center [126, 653] width 151 height 20
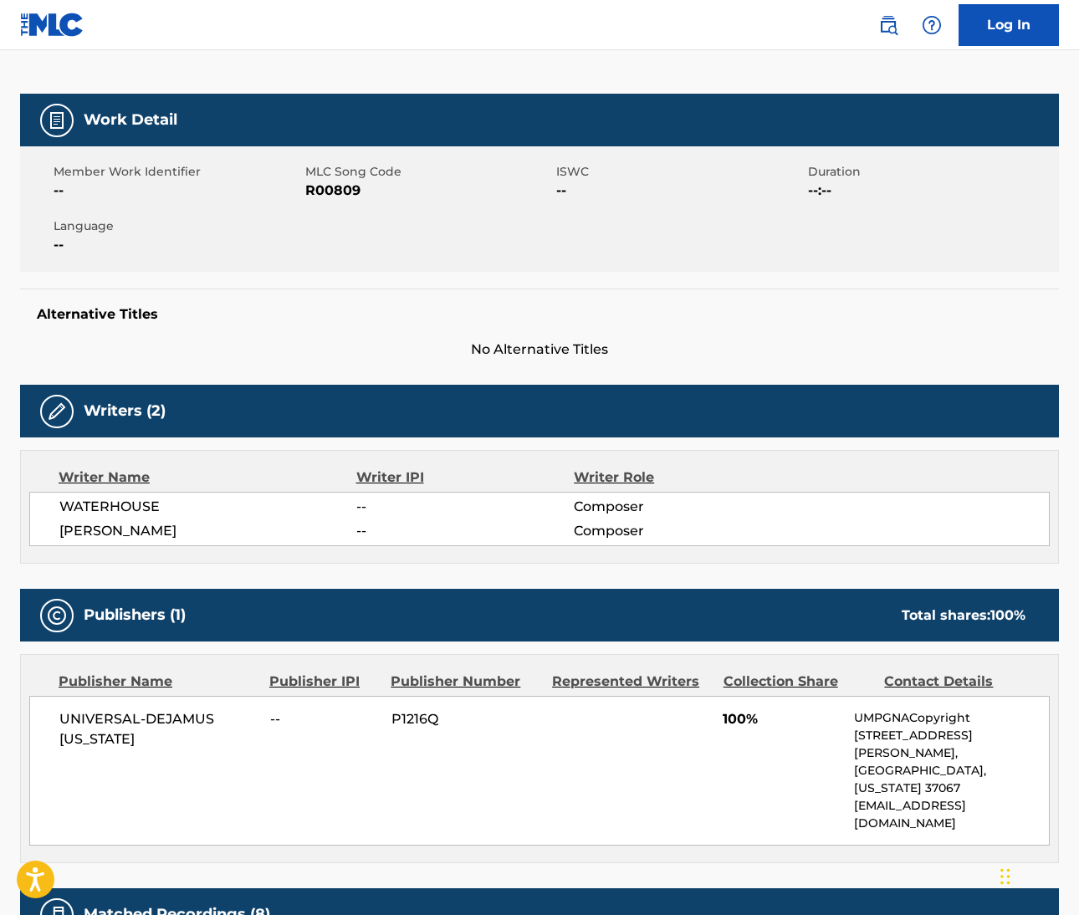
scroll to position [207, 0]
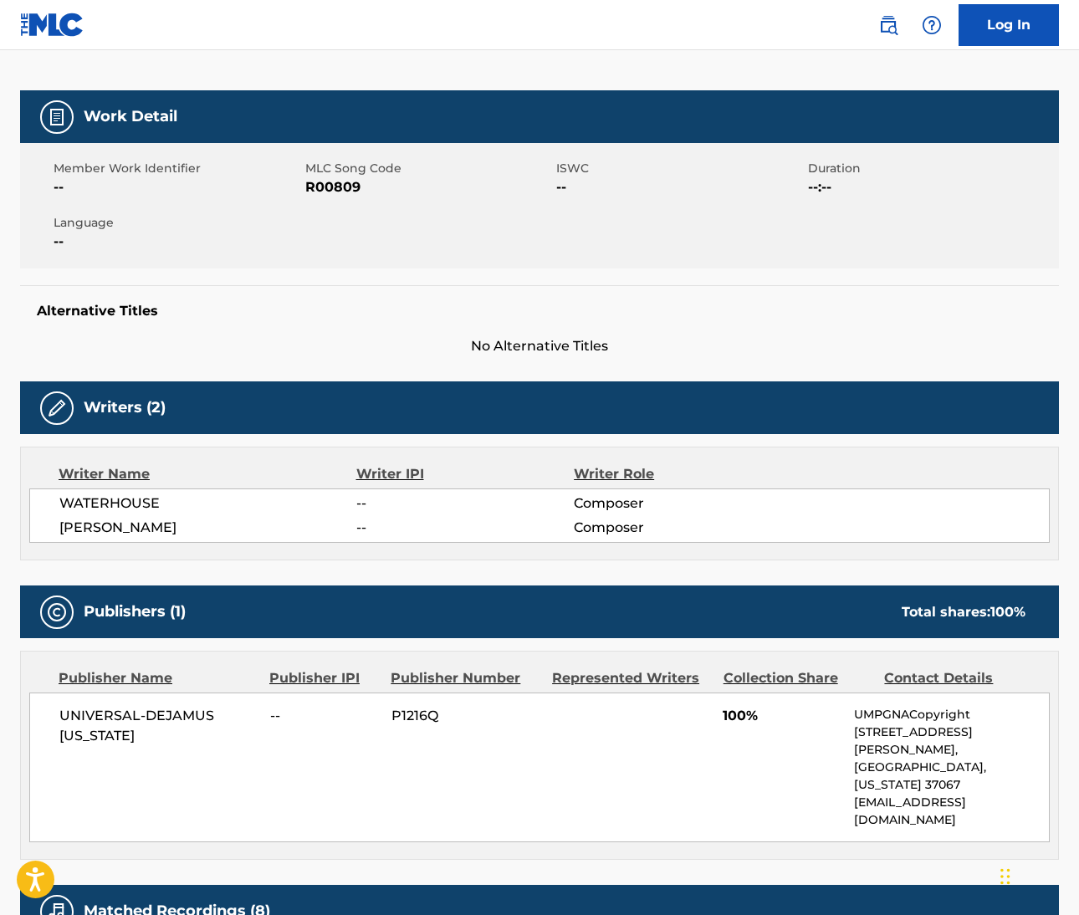
click at [113, 508] on span "WATERHOUSE" at bounding box center [207, 504] width 297 height 20
click at [85, 530] on span "C. HINDE" at bounding box center [207, 528] width 297 height 20
click at [658, 57] on div "RAINSONG" at bounding box center [539, 29] width 1039 height 122
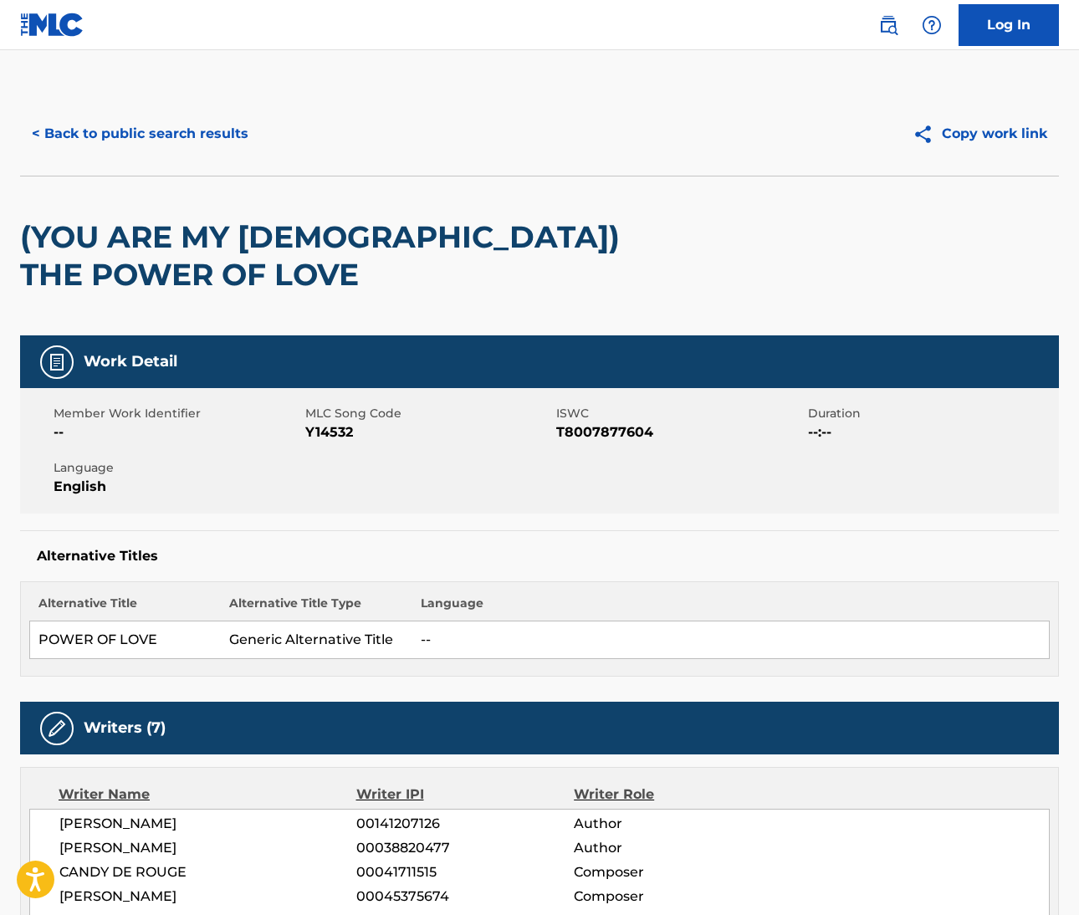
click at [889, 18] on img at bounding box center [888, 25] width 20 height 20
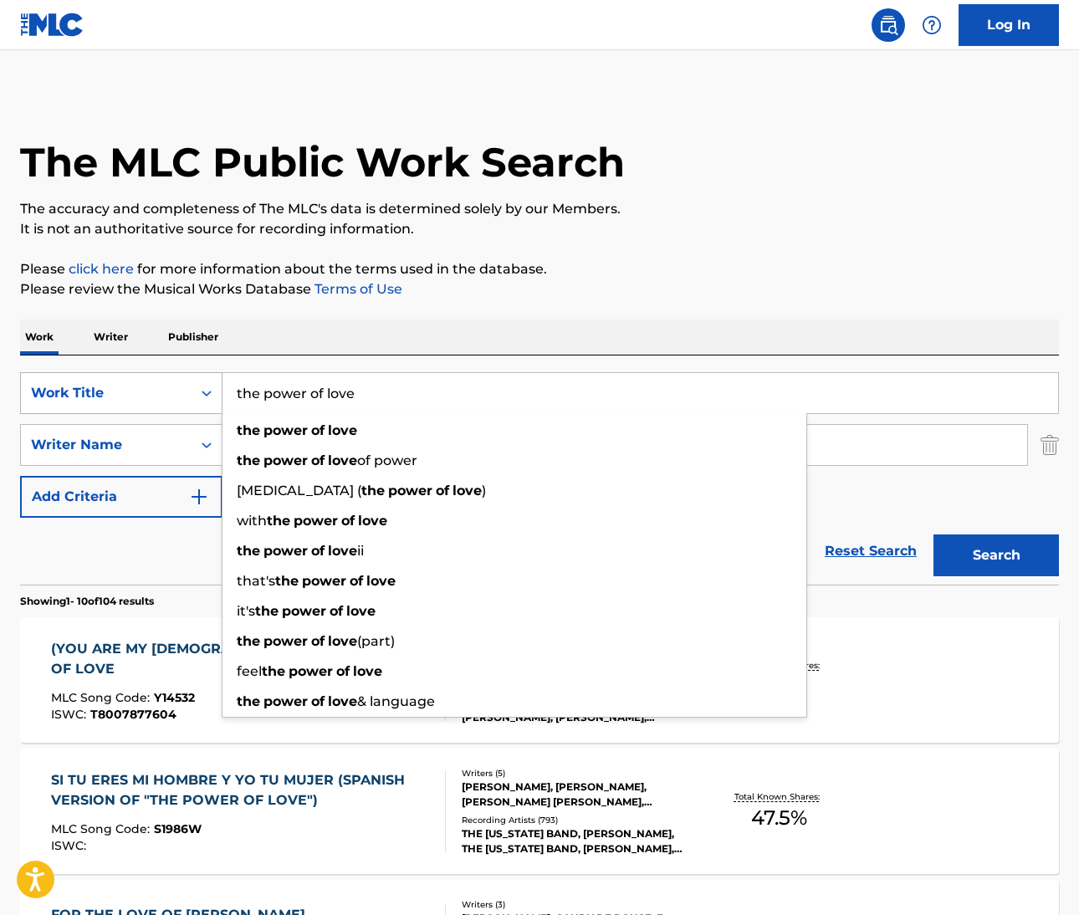
drag, startPoint x: 358, startPoint y: 396, endPoint x: 206, endPoint y: 382, distance: 152.9
click at [206, 382] on div "SearchWithCriteriab7955a7e-c482-4120-9fa4-98bf7ac3533d Work Title the power of …" at bounding box center [539, 393] width 1039 height 42
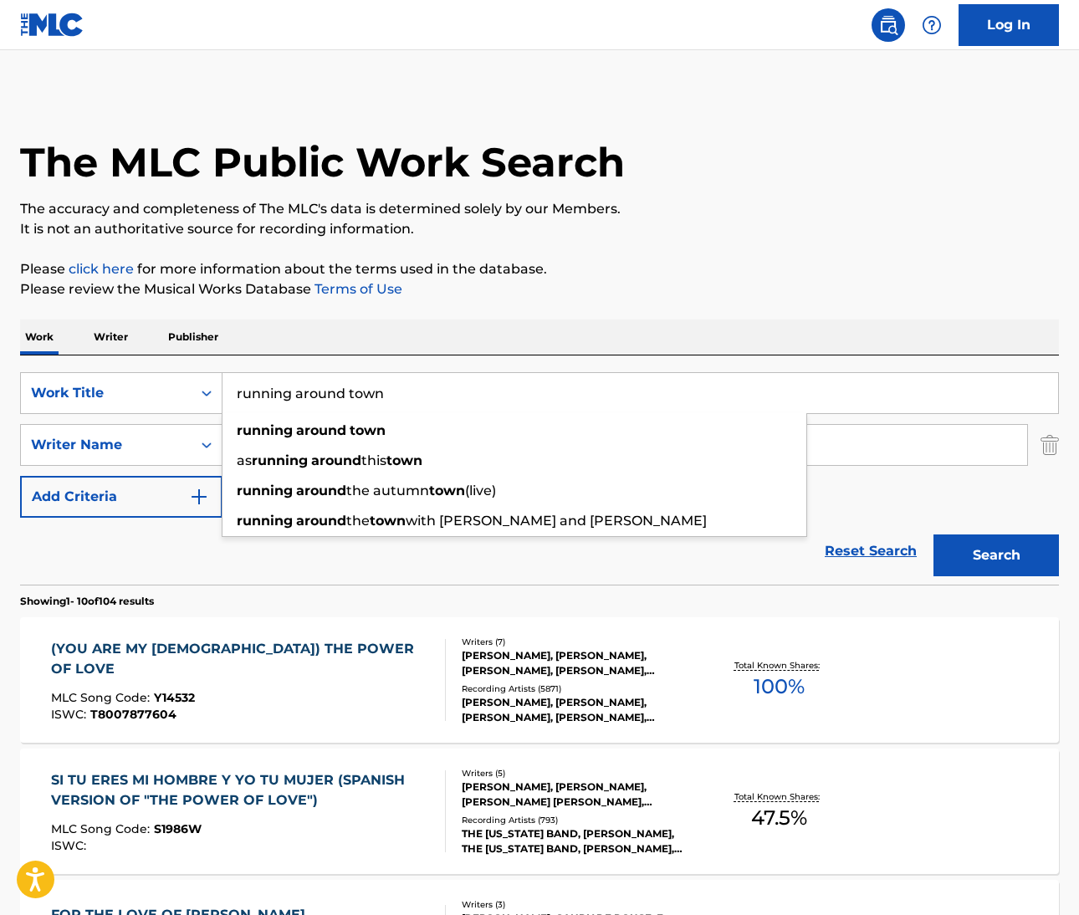
type input "running around town"
click at [729, 272] on p "Please click here for more information about the terms used in the database." at bounding box center [539, 269] width 1039 height 20
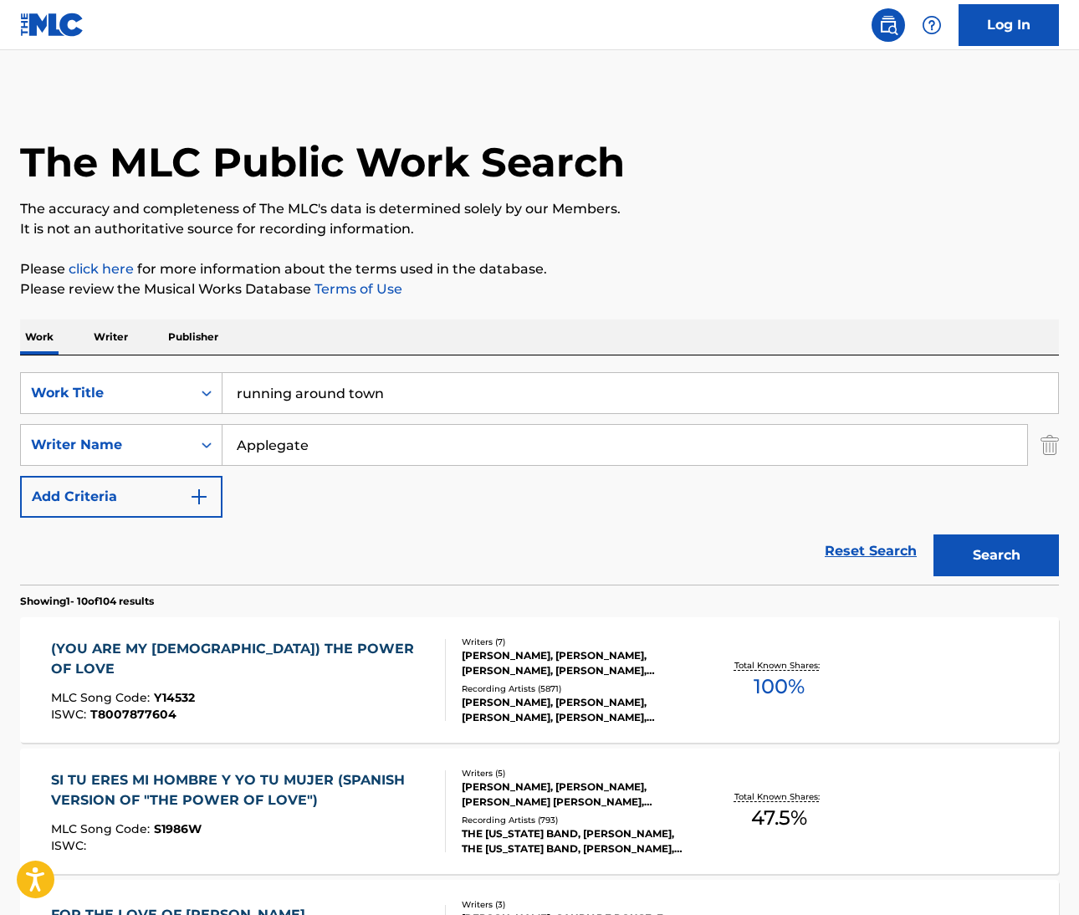
click at [281, 448] on input "Applegate" at bounding box center [625, 445] width 805 height 40
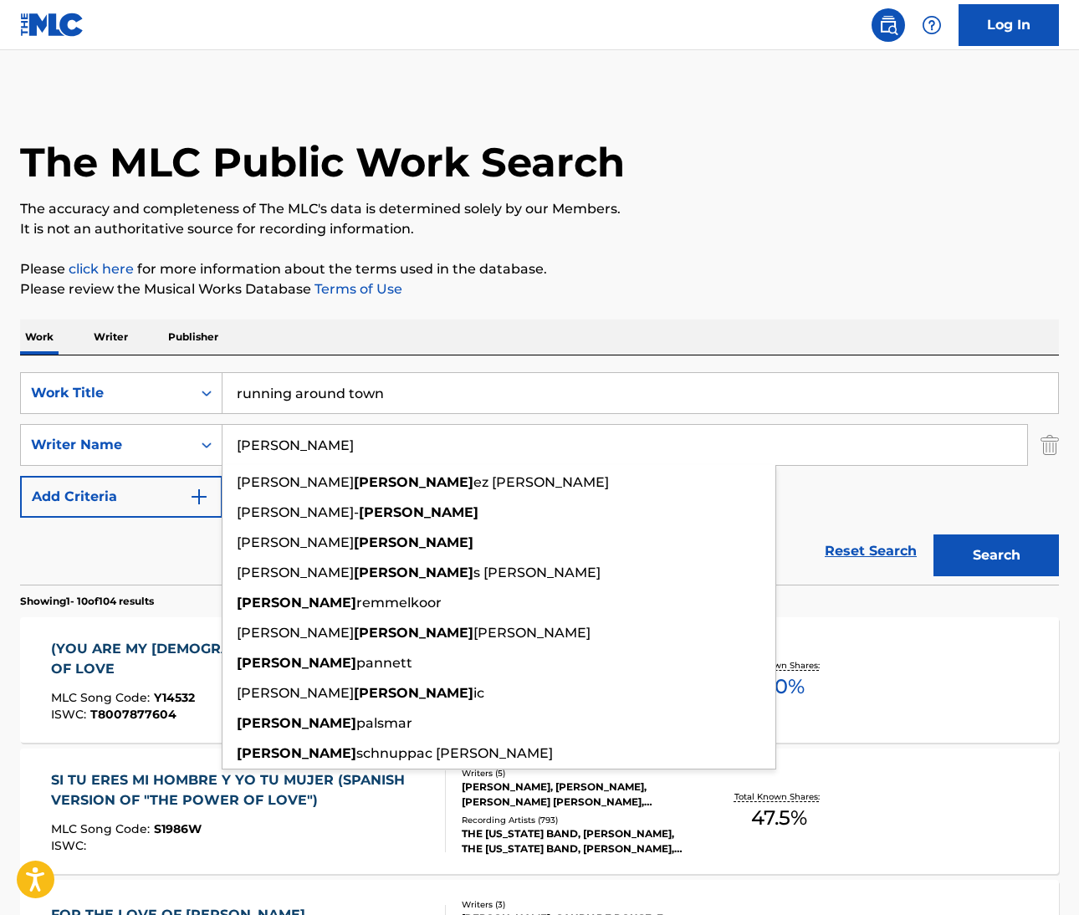
type input "[PERSON_NAME]"
click at [996, 556] on button "Search" at bounding box center [996, 556] width 125 height 42
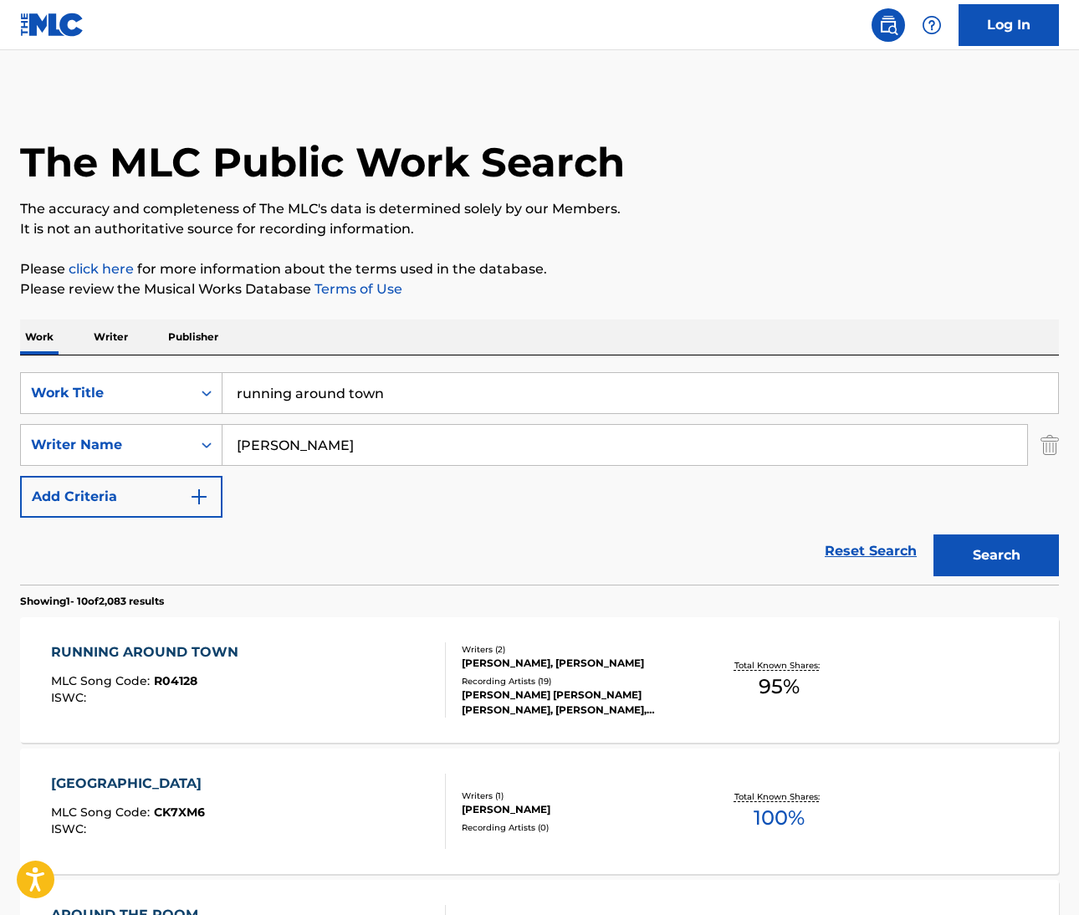
click at [189, 653] on div "RUNNING AROUND TOWN" at bounding box center [149, 653] width 196 height 20
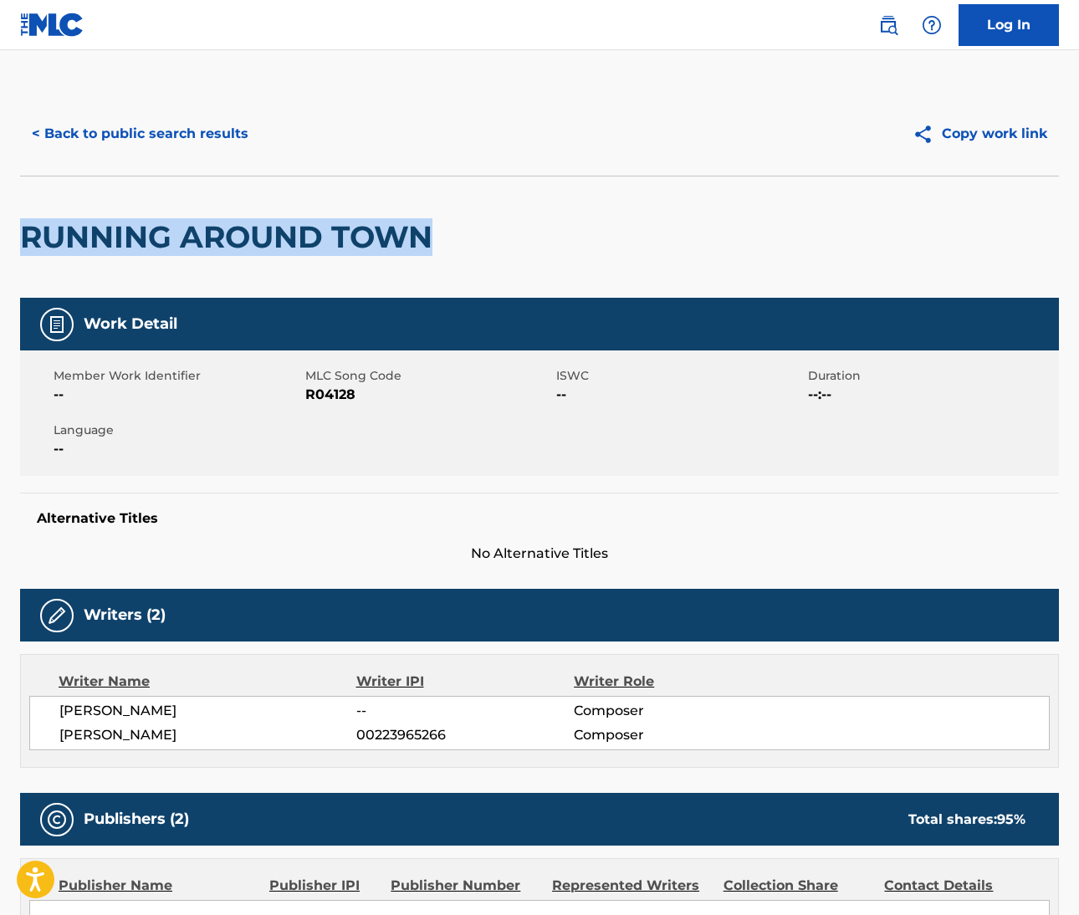
drag, startPoint x: 23, startPoint y: 233, endPoint x: 460, endPoint y: 225, distance: 437.6
click at [460, 225] on div "RUNNING AROUND TOWN" at bounding box center [539, 237] width 1039 height 122
copy h2 "RUNNING AROUND TOWN"
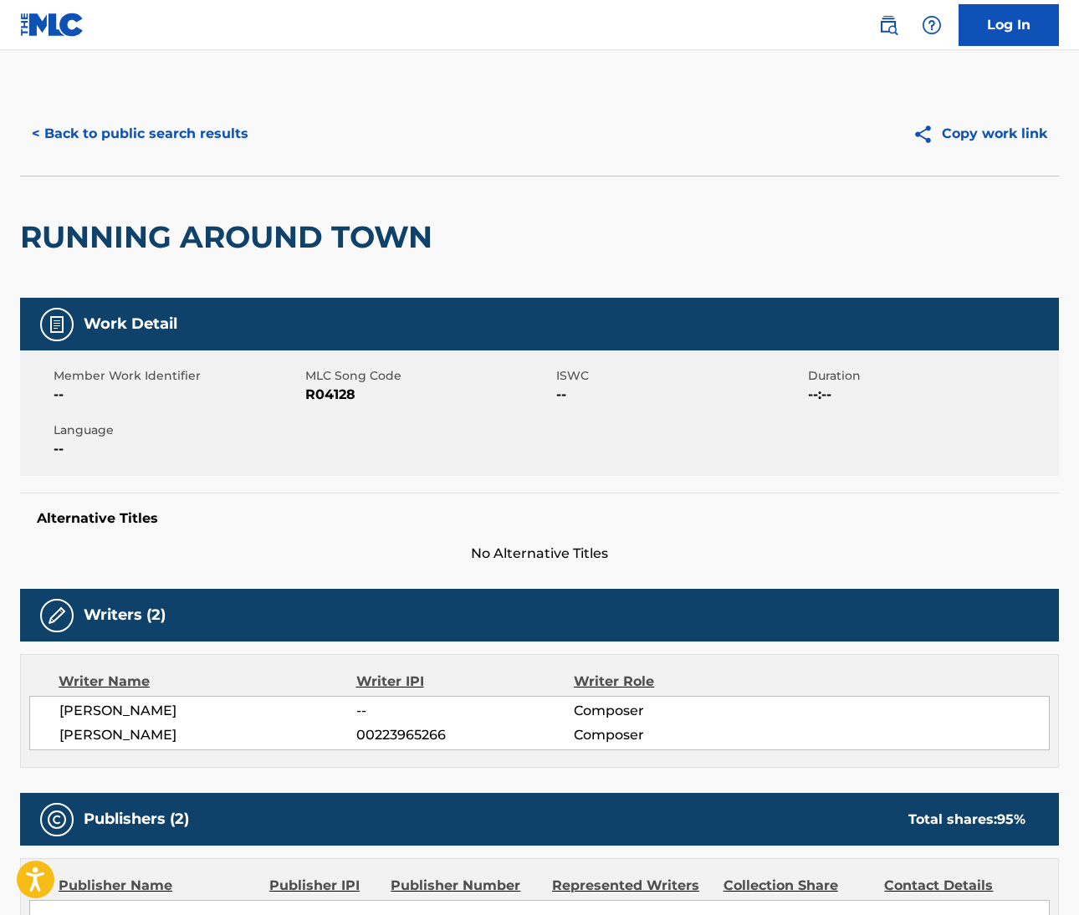
click at [274, 441] on span "--" at bounding box center [178, 449] width 248 height 20
click at [402, 686] on div "Writer IPI" at bounding box center [465, 682] width 218 height 20
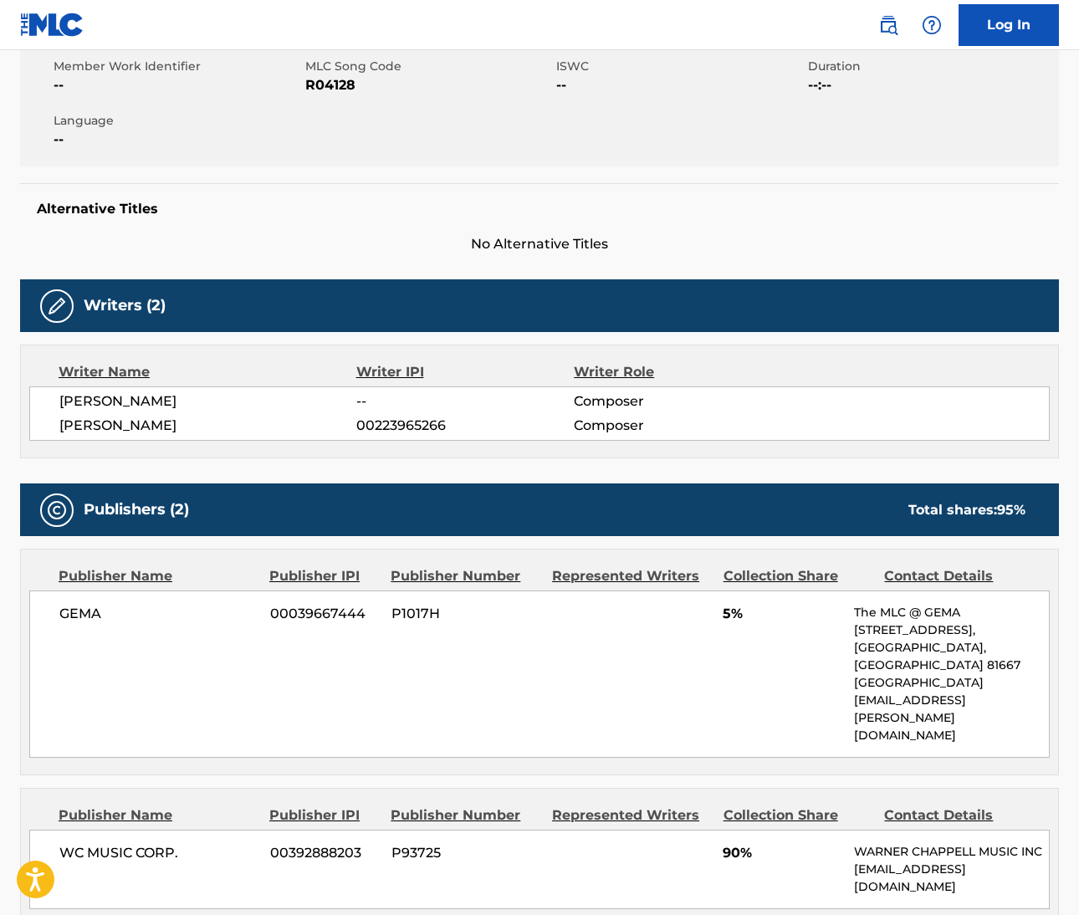
scroll to position [156, 0]
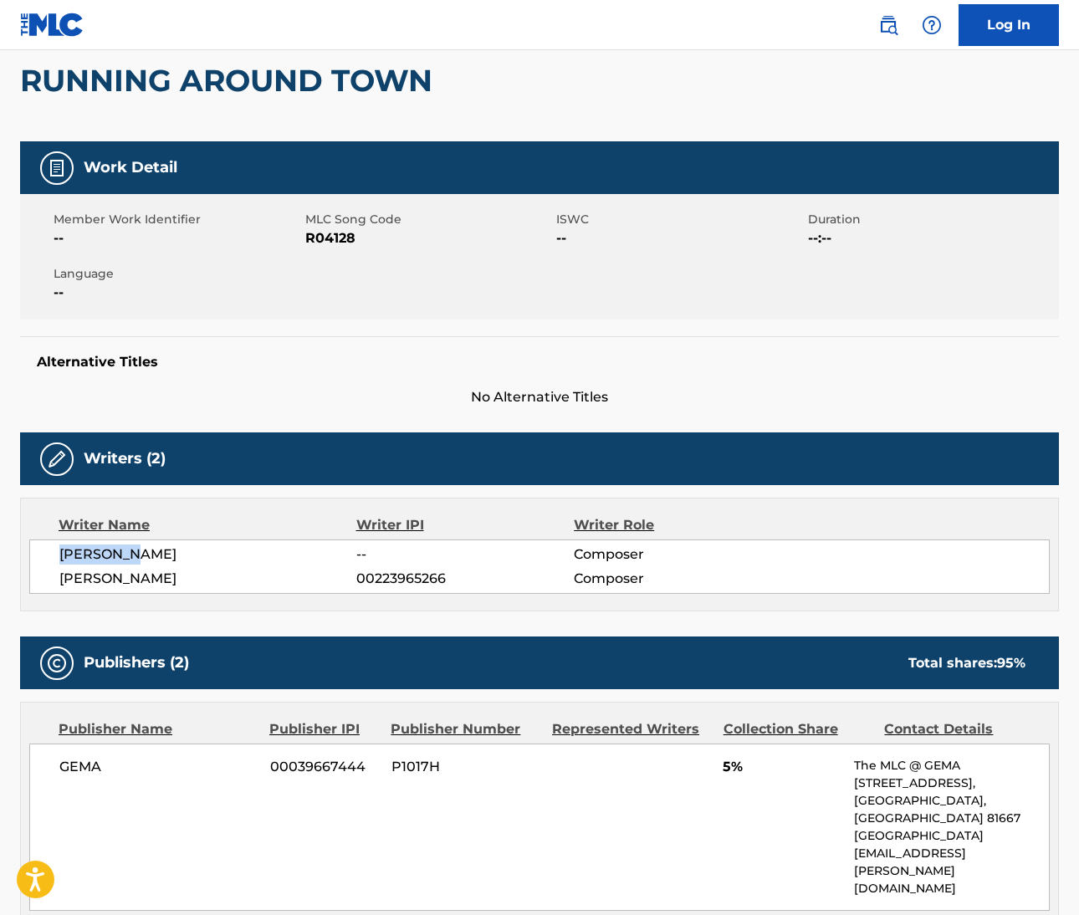
drag, startPoint x: 59, startPoint y: 549, endPoint x: 127, endPoint y: 553, distance: 67.9
click at [127, 553] on span "[PERSON_NAME]" at bounding box center [207, 555] width 297 height 20
copy span "[PERSON_NAME]"
click at [163, 560] on span "[PERSON_NAME]" at bounding box center [207, 555] width 297 height 20
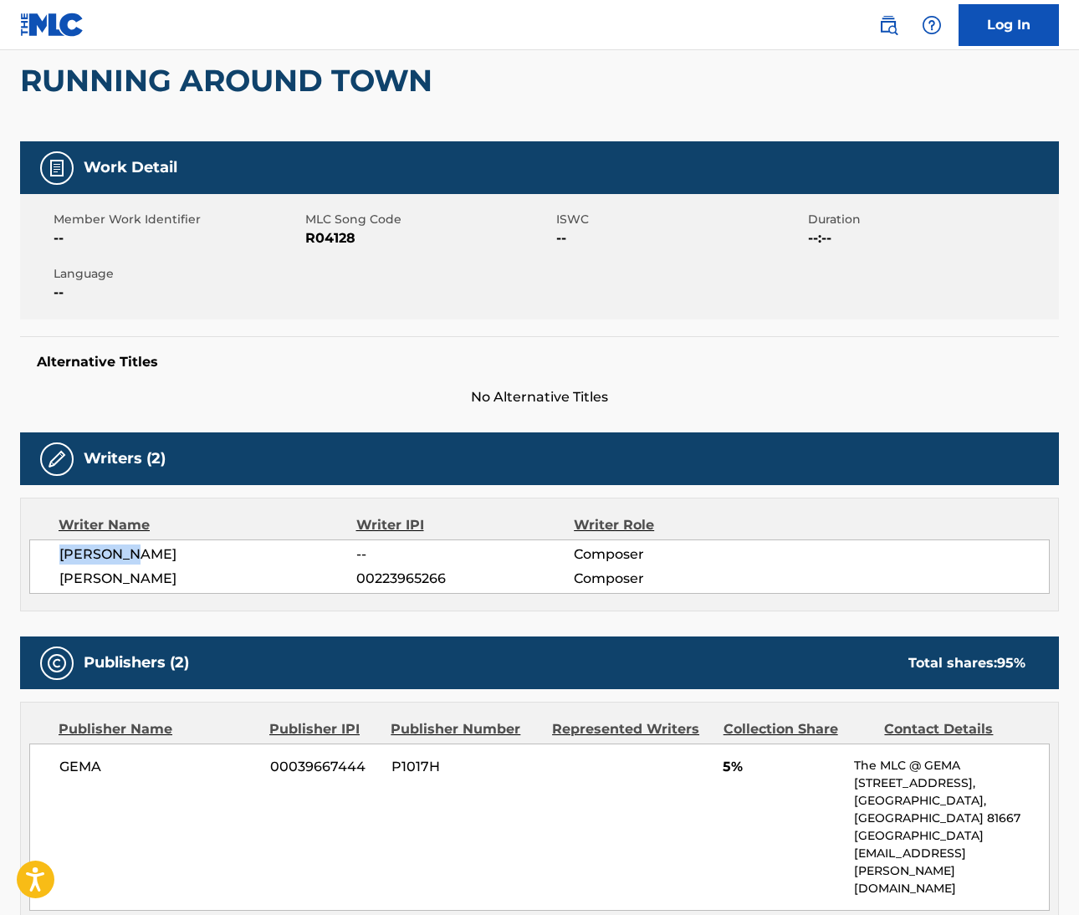
copy span "[PERSON_NAME]"
click at [69, 576] on span "[PERSON_NAME]" at bounding box center [207, 579] width 297 height 20
click at [70, 576] on span "[PERSON_NAME]" at bounding box center [207, 579] width 297 height 20
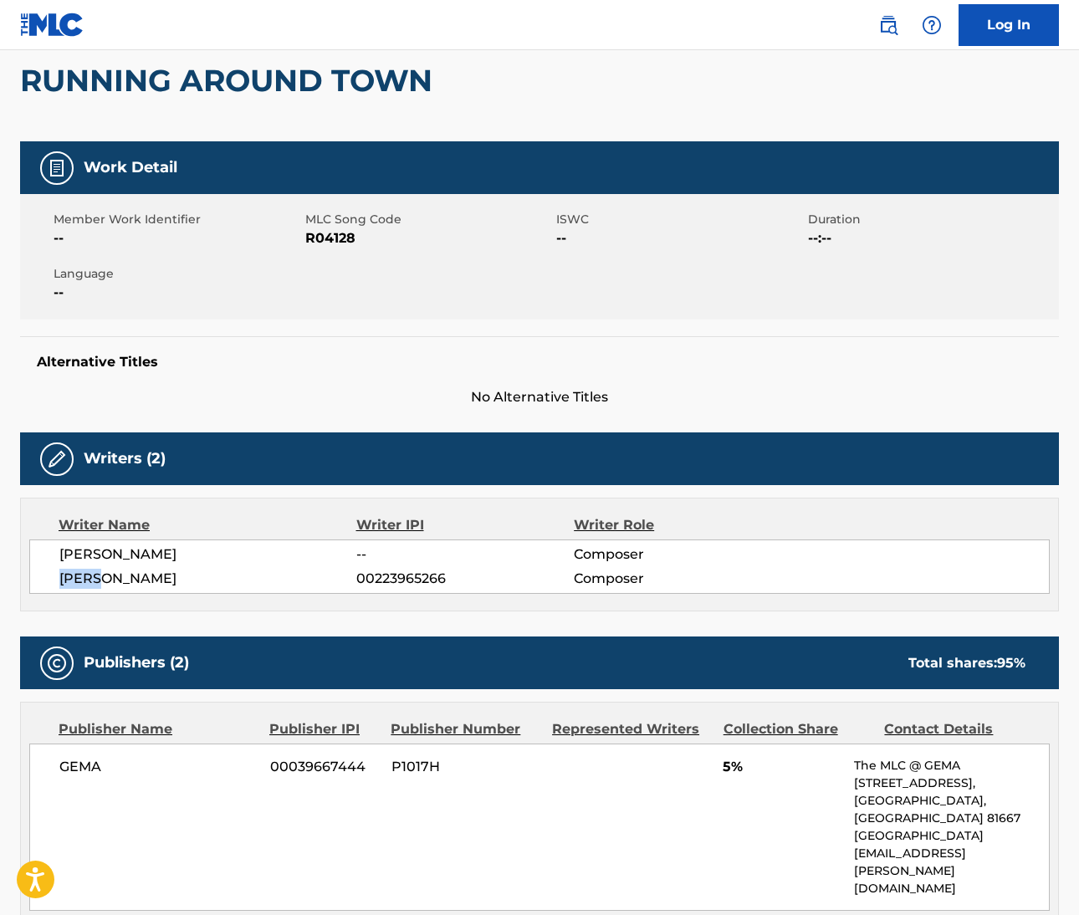
click at [69, 576] on span "[PERSON_NAME]" at bounding box center [207, 579] width 297 height 20
click at [135, 575] on span "[PERSON_NAME]" at bounding box center [207, 579] width 297 height 20
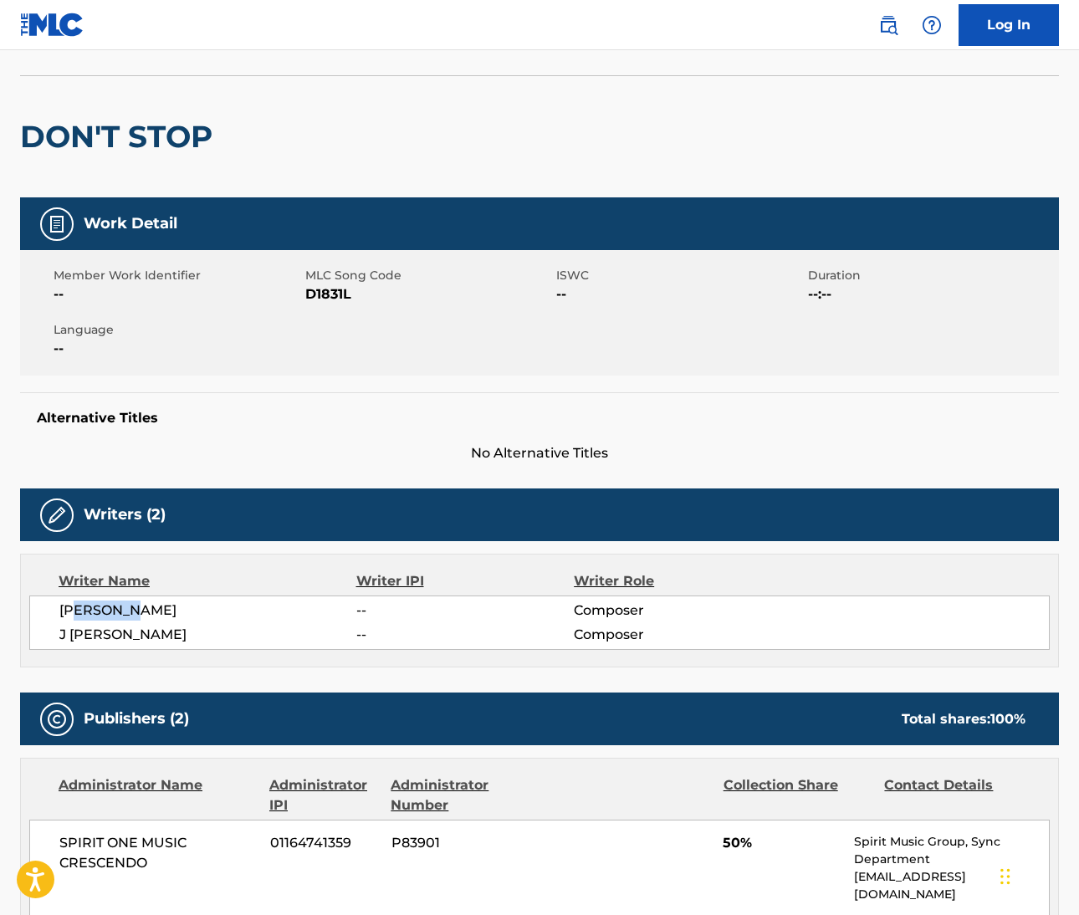
click at [889, 30] on img at bounding box center [888, 25] width 20 height 20
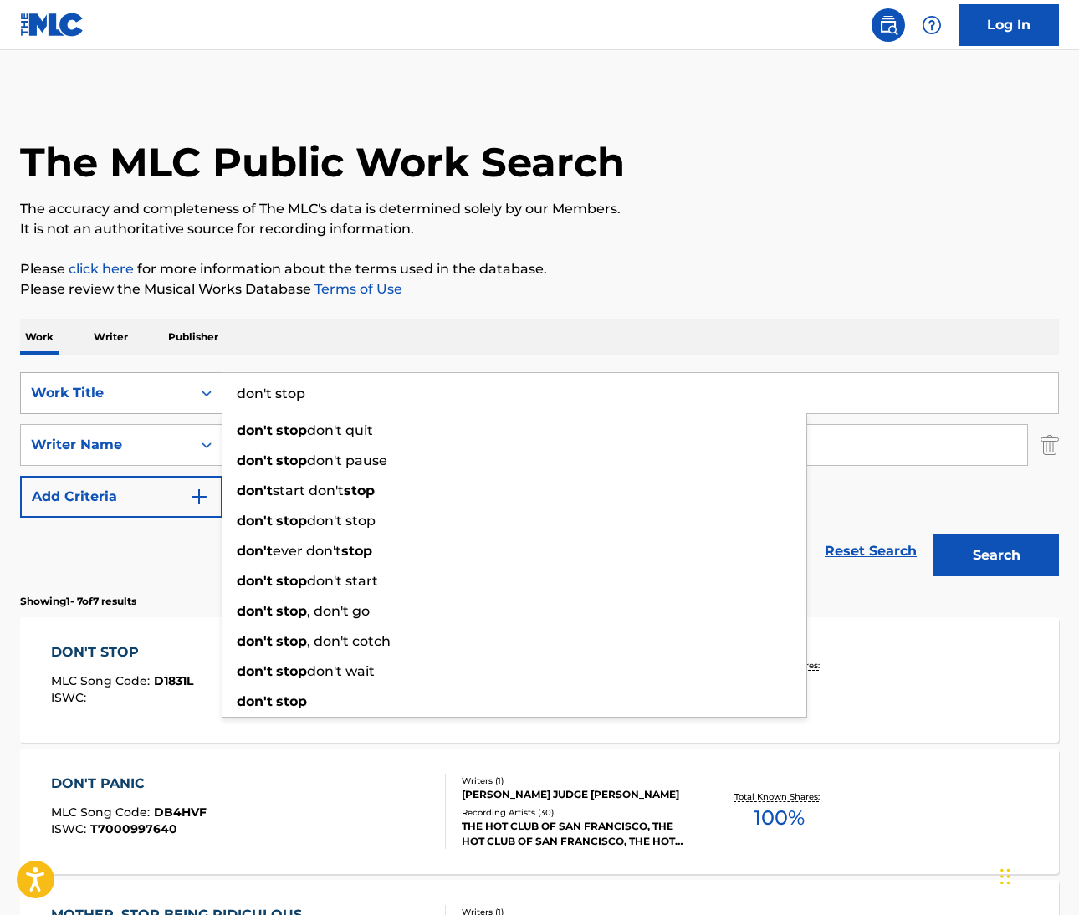
drag, startPoint x: 355, startPoint y: 397, endPoint x: 160, endPoint y: 382, distance: 195.5
click at [160, 382] on div "SearchWithCriteriaf1dcb487-e5a7-4210-a5b1-f8af5fa488e3 Work Title don't stop do…" at bounding box center [539, 393] width 1039 height 42
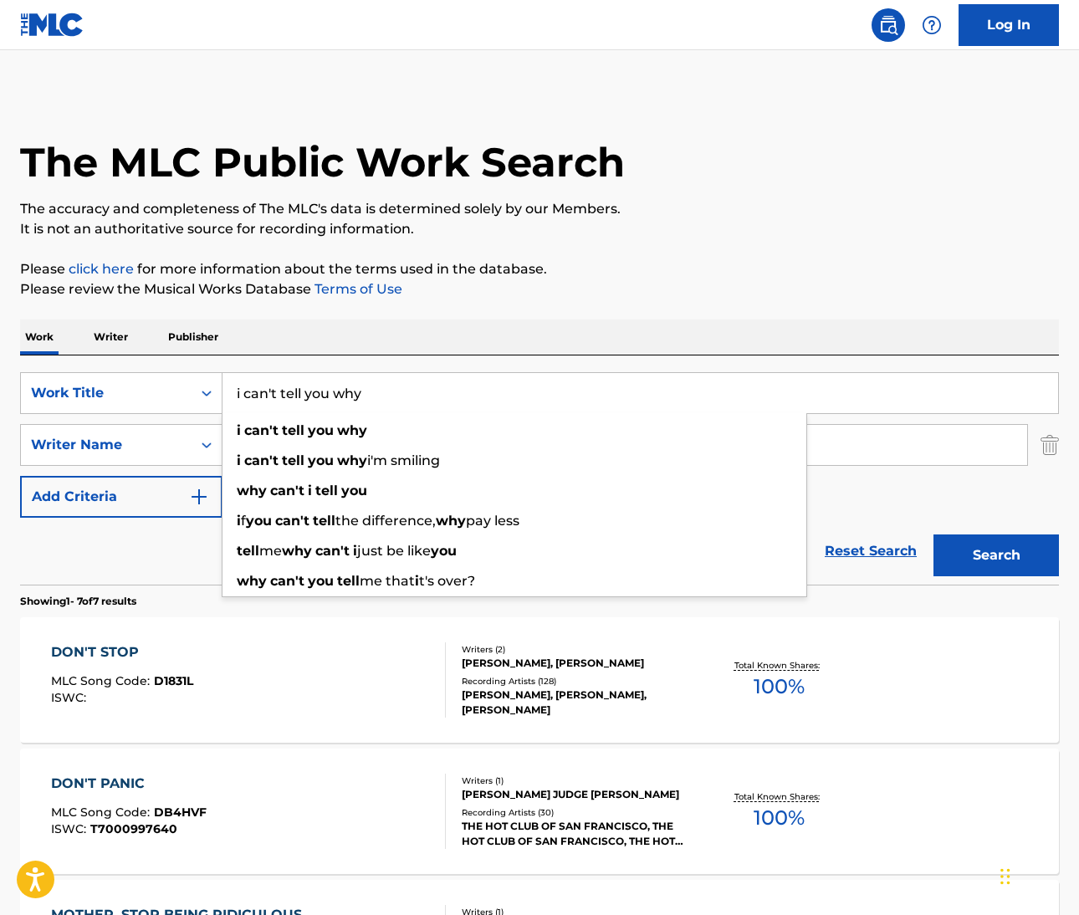
type input "i can't tell you why"
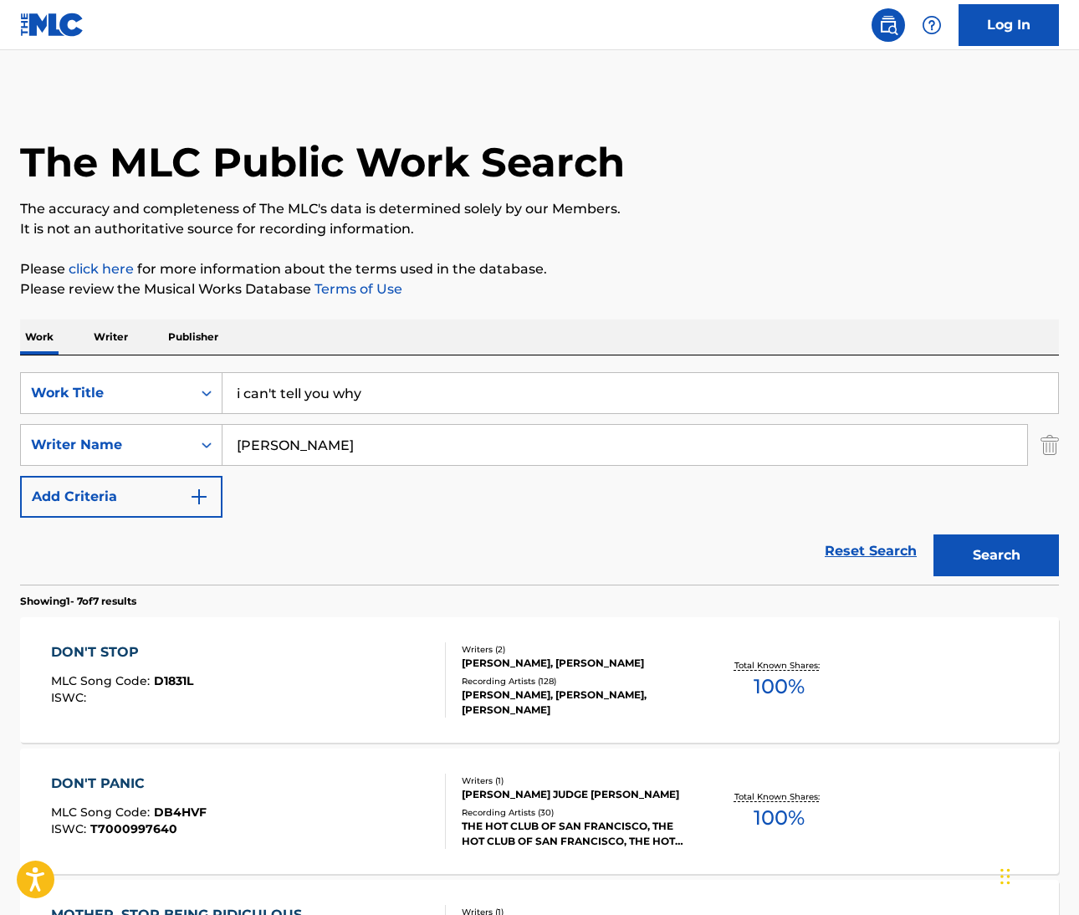
click at [758, 275] on p "Please click here for more information about the terms used in the database." at bounding box center [539, 269] width 1039 height 20
click at [256, 448] on input "[PERSON_NAME]" at bounding box center [625, 445] width 805 height 40
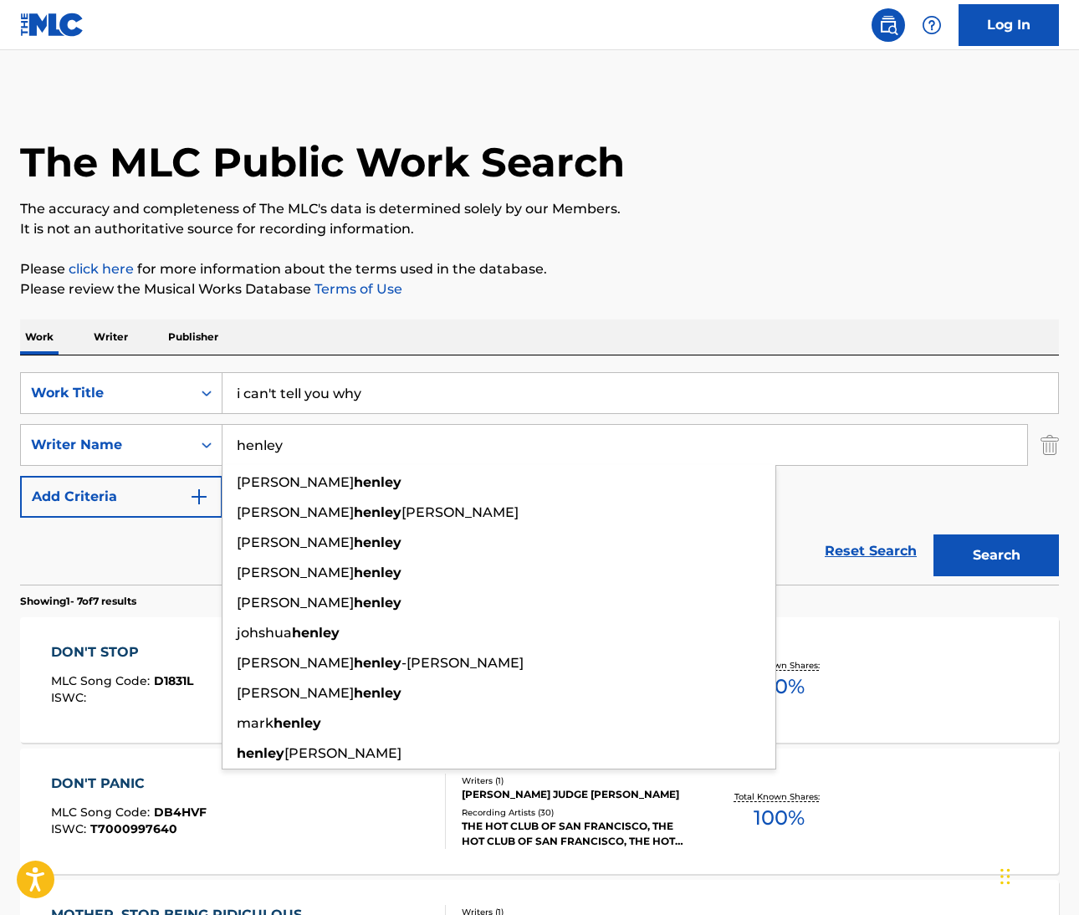
type input "henley"
click at [996, 556] on button "Search" at bounding box center [996, 556] width 125 height 42
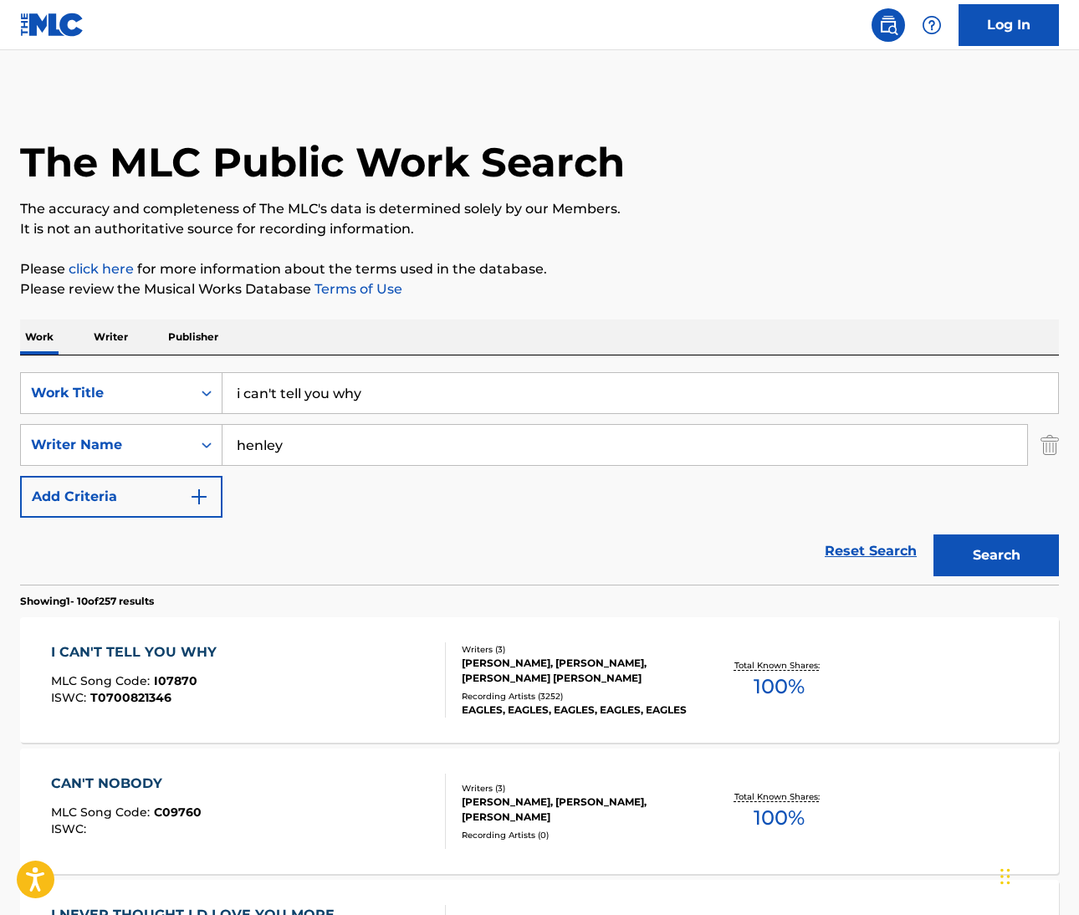
click at [196, 647] on div "I CAN'T TELL YOU WHY" at bounding box center [138, 653] width 174 height 20
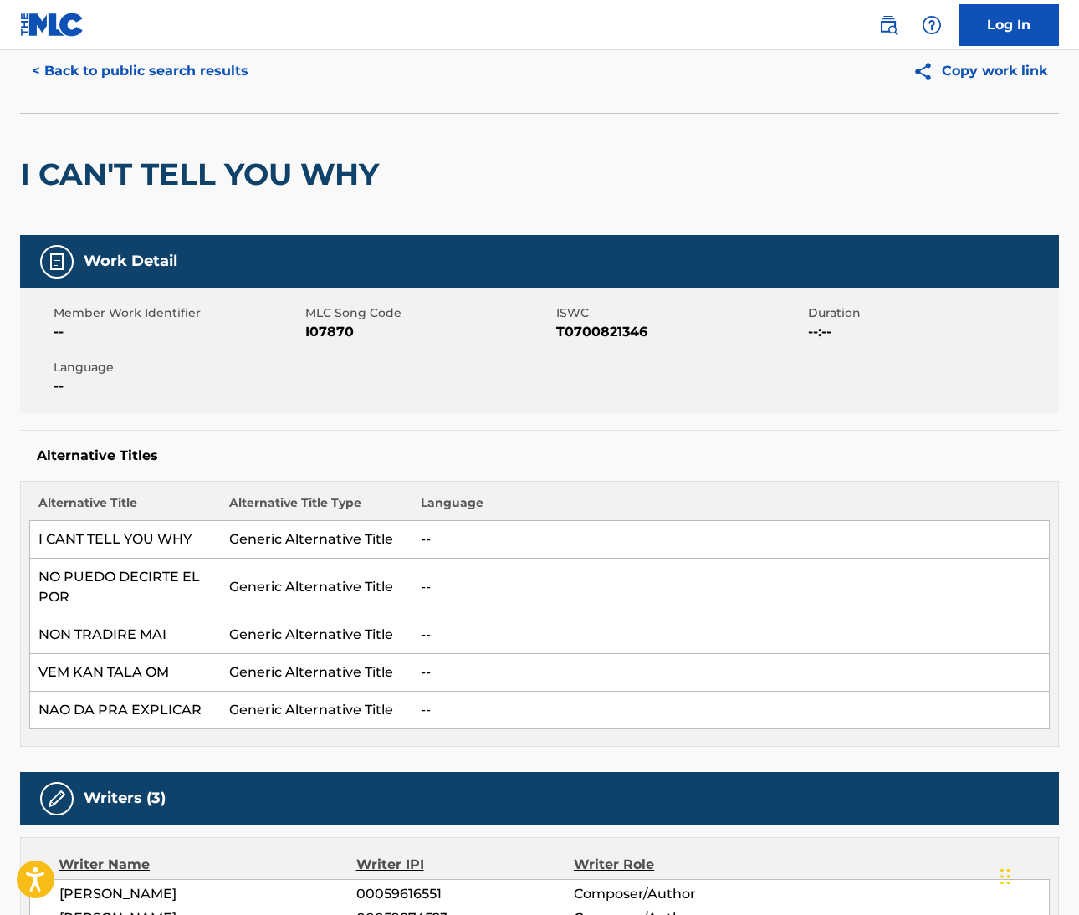
scroll to position [81, 0]
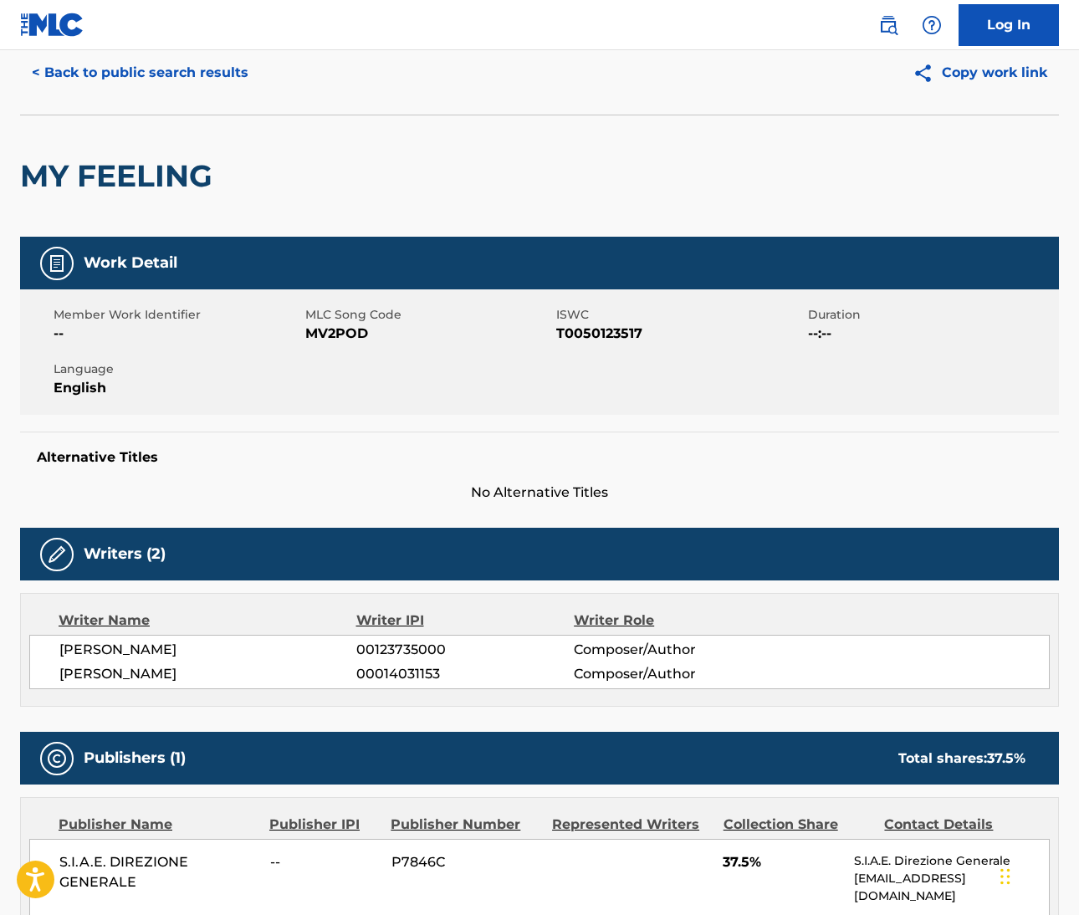
click at [897, 18] on img at bounding box center [888, 25] width 20 height 20
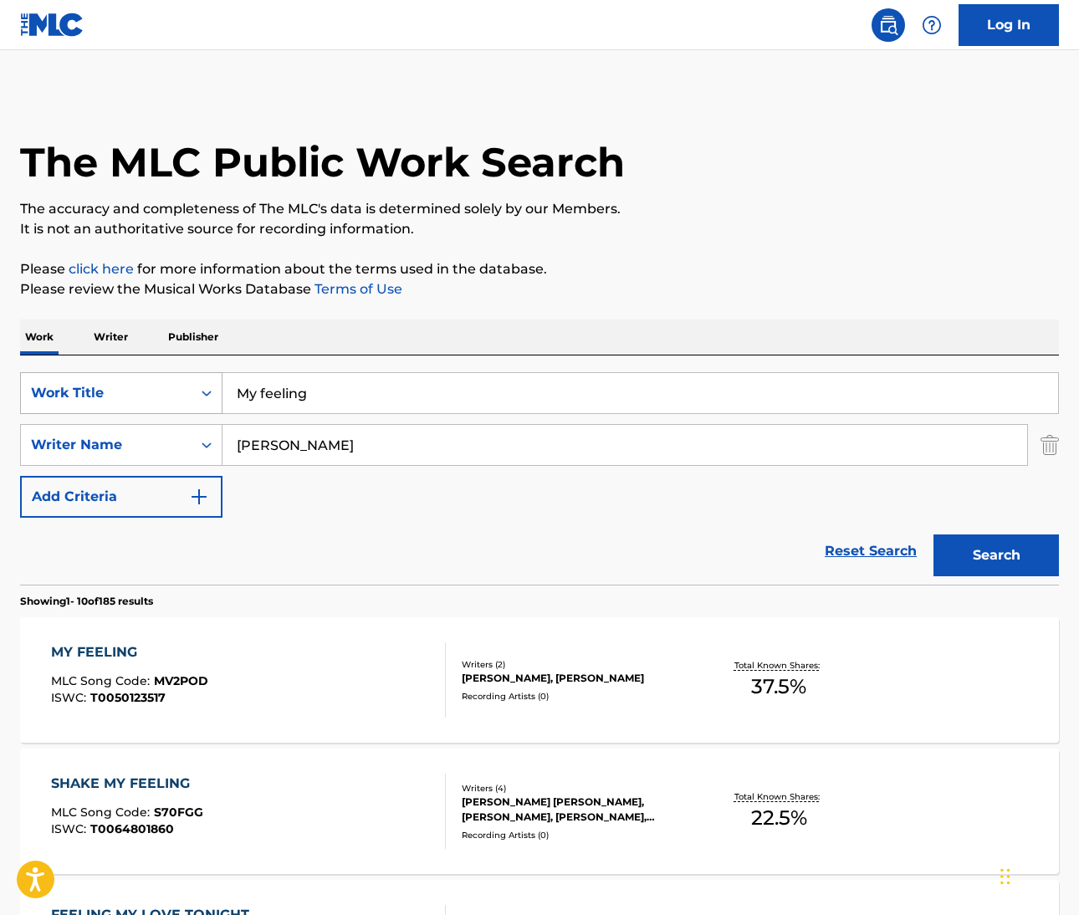
drag, startPoint x: 323, startPoint y: 393, endPoint x: 198, endPoint y: 388, distance: 124.8
click at [198, 388] on div "SearchWithCriteriacdfdfd78-0a15-4e99-990c-bf7edbeb277b Work Title My feeling" at bounding box center [539, 393] width 1039 height 42
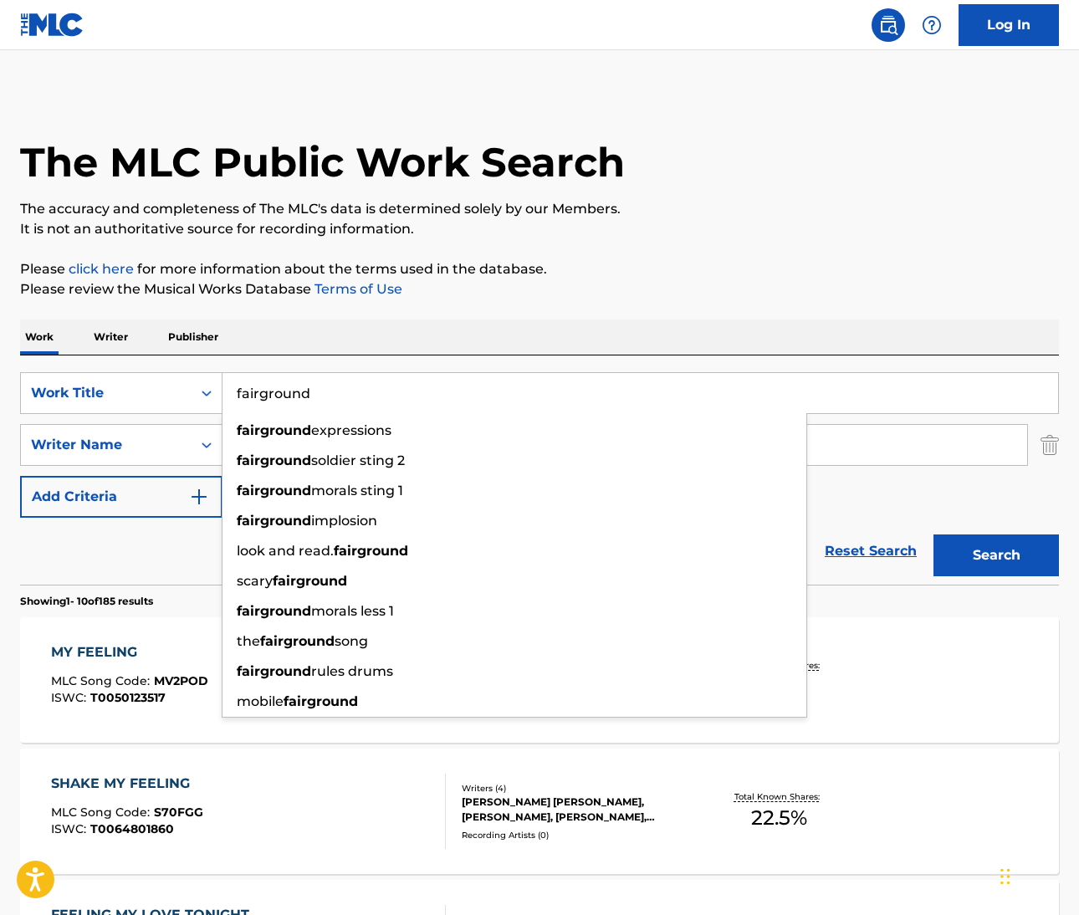
type input "fairground"
click at [670, 289] on p "Please review the Musical Works Database Terms of Use" at bounding box center [539, 289] width 1039 height 20
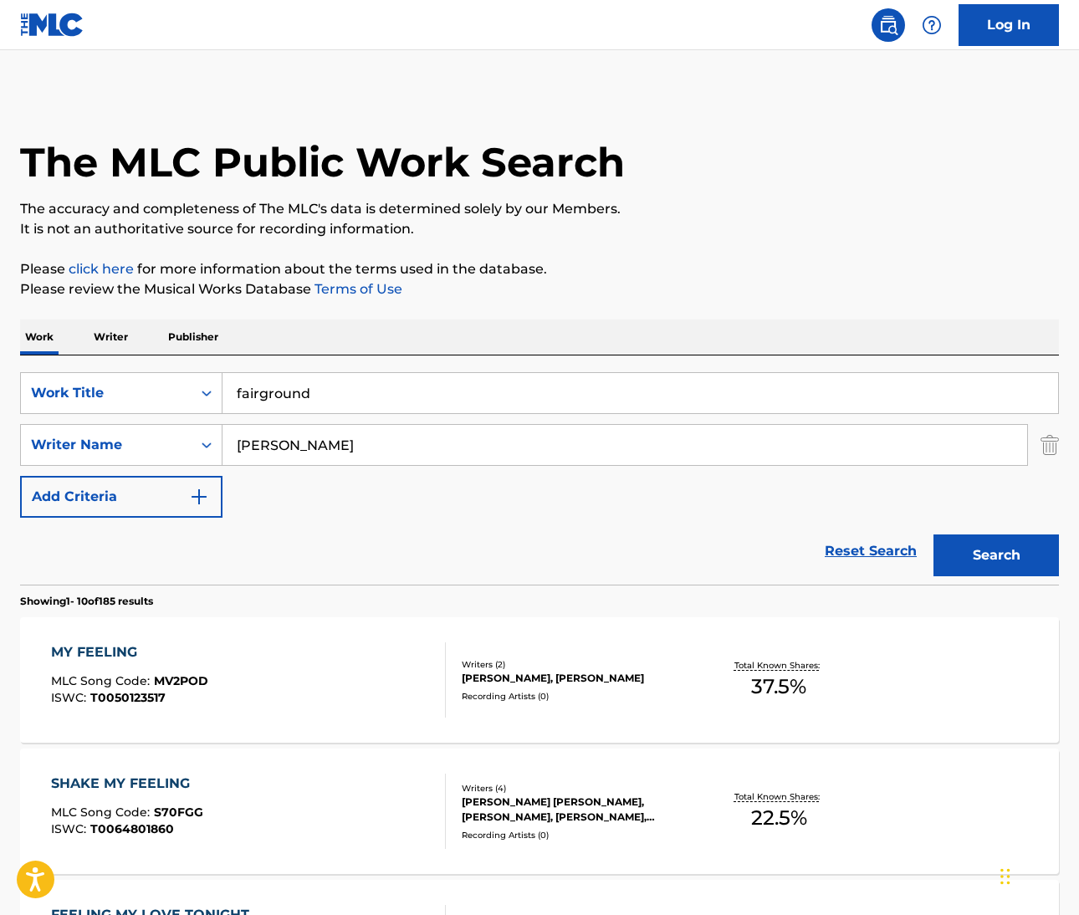
click at [255, 448] on input "[PERSON_NAME]" at bounding box center [625, 445] width 805 height 40
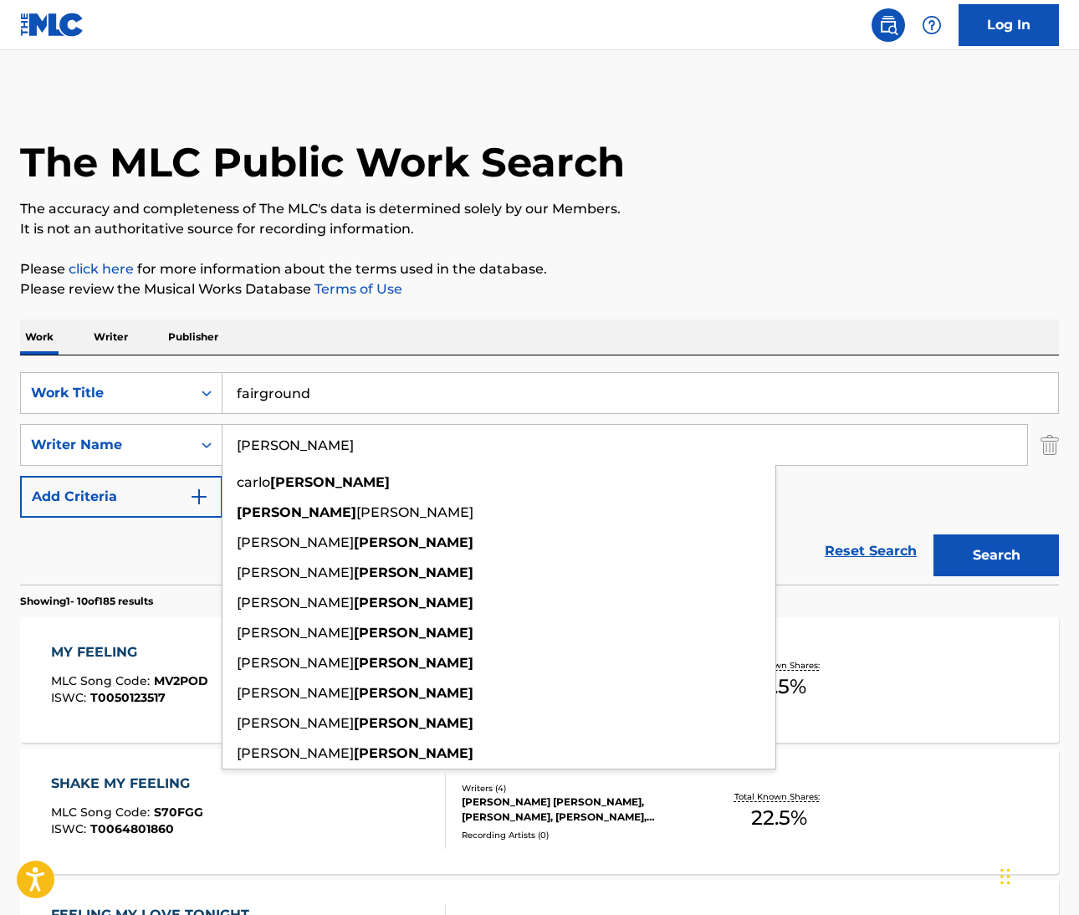
click at [255, 448] on input "[PERSON_NAME]" at bounding box center [625, 445] width 805 height 40
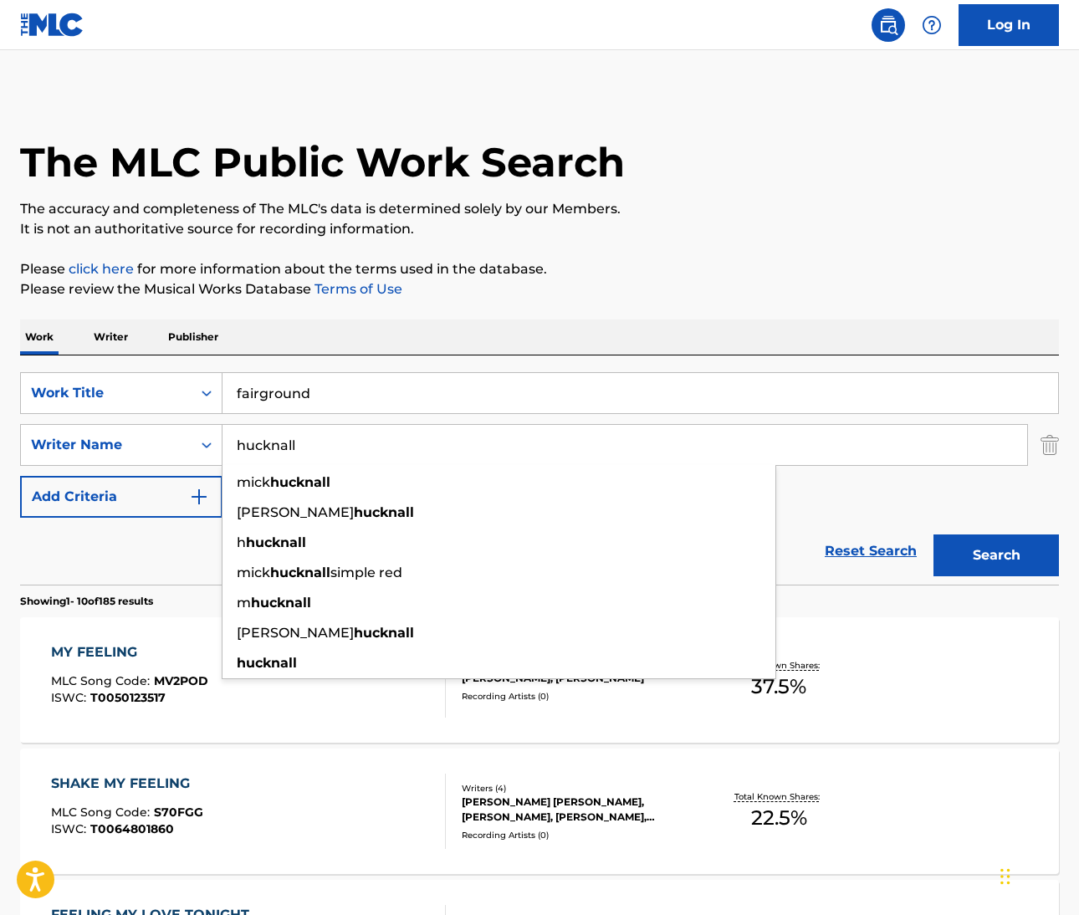
type input "hucknall"
click at [996, 556] on button "Search" at bounding box center [996, 556] width 125 height 42
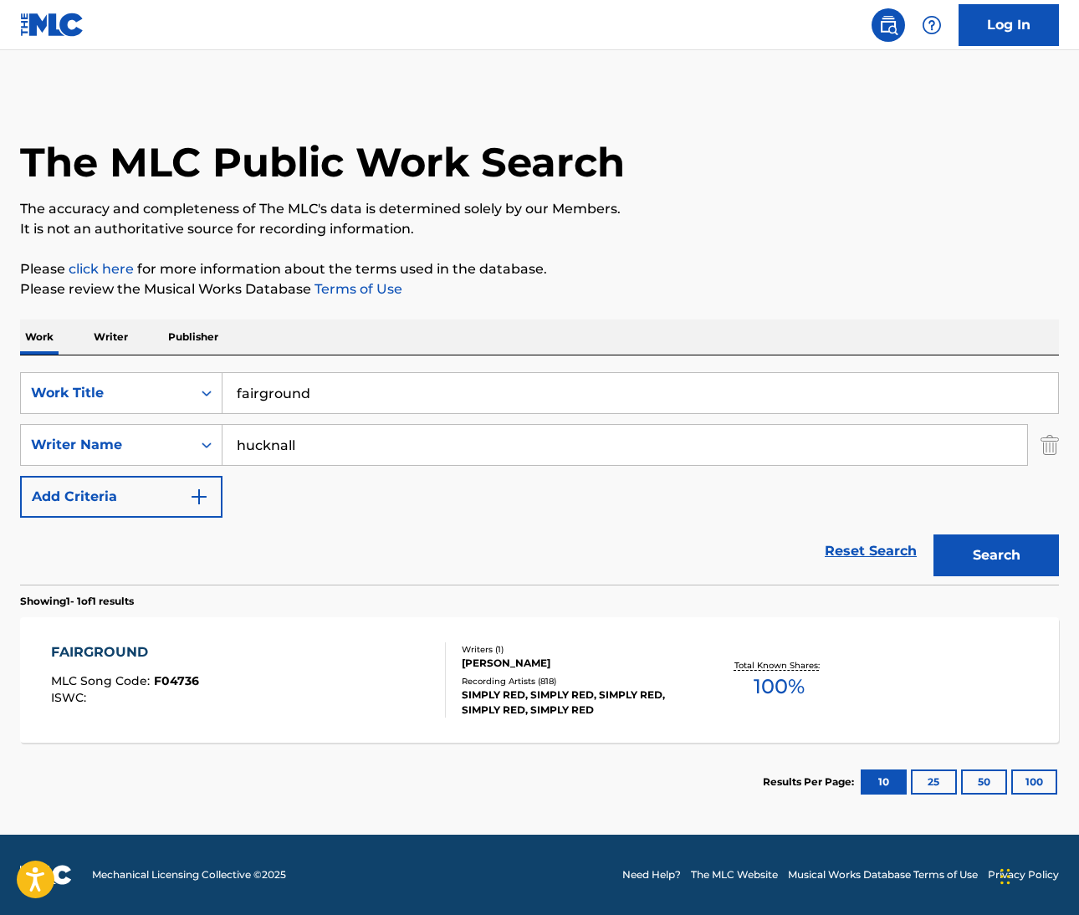
click at [138, 651] on div "FAIRGROUND" at bounding box center [125, 653] width 148 height 20
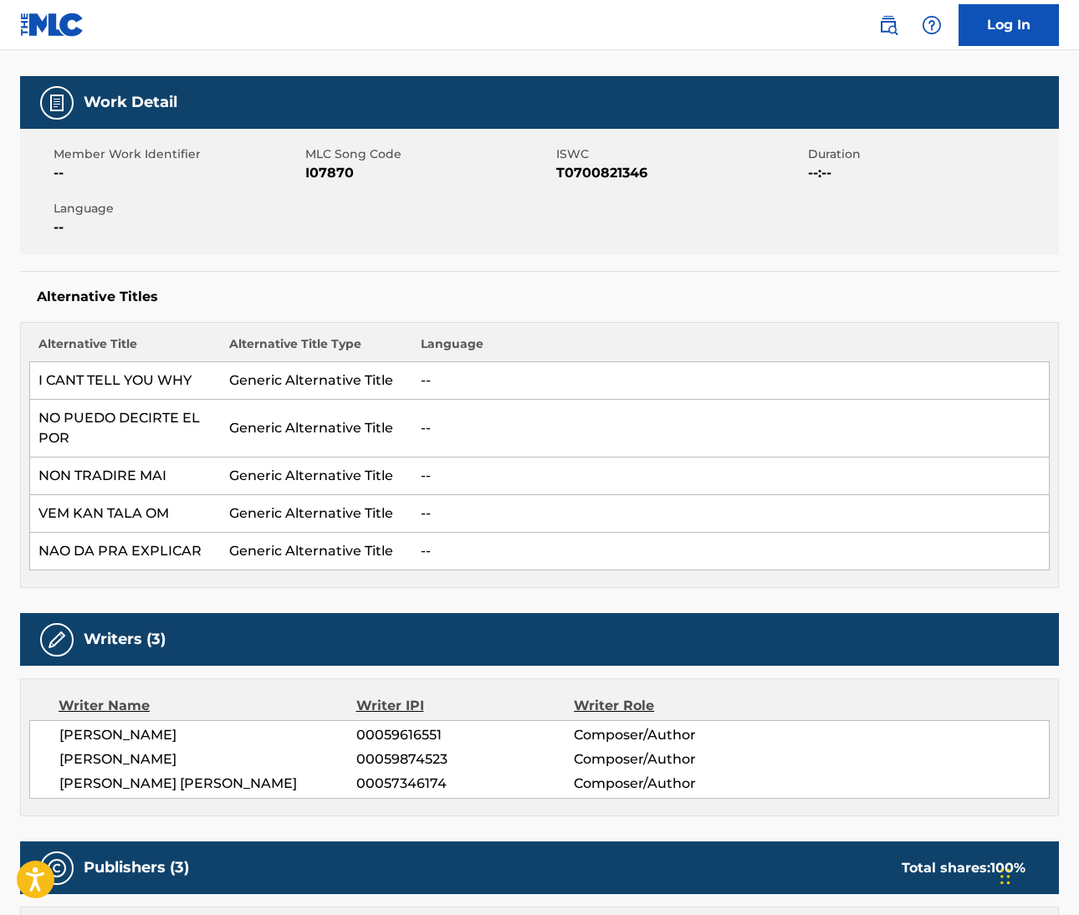
scroll to position [278, 0]
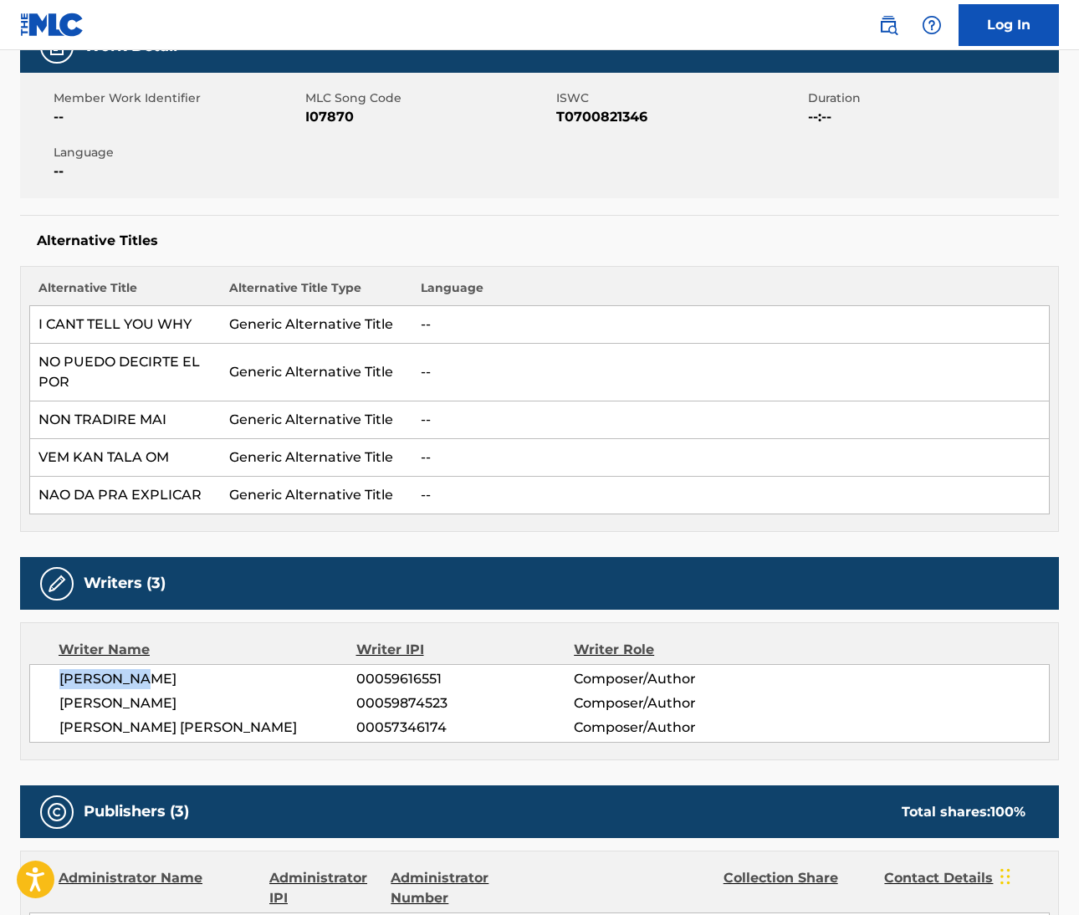
drag, startPoint x: 58, startPoint y: 673, endPoint x: 138, endPoint y: 681, distance: 80.7
click at [138, 681] on div "TIMOTHY B. SCHMIT 00059616551 Composer/Author DON HENLEY 00059874523 Composer/A…" at bounding box center [539, 703] width 1021 height 79
copy span "TIMOTHY B."
click at [183, 679] on span "TIMOTHY B. SCHMIT" at bounding box center [207, 679] width 297 height 20
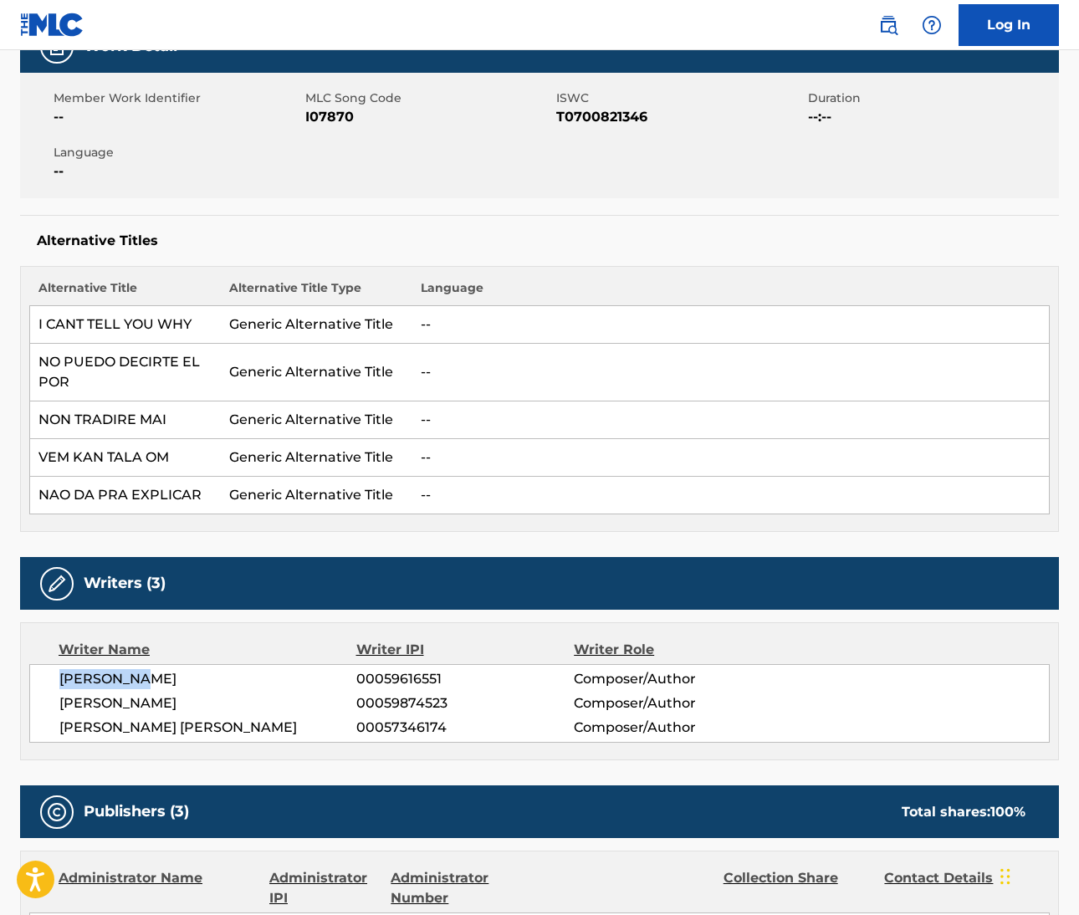
copy span "SCHMIT"
click at [60, 701] on span "DON HENLEY" at bounding box center [207, 704] width 297 height 20
drag, startPoint x: 1078, startPoint y: 410, endPoint x: 60, endPoint y: 701, distance: 1058.2
click at [60, 701] on span "DON HENLEY" at bounding box center [207, 704] width 297 height 20
copy span "DON"
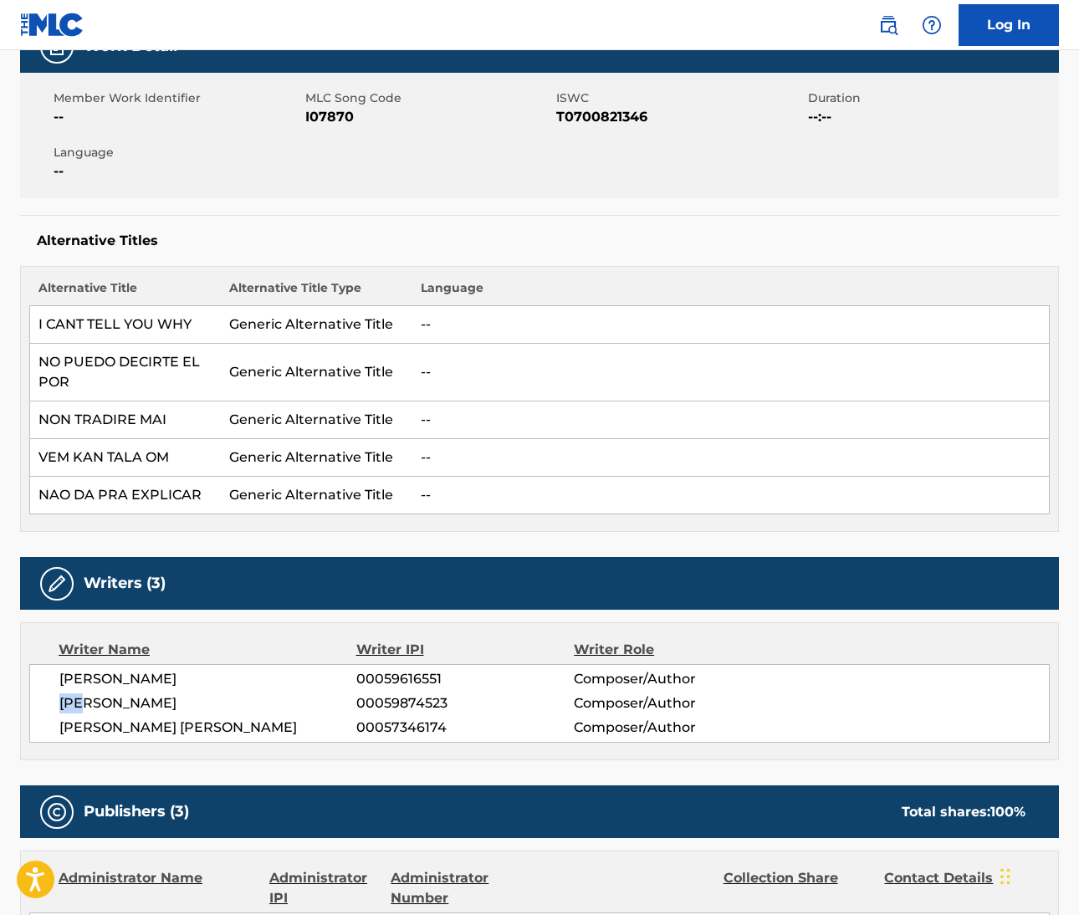
click at [81, 725] on span "GLENN LEWIS FREY" at bounding box center [207, 728] width 297 height 20
click at [59, 727] on span "GLENN LEWIS FREY" at bounding box center [207, 728] width 297 height 20
click at [59, 725] on span "GLENN LEWIS FREY" at bounding box center [207, 728] width 297 height 20
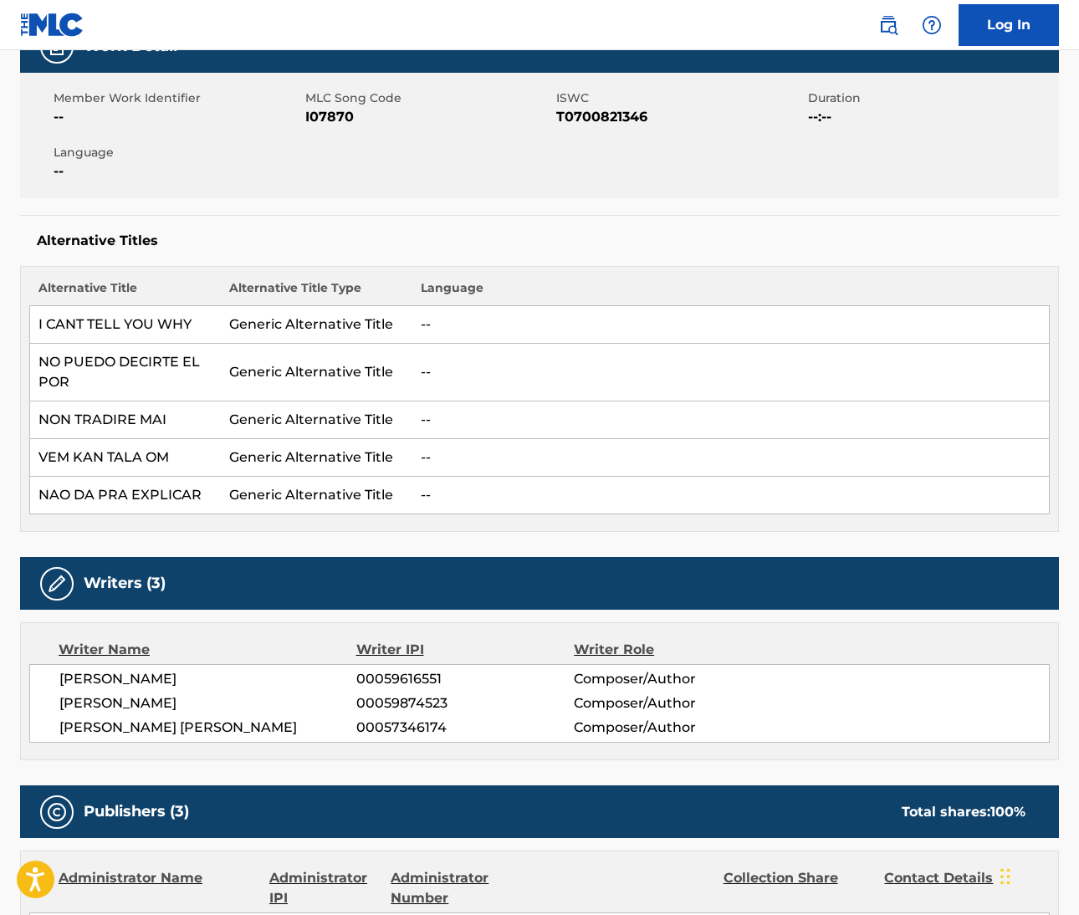
click at [218, 730] on span "GLENN LEWIS FREY" at bounding box center [207, 728] width 297 height 20
drag, startPoint x: 59, startPoint y: 725, endPoint x: 156, endPoint y: 728, distance: 97.1
click at [156, 728] on span "GLENN LEWIS FREY" at bounding box center [207, 728] width 297 height 20
copy span "GLENN LEWIS"
click at [138, 698] on span "DON HENLEY" at bounding box center [207, 704] width 297 height 20
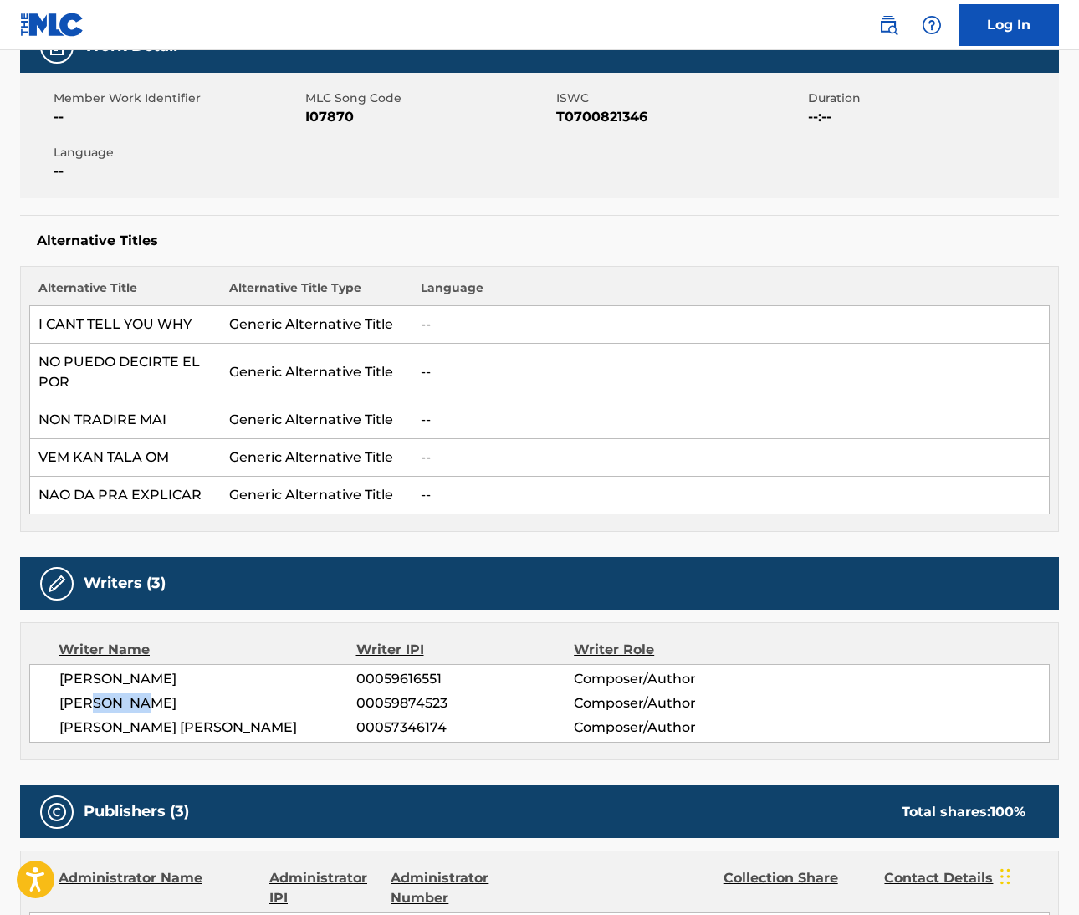
click at [138, 698] on span "DON HENLEY" at bounding box center [207, 704] width 297 height 20
copy span "HENLEY"
click at [169, 726] on span "GLENN LEWIS FREY" at bounding box center [207, 728] width 297 height 20
drag, startPoint x: 1071, startPoint y: 546, endPoint x: 169, endPoint y: 726, distance: 919.7
click at [169, 726] on span "GLENN LEWIS FREY" at bounding box center [207, 728] width 297 height 20
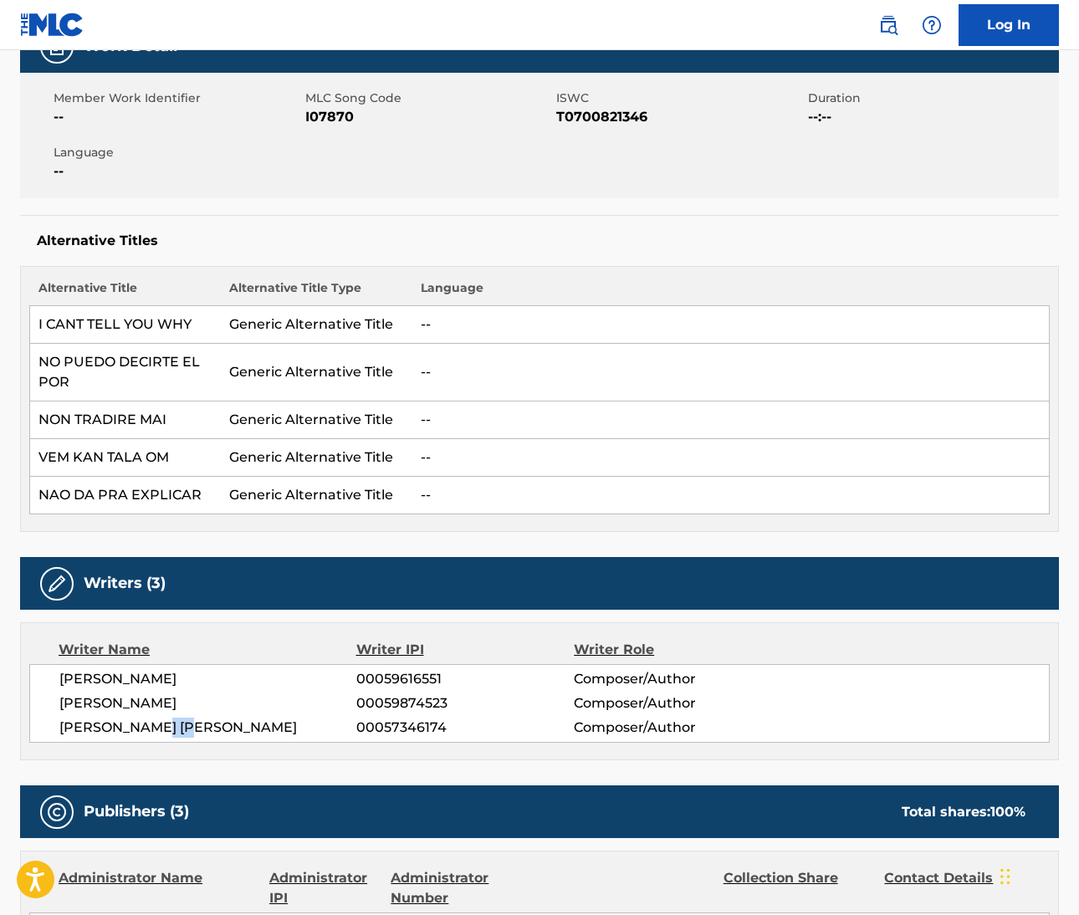
copy span "FREY"
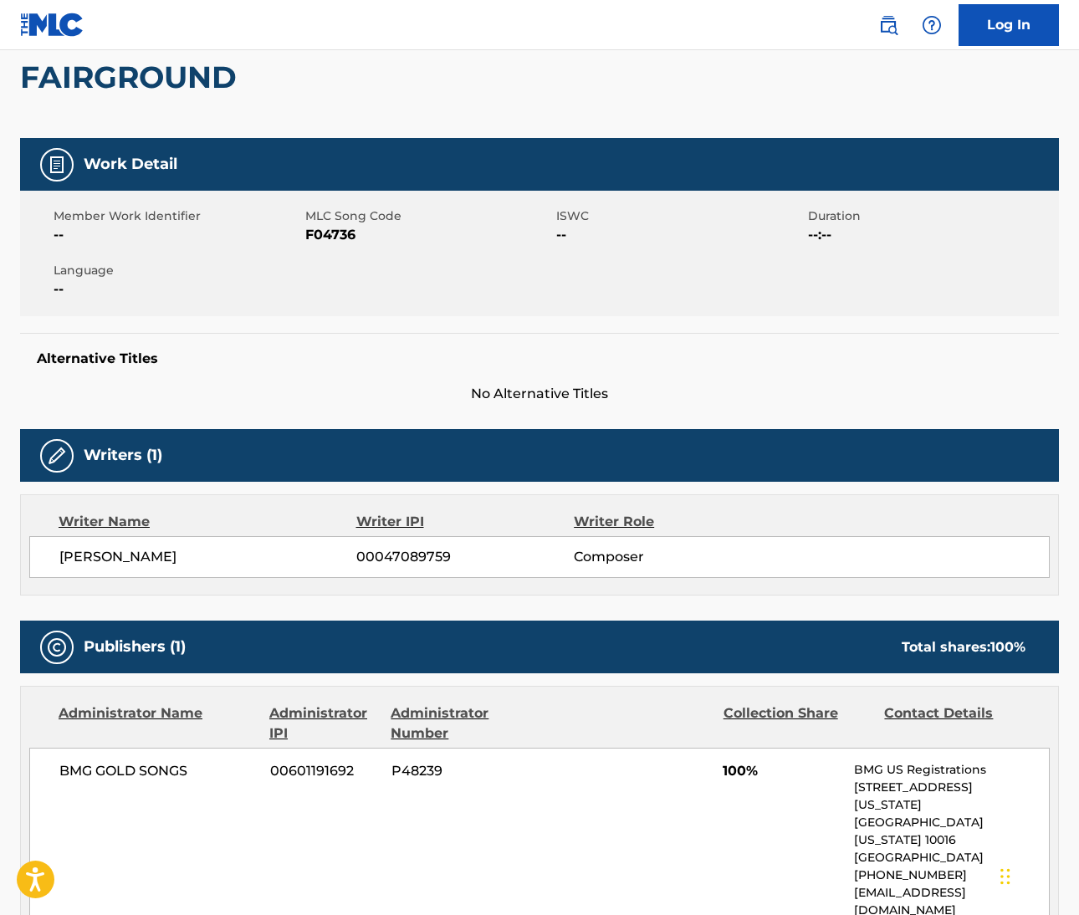
scroll to position [216, 0]
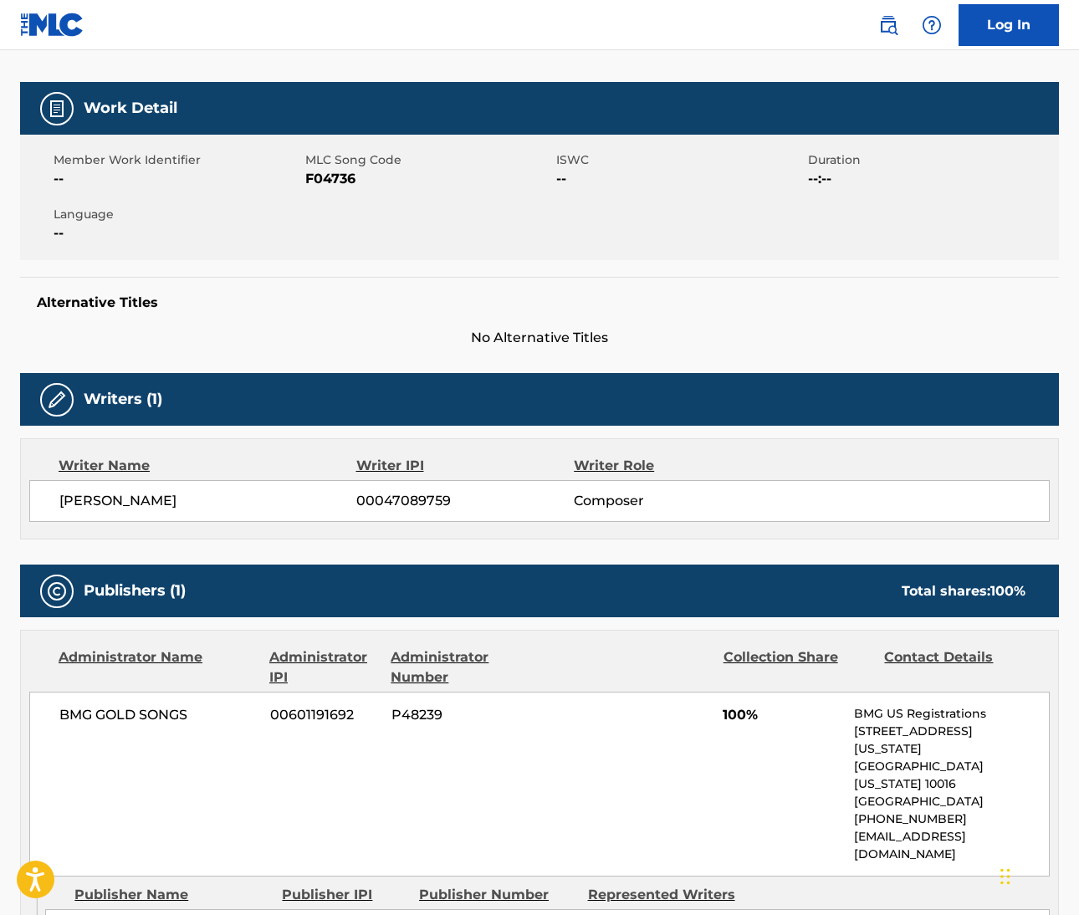
click at [79, 494] on span "[PERSON_NAME]" at bounding box center [207, 501] width 297 height 20
click at [79, 494] on span "MICK HUCKNALL" at bounding box center [207, 501] width 297 height 20
copy span "MICK"
click at [130, 504] on span "MICK HUCKNALL" at bounding box center [207, 501] width 297 height 20
drag, startPoint x: 1072, startPoint y: 535, endPoint x: 130, endPoint y: 504, distance: 942.5
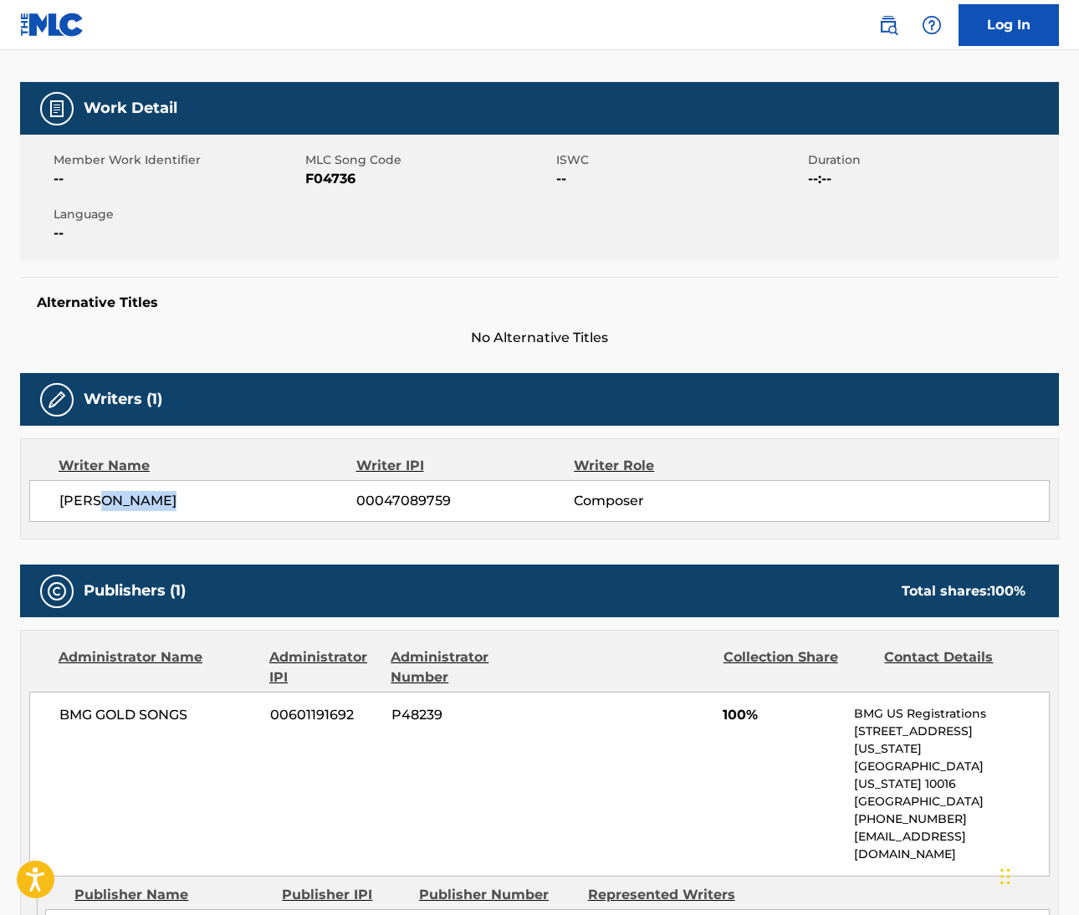
click at [130, 504] on span "MICK HUCKNALL" at bounding box center [207, 501] width 297 height 20
copy span "HUCKNALL"
click at [363, 283] on div "Alternative Titles No Alternative Titles" at bounding box center [539, 312] width 1039 height 71
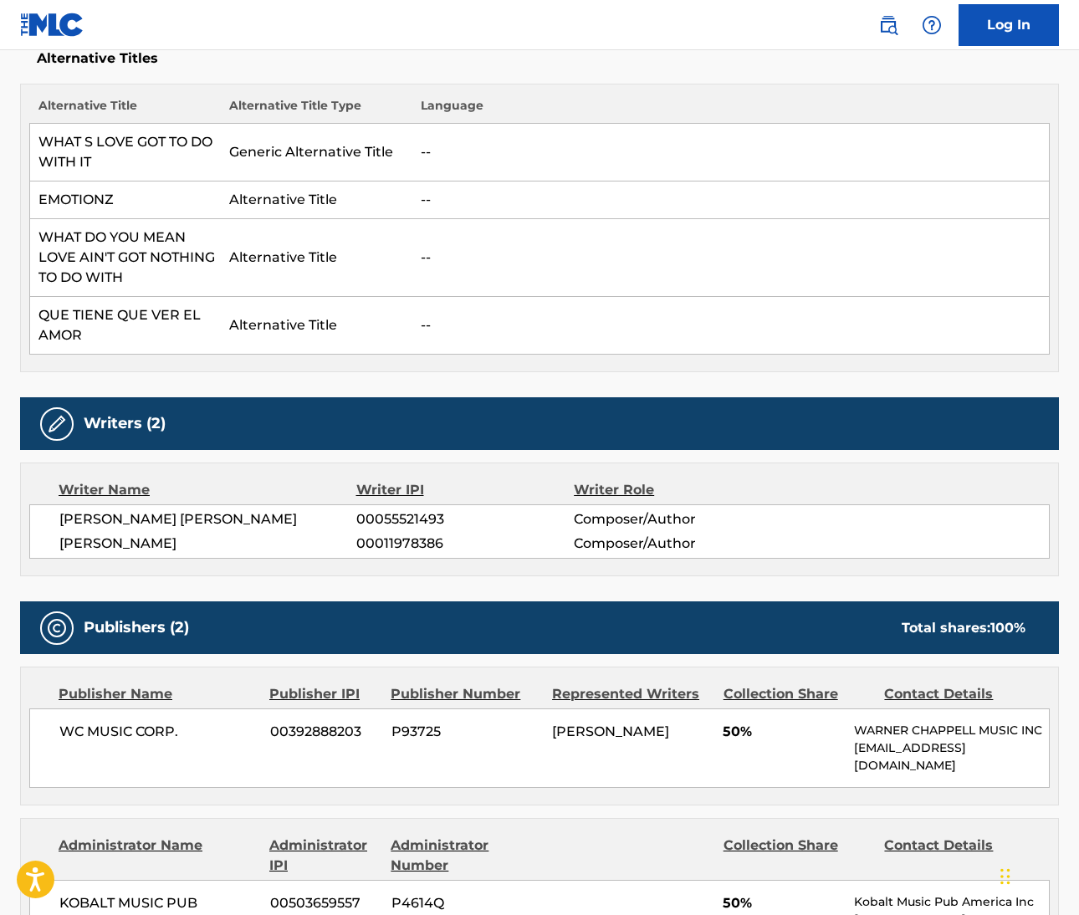
scroll to position [457, 0]
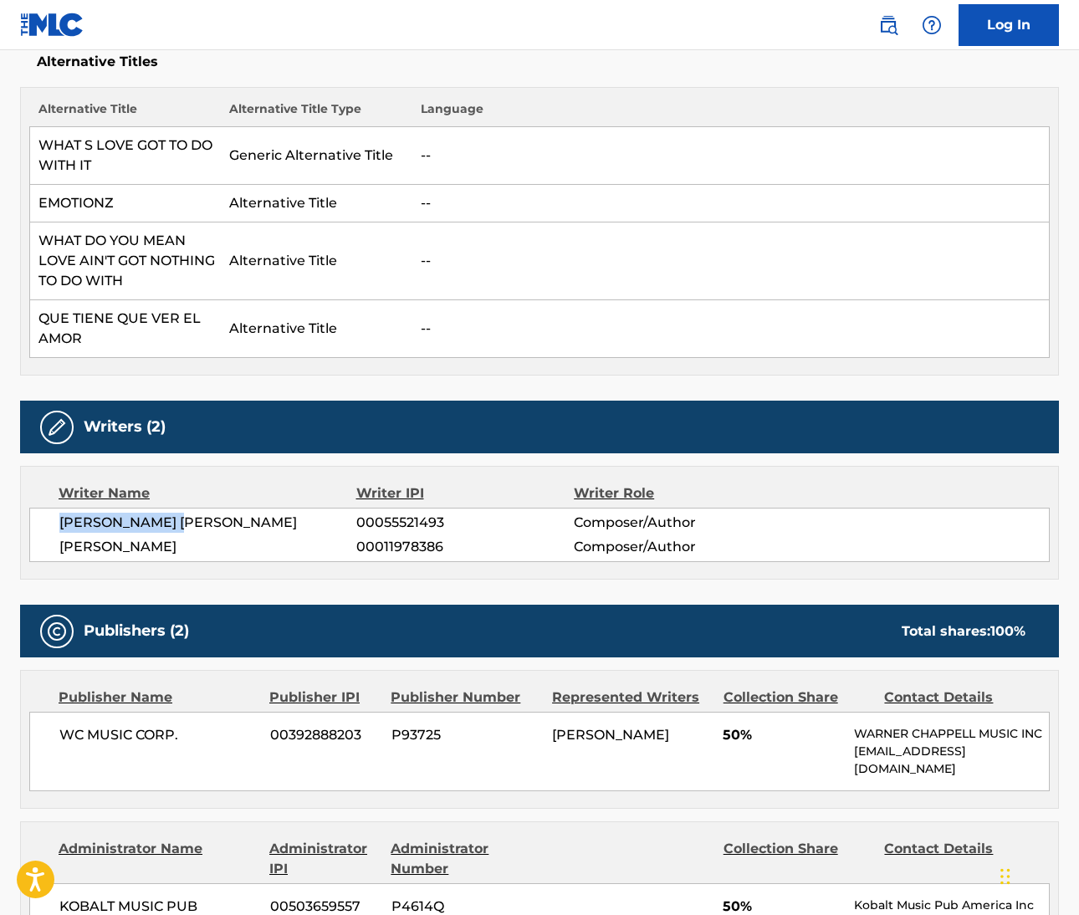
drag, startPoint x: 63, startPoint y: 520, endPoint x: 197, endPoint y: 528, distance: 134.9
click at [197, 528] on span "[PERSON_NAME] [PERSON_NAME]" at bounding box center [207, 523] width 297 height 20
copy span "[PERSON_NAME]"
click at [225, 522] on span "[PERSON_NAME] [PERSON_NAME]" at bounding box center [207, 523] width 297 height 20
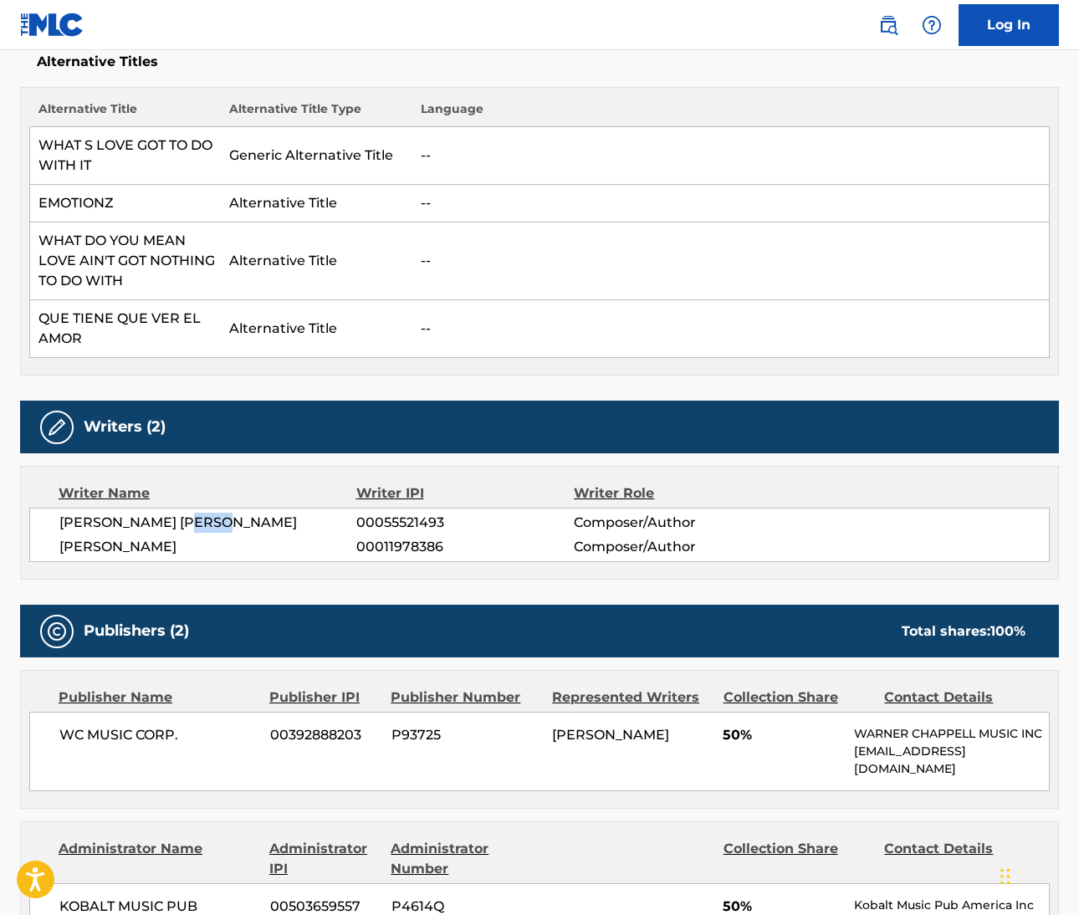
click at [225, 522] on span "[PERSON_NAME] [PERSON_NAME]" at bounding box center [207, 523] width 297 height 20
copy span "[PERSON_NAME]"
click at [84, 556] on span "[PERSON_NAME]" at bounding box center [207, 547] width 297 height 20
click at [79, 550] on span "[PERSON_NAME]" at bounding box center [207, 547] width 297 height 20
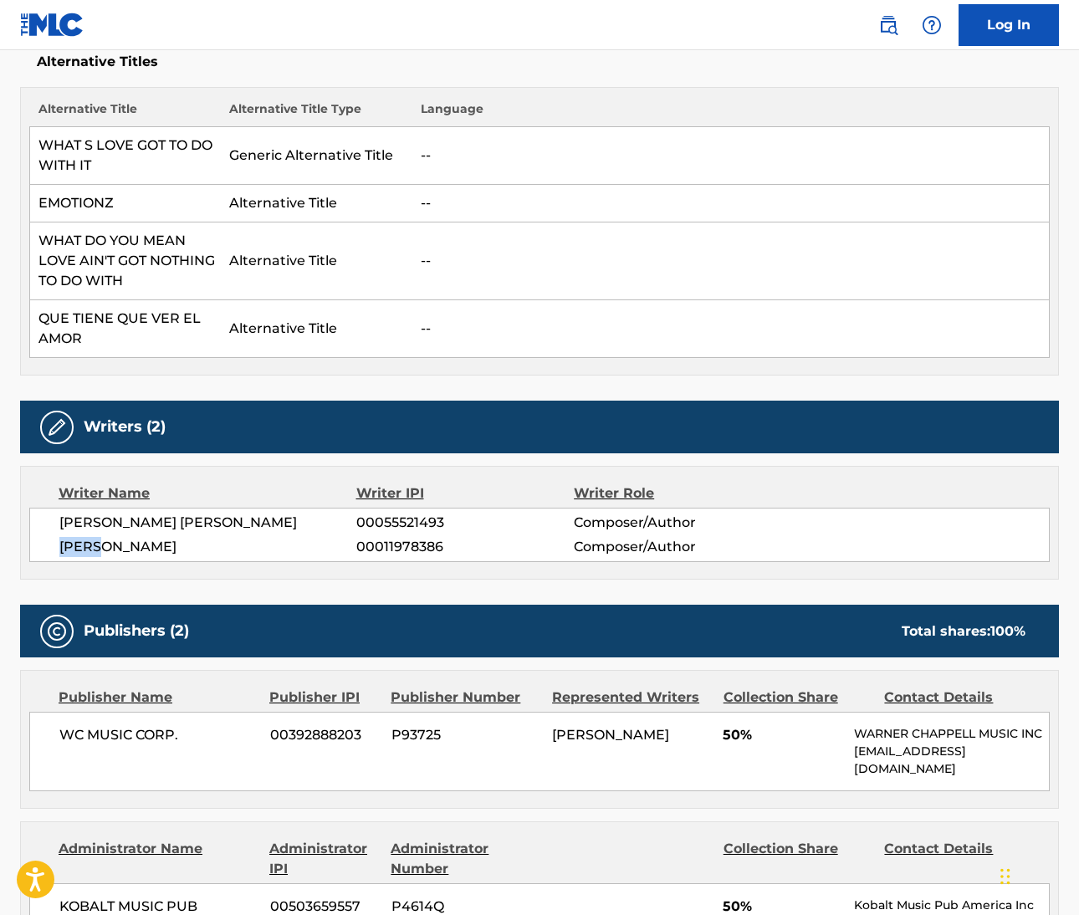
click at [79, 550] on span "[PERSON_NAME]" at bounding box center [207, 547] width 297 height 20
copy span "[PERSON_NAME]"
click at [147, 543] on span "[PERSON_NAME]" at bounding box center [207, 547] width 297 height 20
copy span "[PERSON_NAME]"
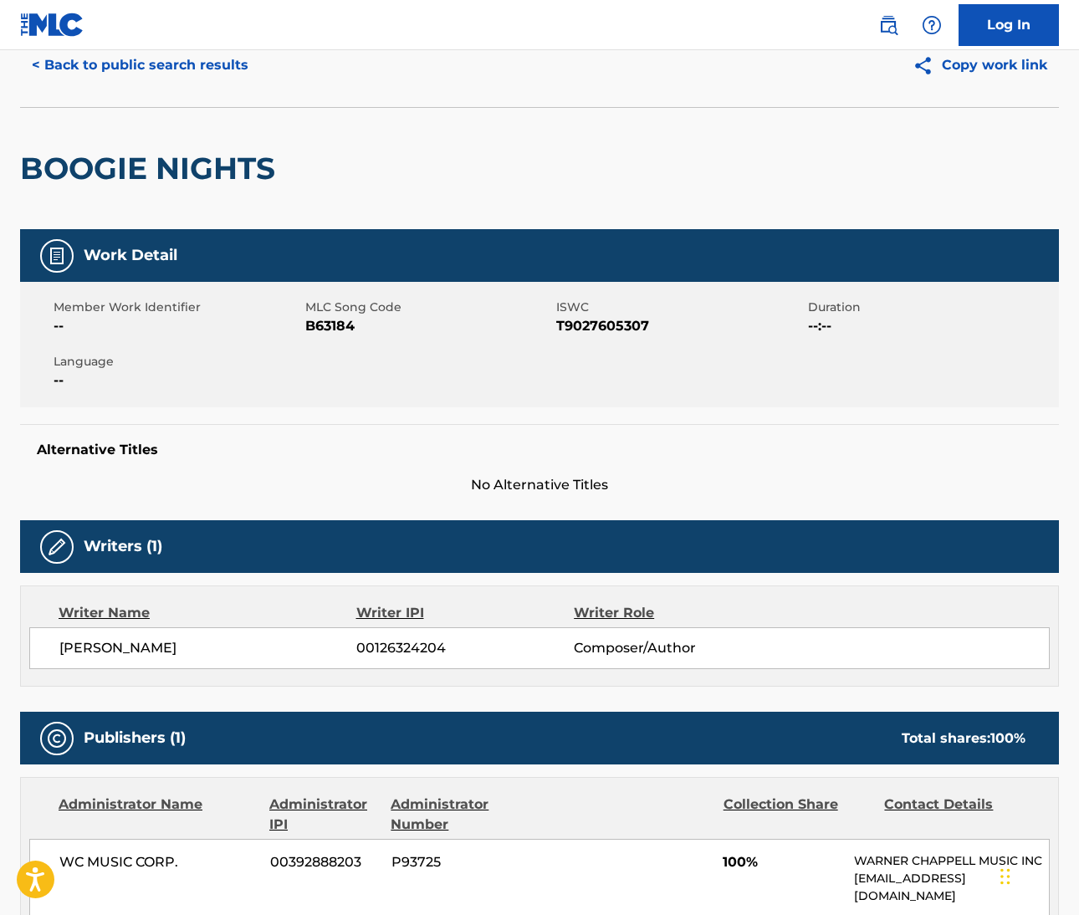
scroll to position [246, 0]
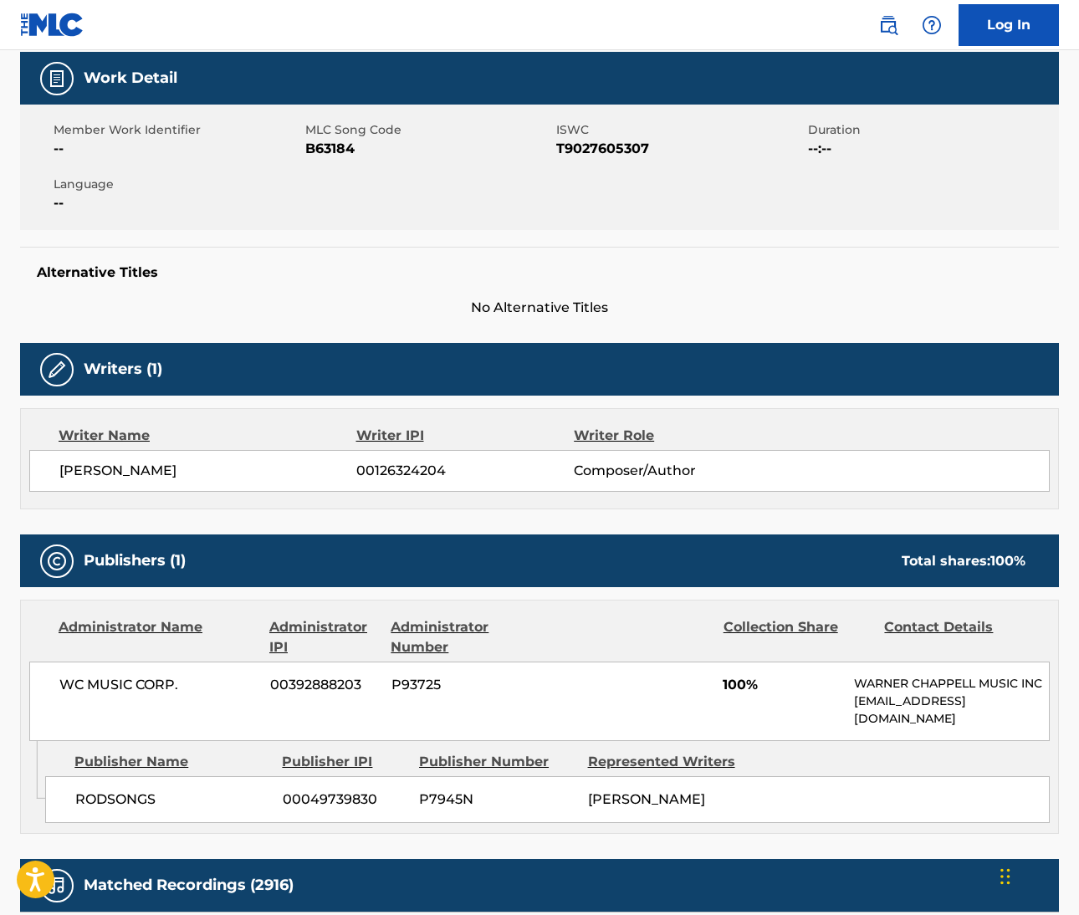
click at [75, 461] on span "[PERSON_NAME]" at bounding box center [207, 471] width 297 height 20
drag, startPoint x: 59, startPoint y: 470, endPoint x: 165, endPoint y: 484, distance: 107.1
click at [161, 479] on span "[PERSON_NAME]" at bounding box center [207, 471] width 297 height 20
click at [210, 489] on div "[PERSON_NAME] 00126324204 Composer/Author" at bounding box center [539, 471] width 1021 height 42
drag, startPoint x: 54, startPoint y: 468, endPoint x: 157, endPoint y: 474, distance: 103.9
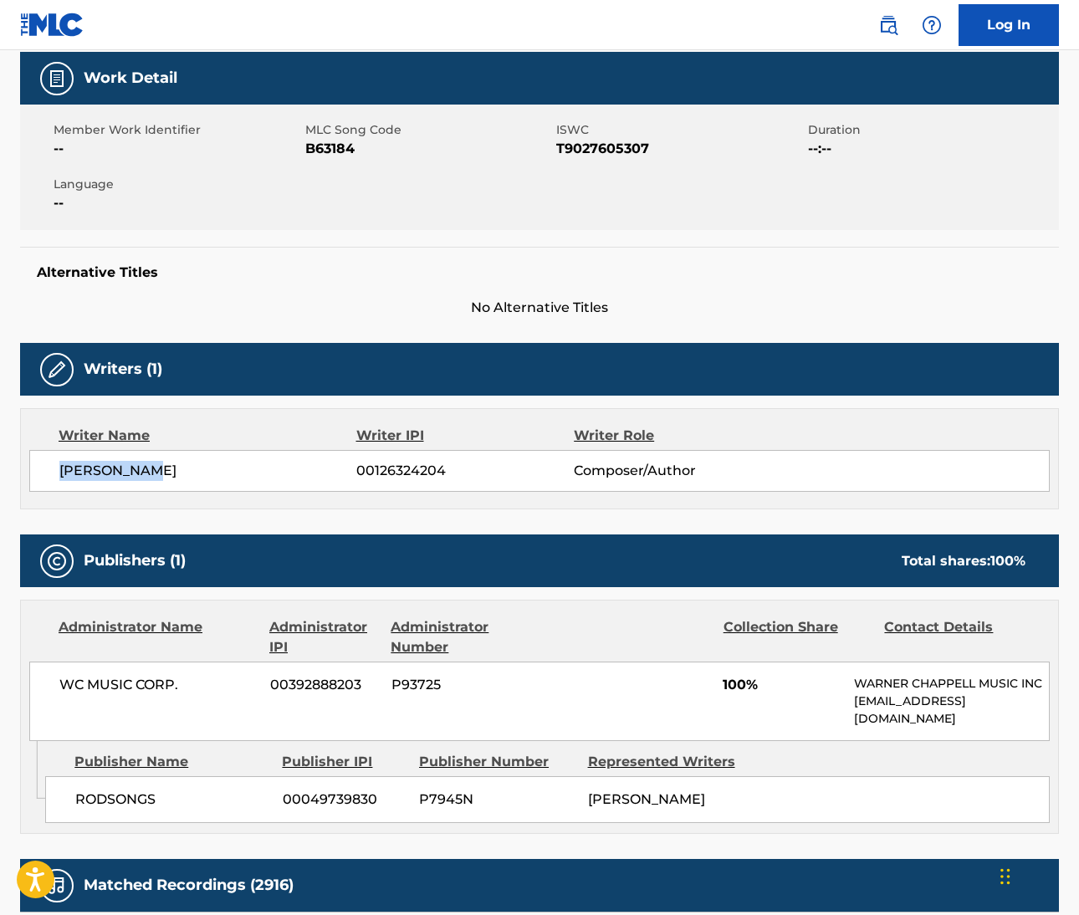
click at [159, 474] on div "[PERSON_NAME] 00126324204 Composer/Author" at bounding box center [539, 471] width 1021 height 42
copy span "[PERSON_NAME]"
click at [224, 468] on span "[PERSON_NAME]" at bounding box center [207, 471] width 297 height 20
copy span "TEMPERTON"
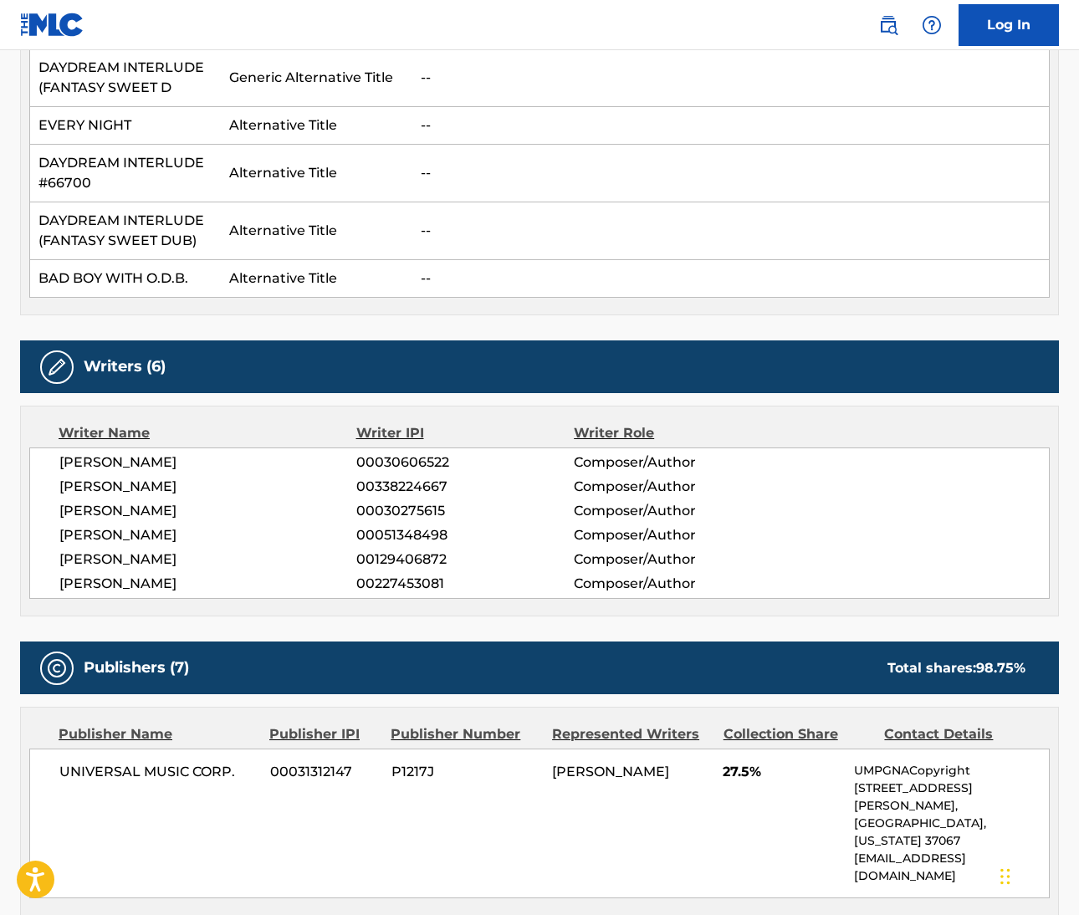
scroll to position [538, 0]
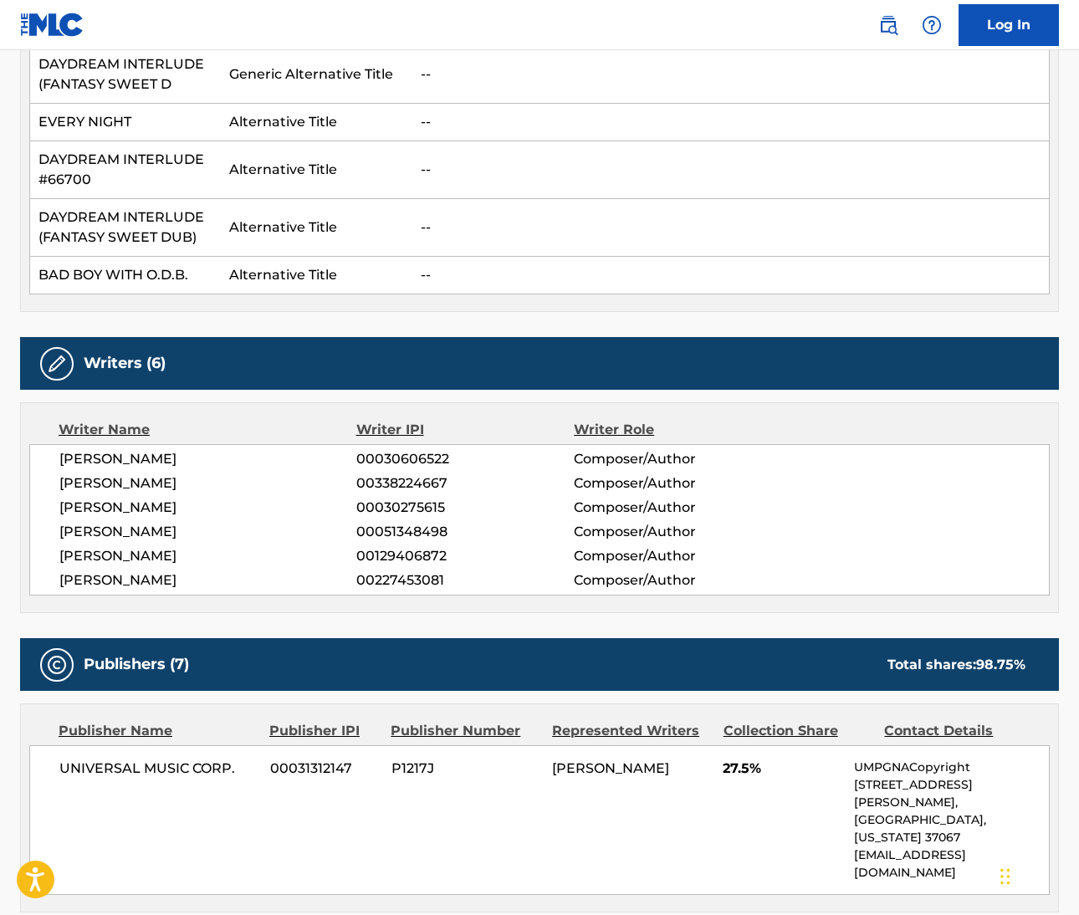
click at [66, 458] on span "[PERSON_NAME]" at bounding box center [207, 459] width 297 height 20
click at [151, 457] on span "[PERSON_NAME]" at bounding box center [207, 459] width 297 height 20
drag, startPoint x: 59, startPoint y: 479, endPoint x: 145, endPoint y: 485, distance: 86.4
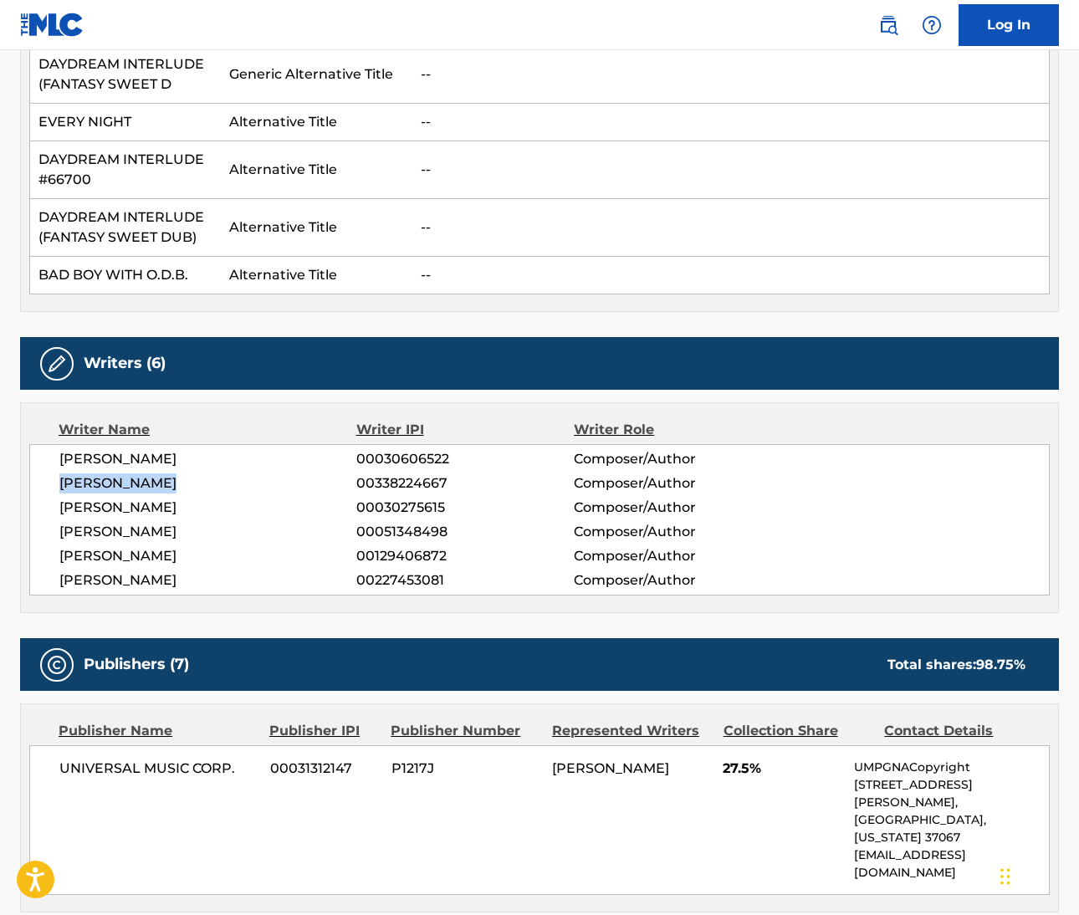
click at [145, 485] on span "[PERSON_NAME]" at bounding box center [207, 484] width 297 height 20
copy span "[PERSON_NAME] [PERSON_NAME]"
click at [179, 480] on span "[PERSON_NAME]" at bounding box center [207, 484] width 297 height 20
copy span "[PERSON_NAME]"
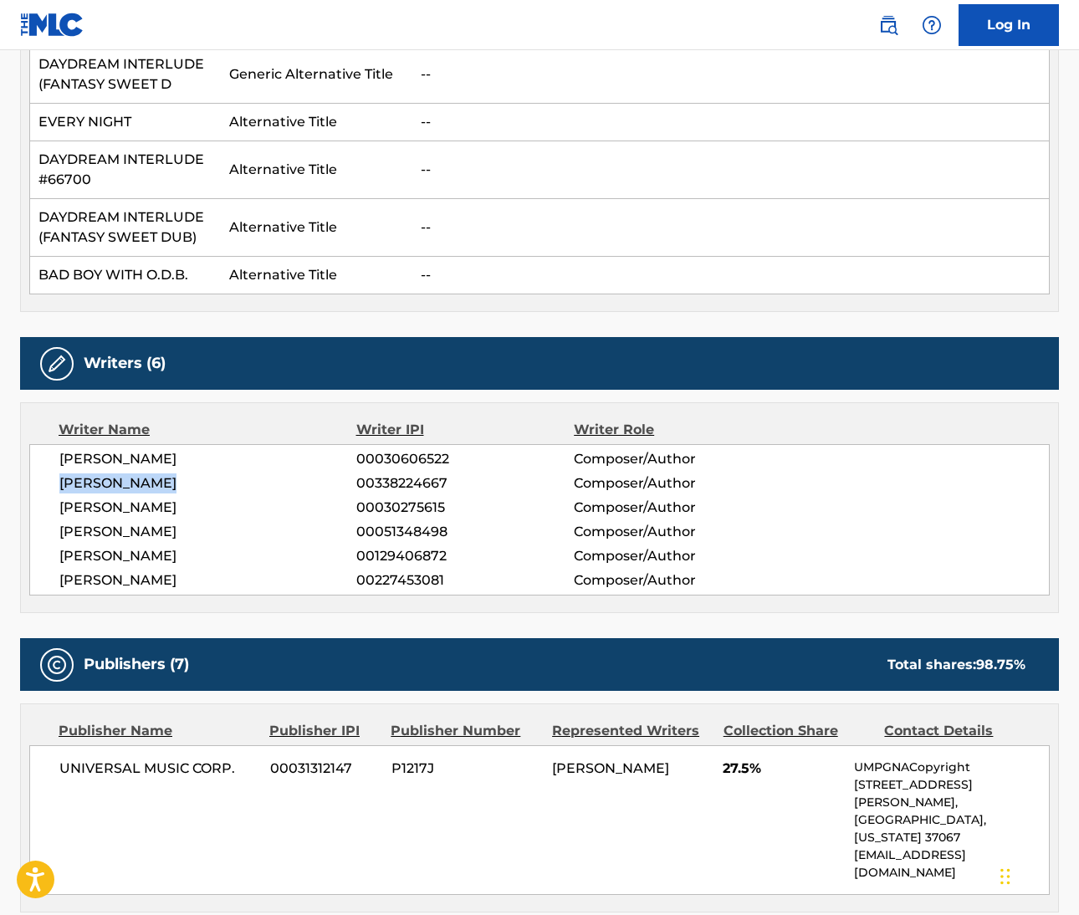
click at [85, 504] on span "[PERSON_NAME]" at bounding box center [207, 508] width 297 height 20
copy span "[PERSON_NAME]"
click at [193, 511] on span "[PERSON_NAME]" at bounding box center [207, 508] width 297 height 20
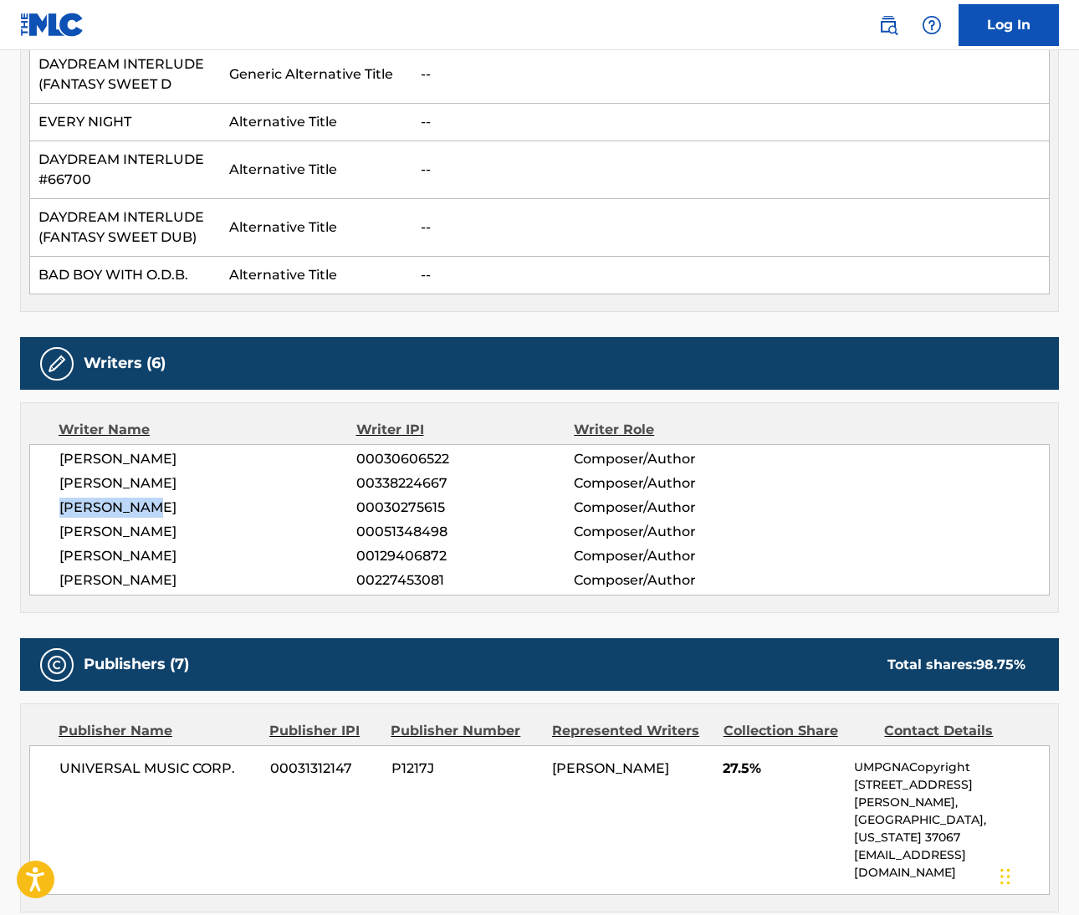
copy span "[PERSON_NAME]"
click at [80, 533] on span "[PERSON_NAME]" at bounding box center [207, 532] width 297 height 20
copy span "[PERSON_NAME]"
click at [142, 532] on span "[PERSON_NAME]" at bounding box center [207, 532] width 297 height 20
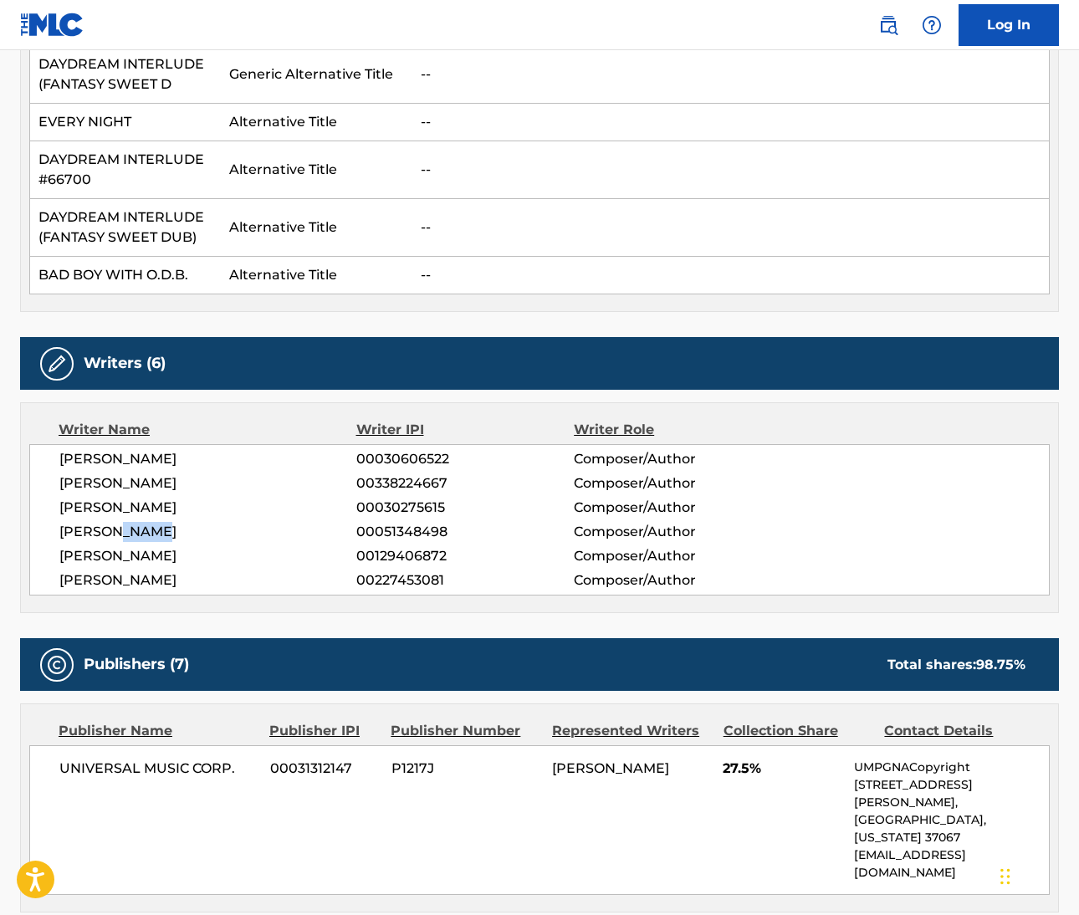
click at [142, 532] on span "[PERSON_NAME]" at bounding box center [207, 532] width 297 height 20
copy span "[PERSON_NAME]"
click at [62, 559] on span "[PERSON_NAME]" at bounding box center [207, 556] width 297 height 20
copy span "[PERSON_NAME]"
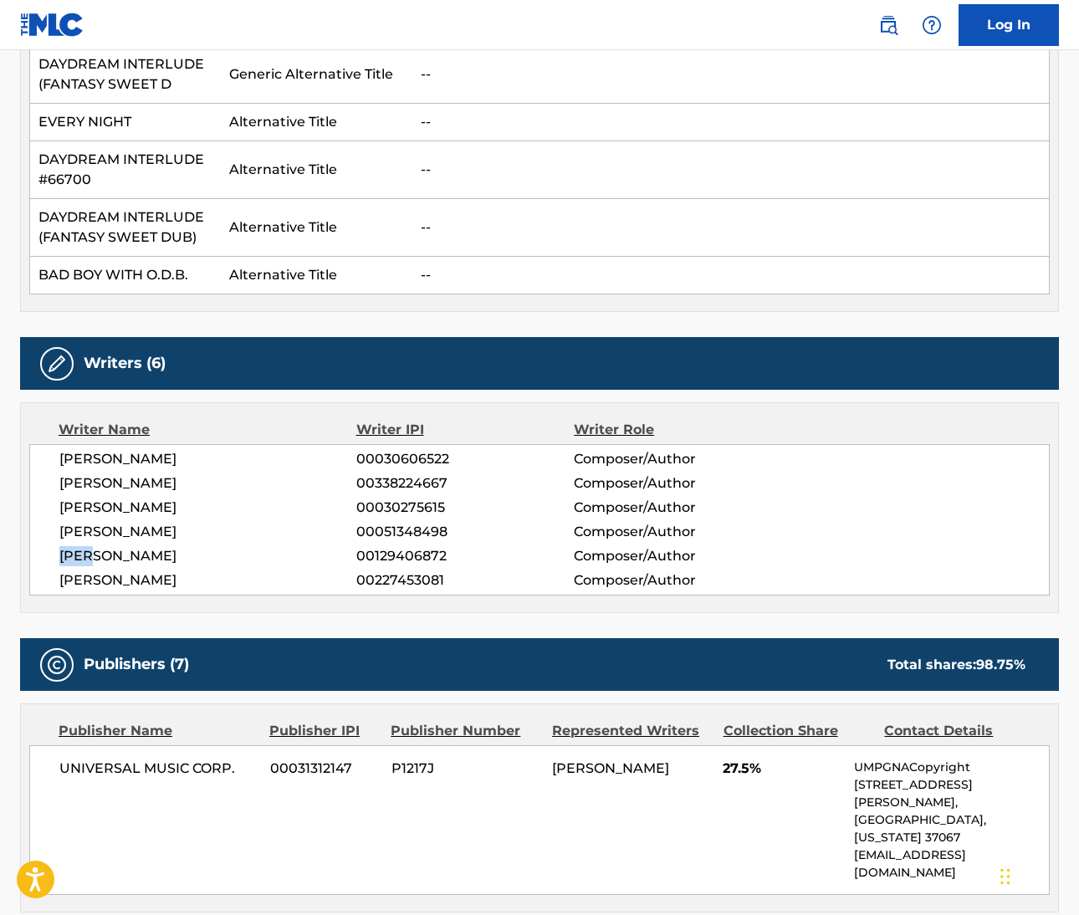
click at [98, 569] on div "[PERSON_NAME] 00030606522 Composer/Author [PERSON_NAME] 00338224667 Composer/Au…" at bounding box center [539, 519] width 1021 height 151
copy span "[PERSON_NAME]"
click at [153, 576] on span "[PERSON_NAME]" at bounding box center [207, 581] width 297 height 20
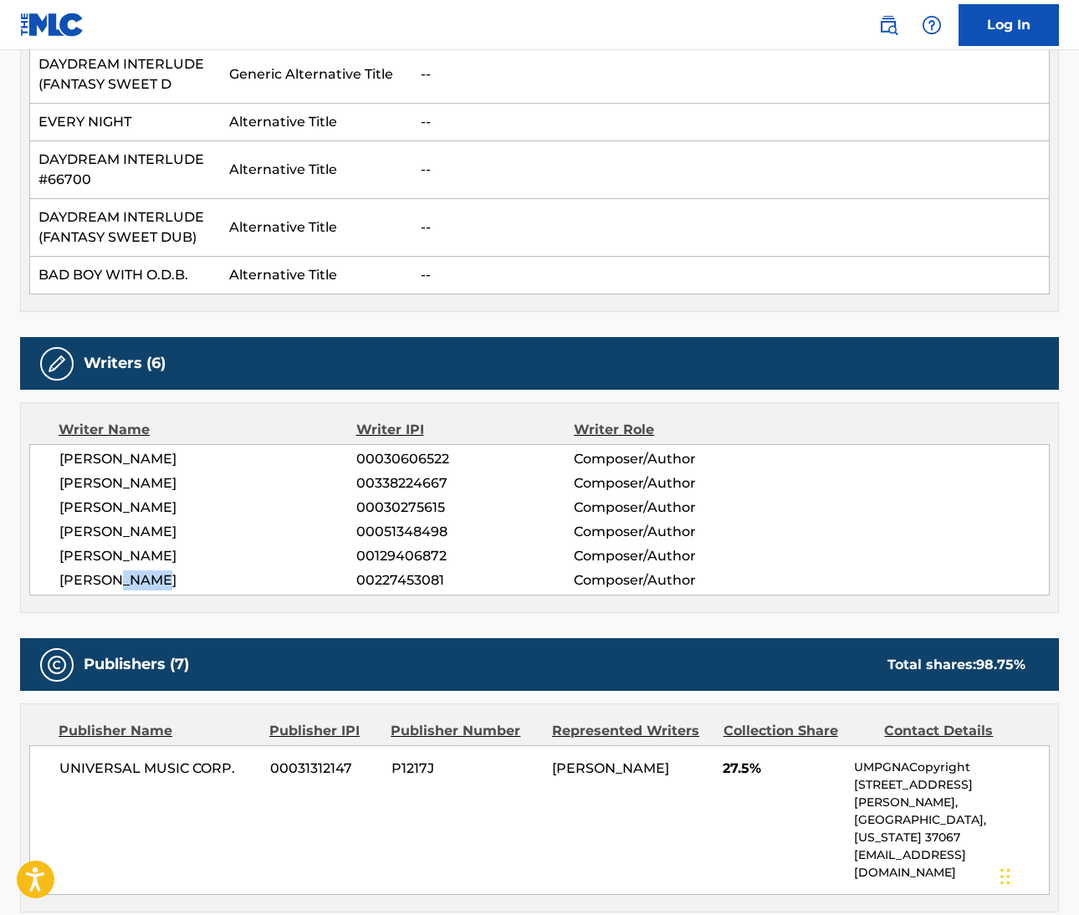
copy span "[PERSON_NAME]"
click at [109, 560] on span "[PERSON_NAME]" at bounding box center [207, 556] width 297 height 20
copy span "HALL"
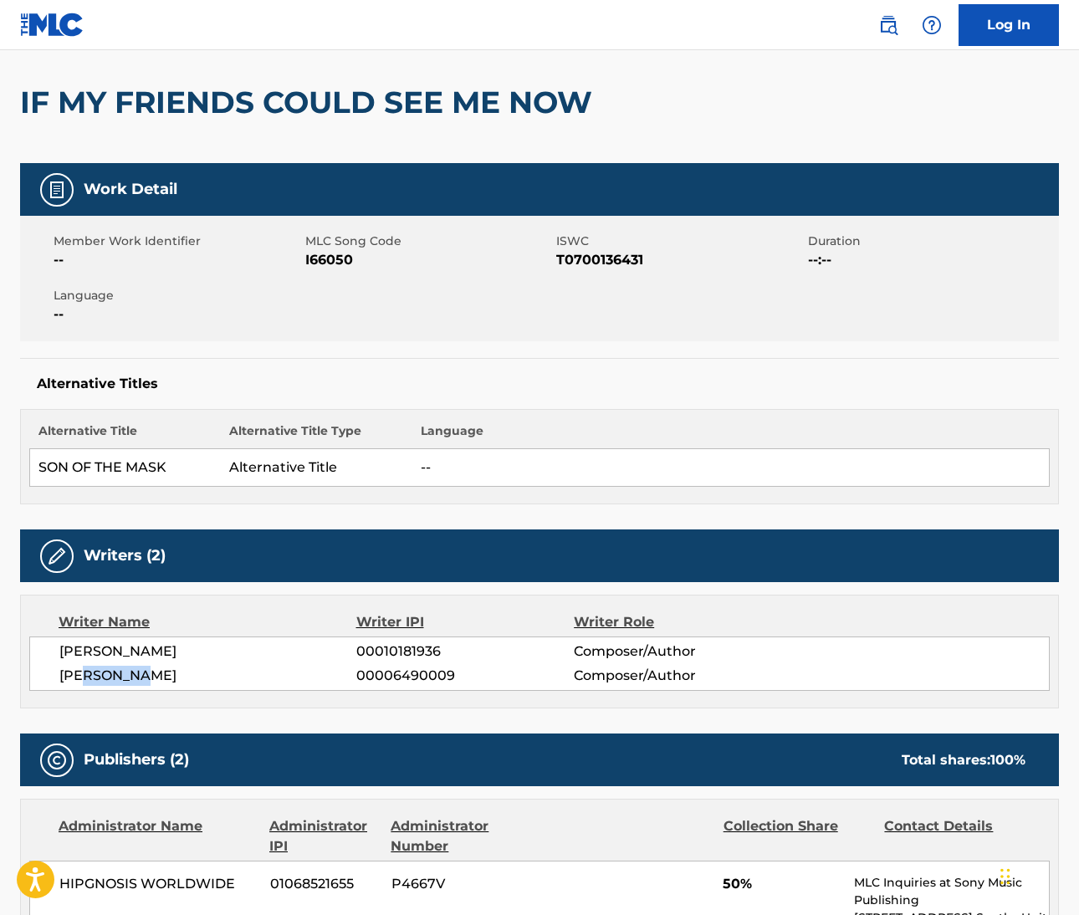
click at [276, 672] on span "[PERSON_NAME]" at bounding box center [207, 676] width 297 height 20
drag, startPoint x: 1016, startPoint y: 283, endPoint x: 277, endPoint y: 673, distance: 835.7
click at [277, 673] on span "[PERSON_NAME]" at bounding box center [207, 676] width 297 height 20
